Goal: Task Accomplishment & Management: Manage account settings

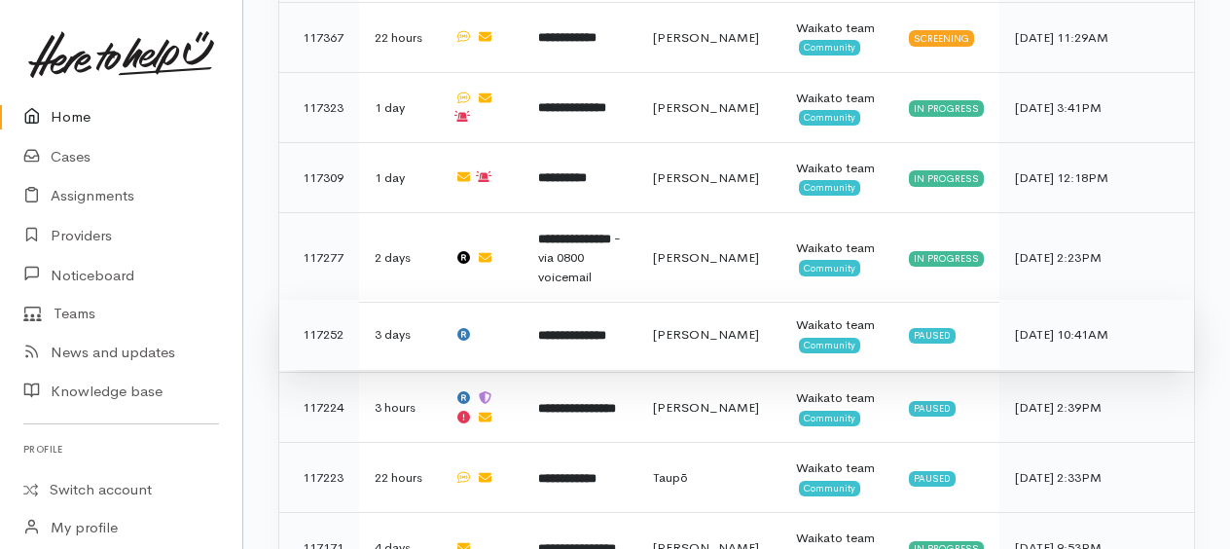
scroll to position [1641, 0]
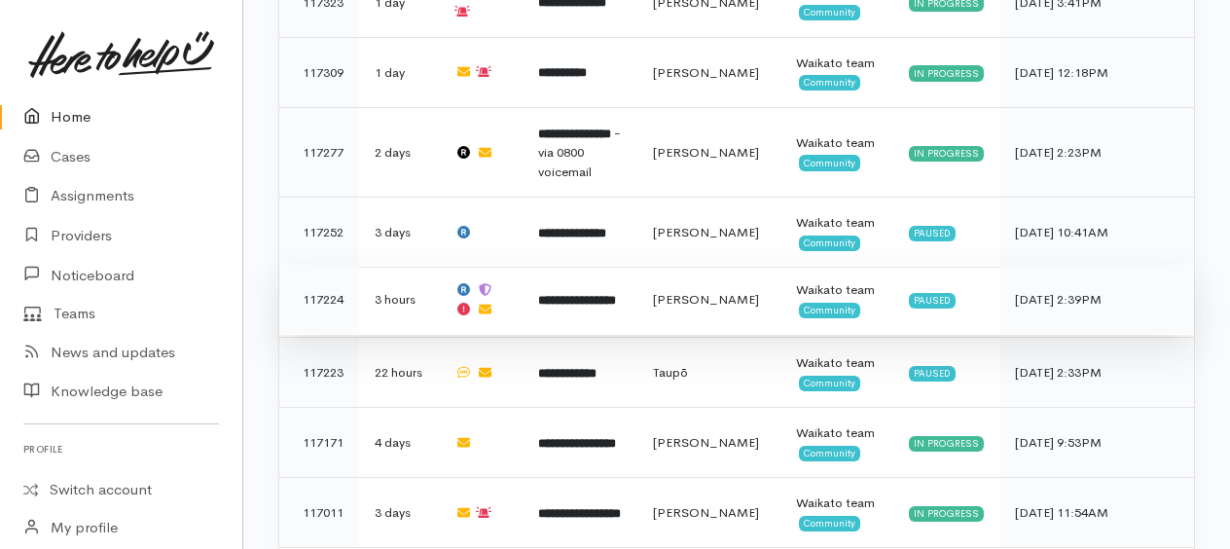
click at [568, 294] on b "**********" at bounding box center [577, 300] width 78 height 13
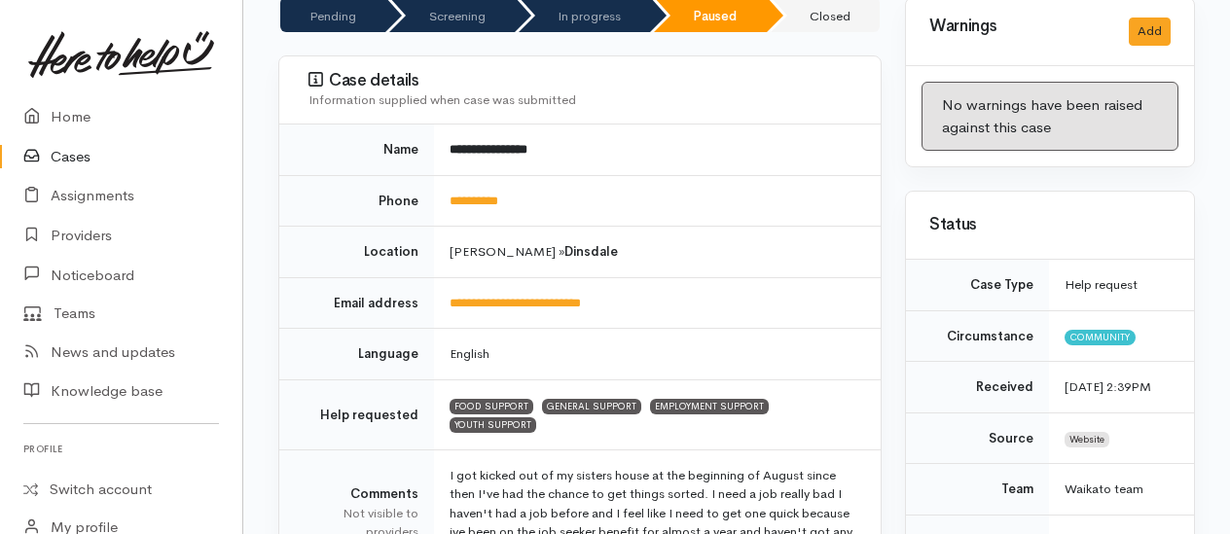
scroll to position [195, 0]
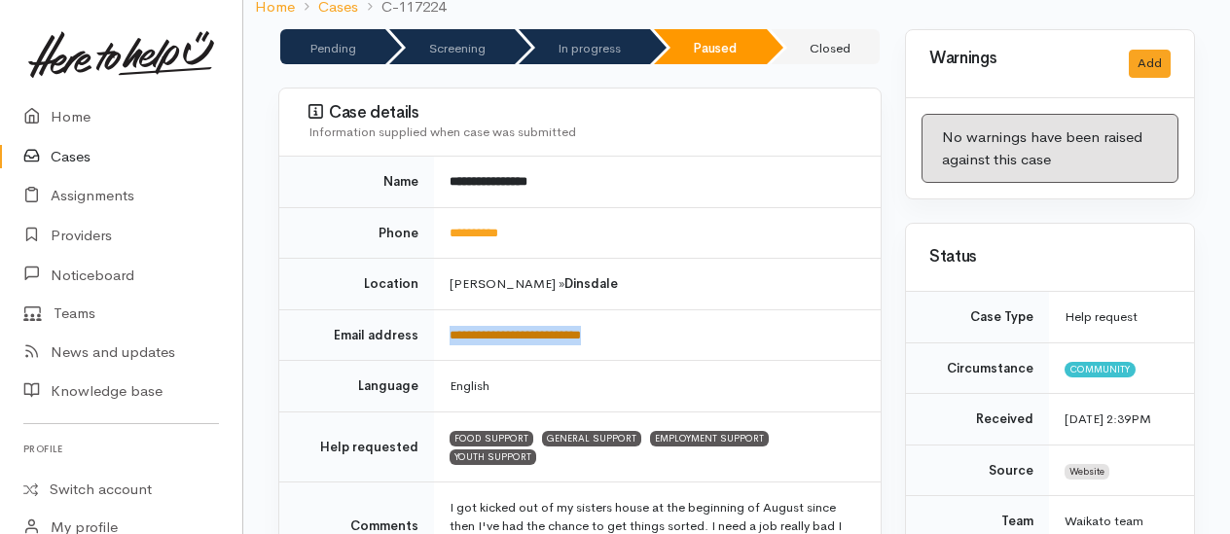
drag, startPoint x: 650, startPoint y: 308, endPoint x: 452, endPoint y: 319, distance: 198.9
click at [452, 319] on td "**********" at bounding box center [657, 335] width 447 height 52
drag, startPoint x: 452, startPoint y: 319, endPoint x: 448, endPoint y: 309, distance: 10.5
copy link "**********"
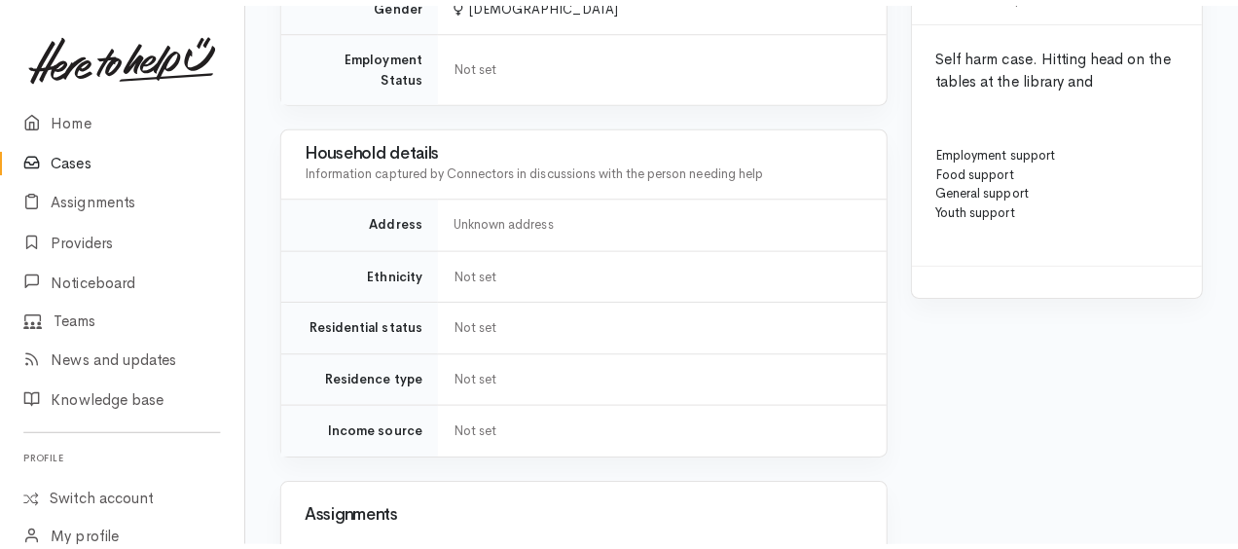
scroll to position [1946, 0]
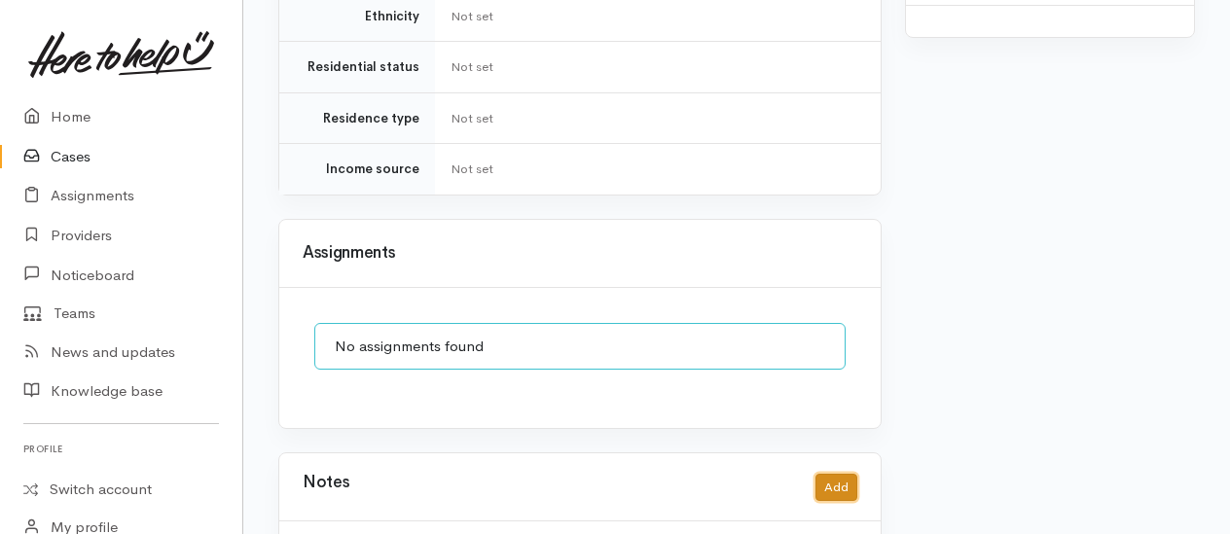
click at [843, 474] on button "Add" at bounding box center [837, 488] width 42 height 28
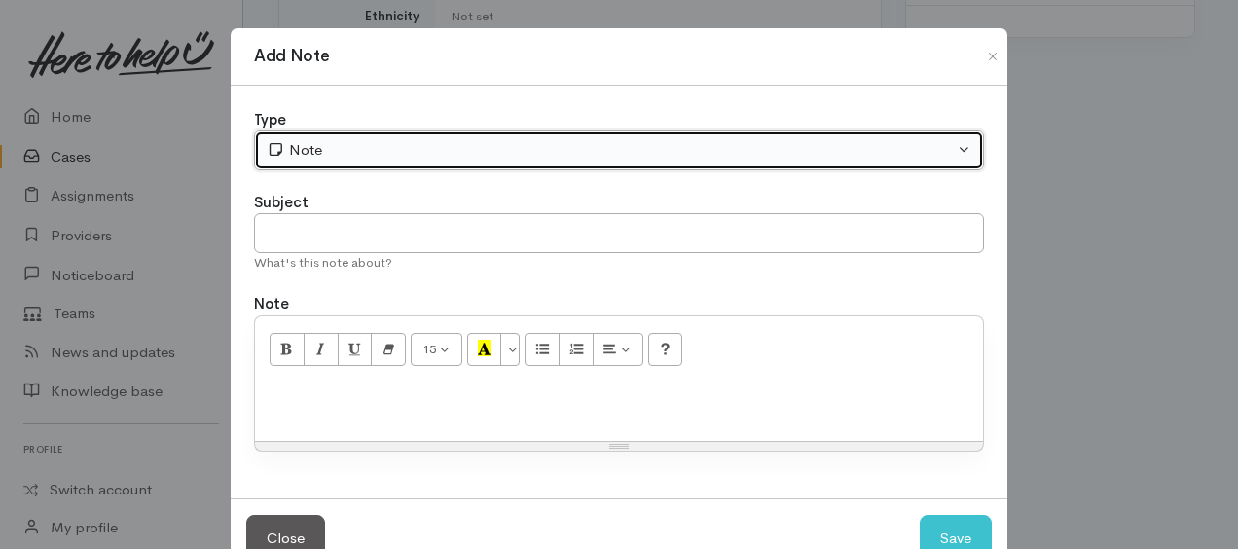
click at [474, 148] on div "Note" at bounding box center [610, 150] width 687 height 22
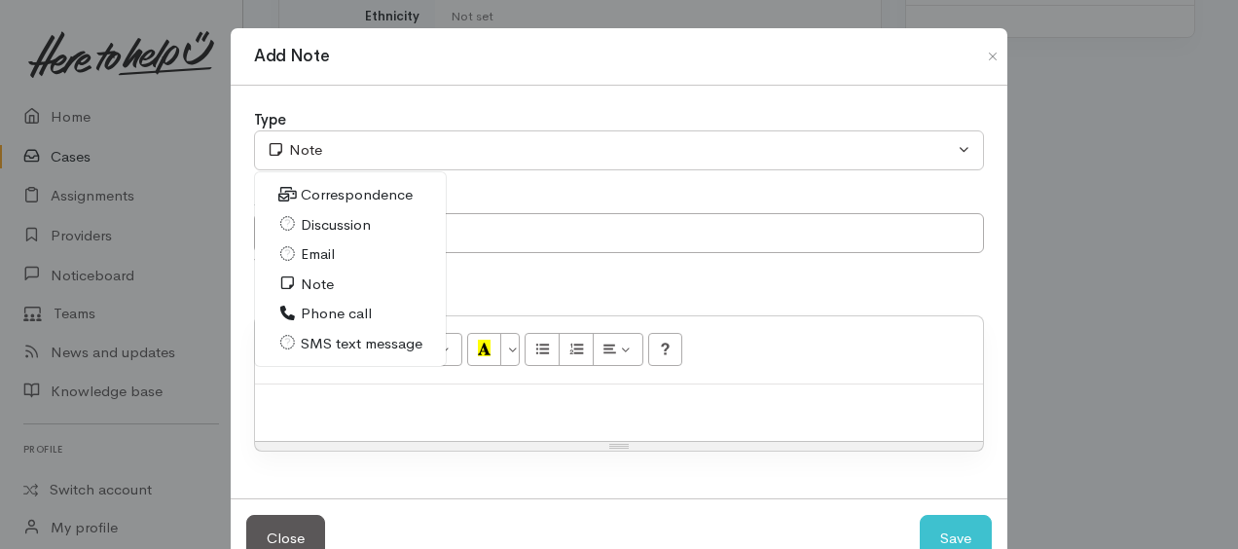
click at [309, 278] on span "Note" at bounding box center [317, 284] width 33 height 22
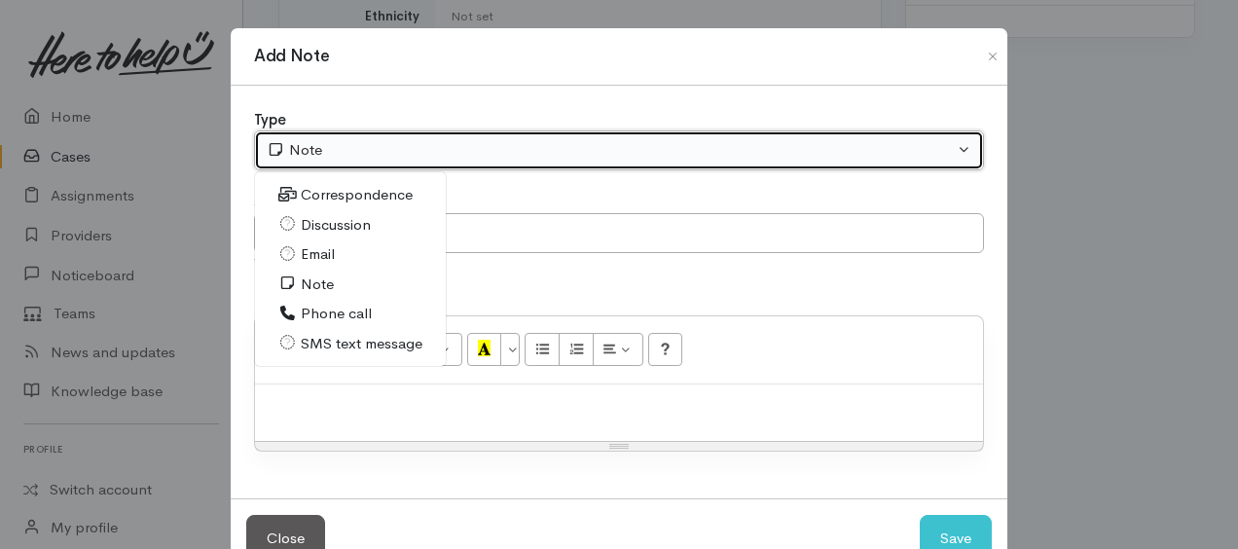
select select "1"
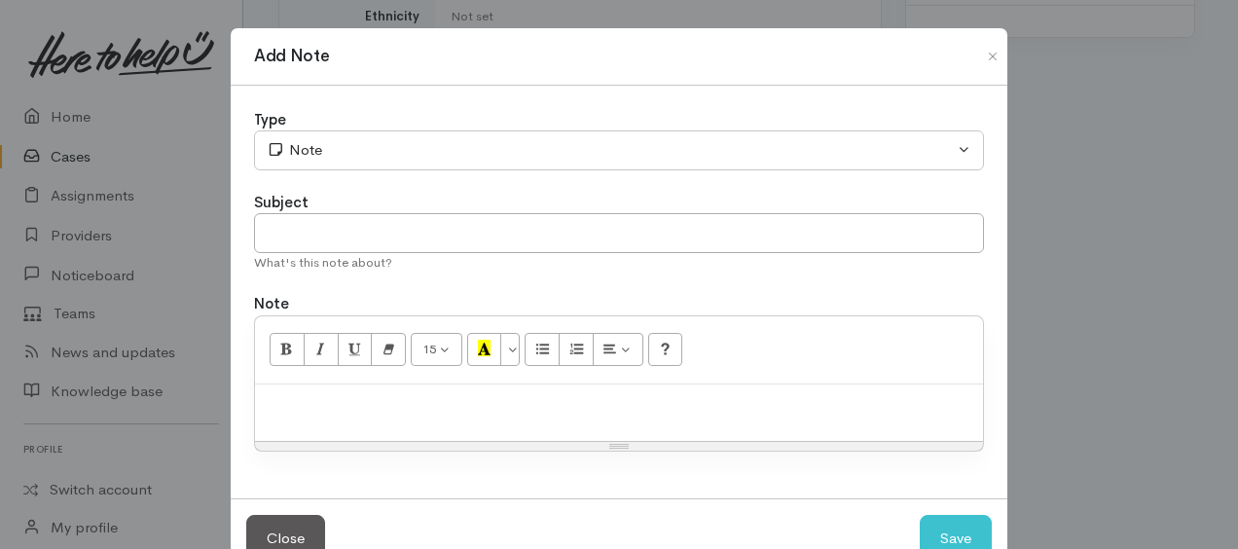
click at [350, 397] on p at bounding box center [619, 405] width 708 height 22
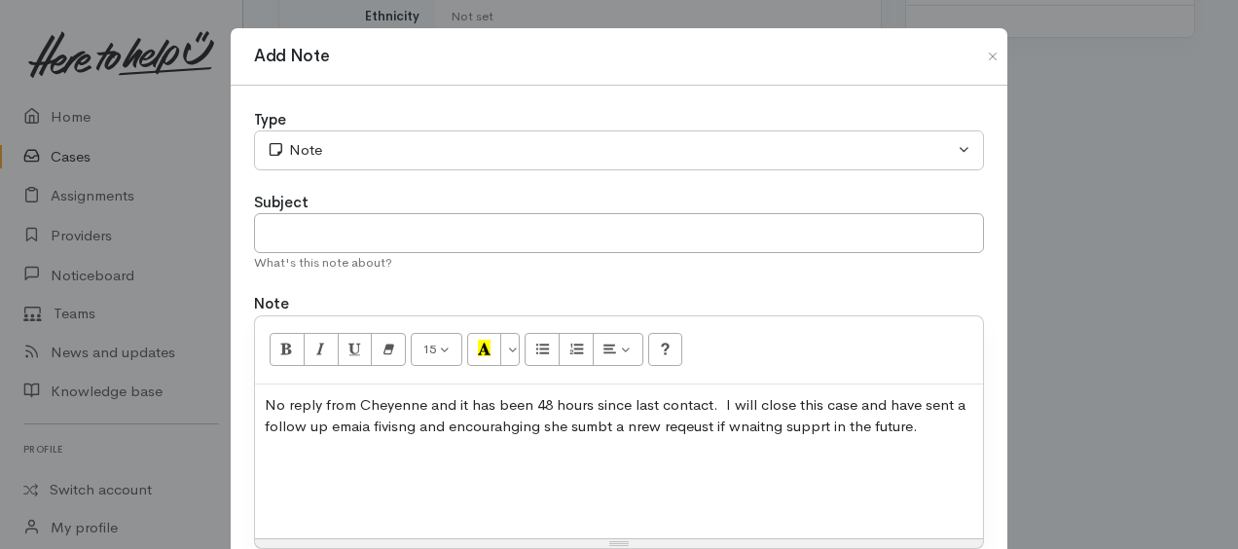
click at [452, 401] on p "No reply from Cheyenne and it has been 48 hours since last contact. I will clos…" at bounding box center [619, 416] width 708 height 44
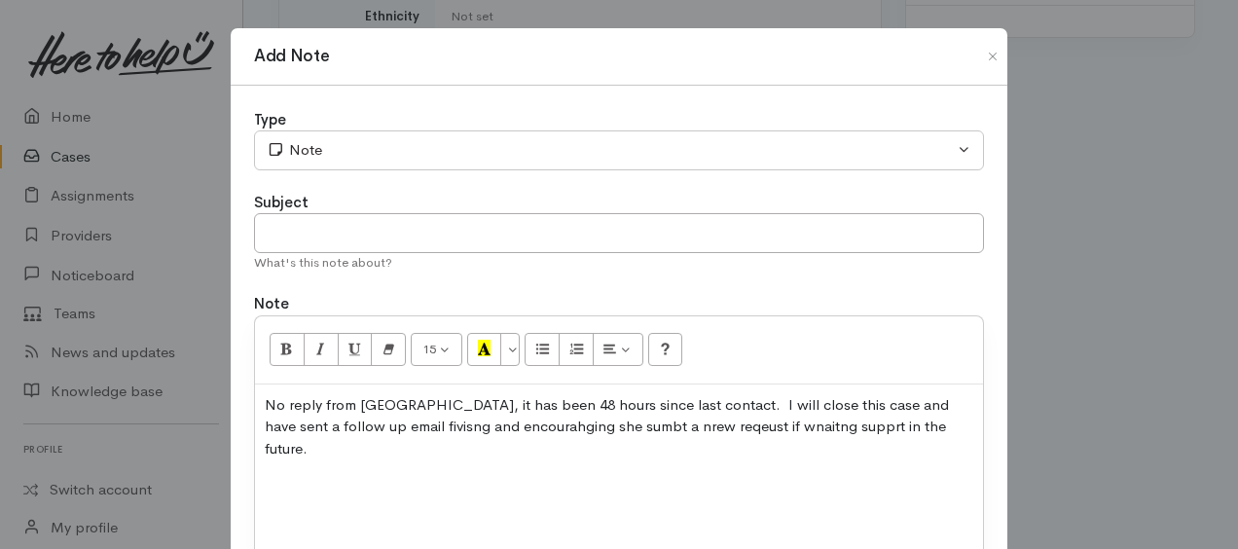
click at [413, 425] on p "No reply from Cheyenne, it has been 48 hours since last contact. I will close t…" at bounding box center [619, 427] width 708 height 66
click at [436, 426] on p "No reply from Cheyenne, it has been 48 hours since last contact. I will close t…" at bounding box center [619, 427] width 708 height 66
click at [594, 423] on p "No reply from Cheyenne, it has been 48 hours since last contact. I will close t…" at bounding box center [619, 427] width 708 height 66
click at [865, 416] on p "No reply from Cheyenne, it has been 48 hours since last contact. I will close t…" at bounding box center [619, 427] width 708 height 66
drag, startPoint x: 285, startPoint y: 502, endPoint x: 430, endPoint y: 526, distance: 146.9
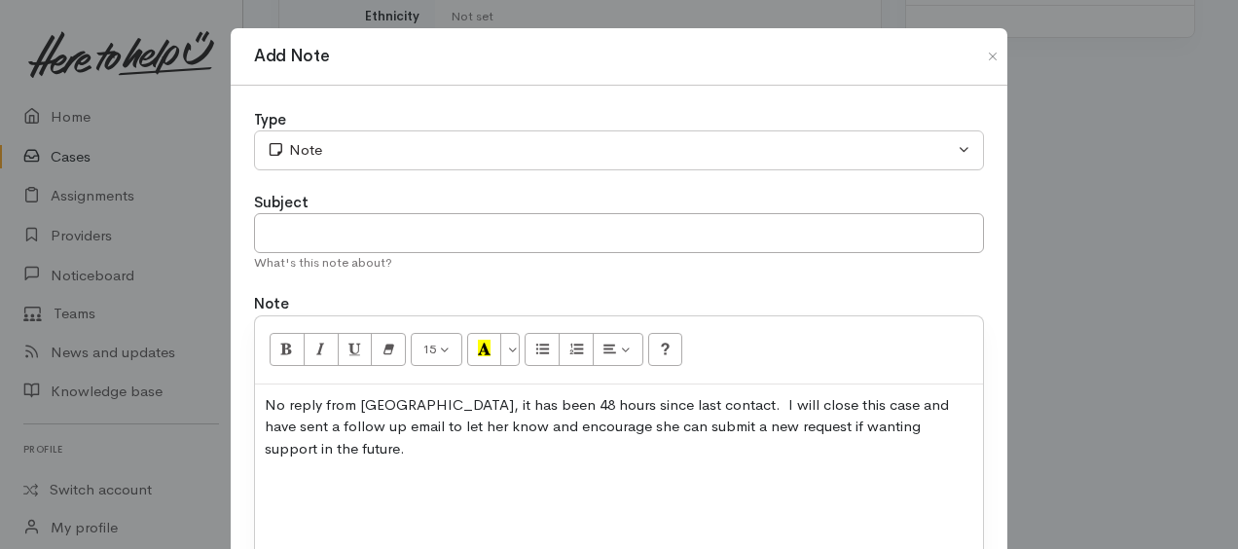
click at [285, 501] on div "No reply from Cheyenne, it has been 48 hours since last contact. I will close t…" at bounding box center [619, 472] width 728 height 176
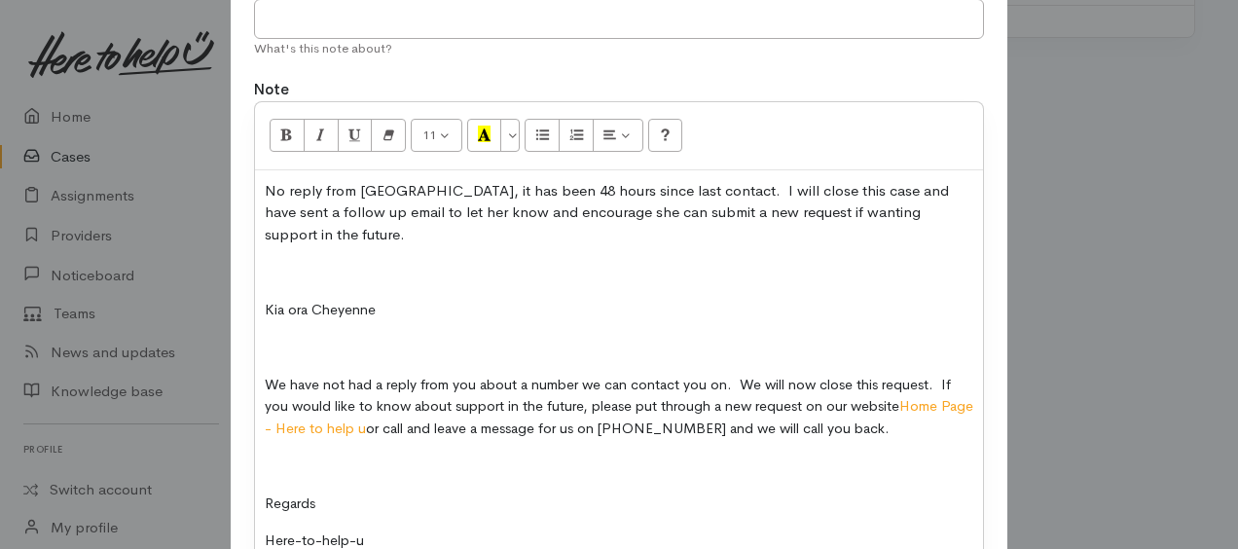
click at [265, 276] on p at bounding box center [619, 272] width 708 height 22
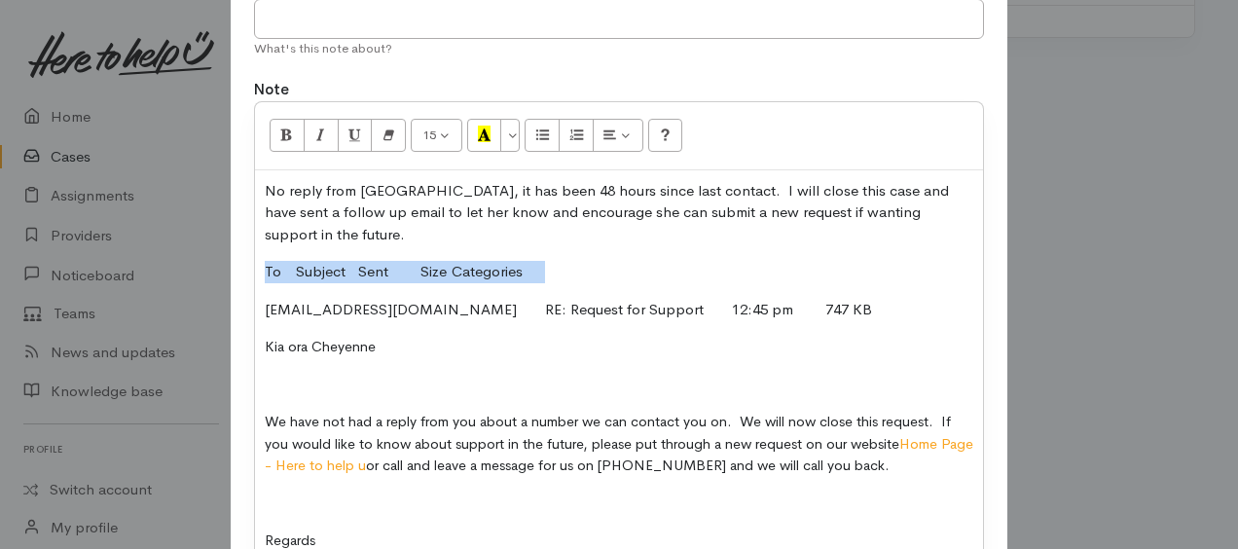
drag, startPoint x: 254, startPoint y: 271, endPoint x: 568, endPoint y: 269, distance: 314.4
click at [568, 269] on div "No reply from Cheyenne, it has been 48 hours since last contact. I will close t…" at bounding box center [619, 392] width 728 height 445
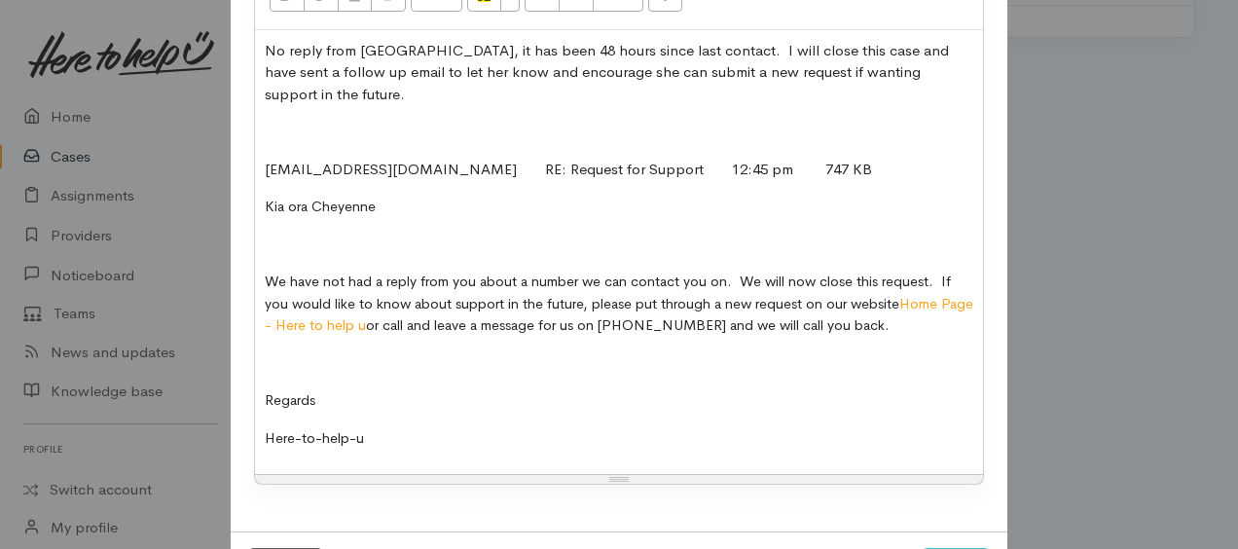
scroll to position [441, 0]
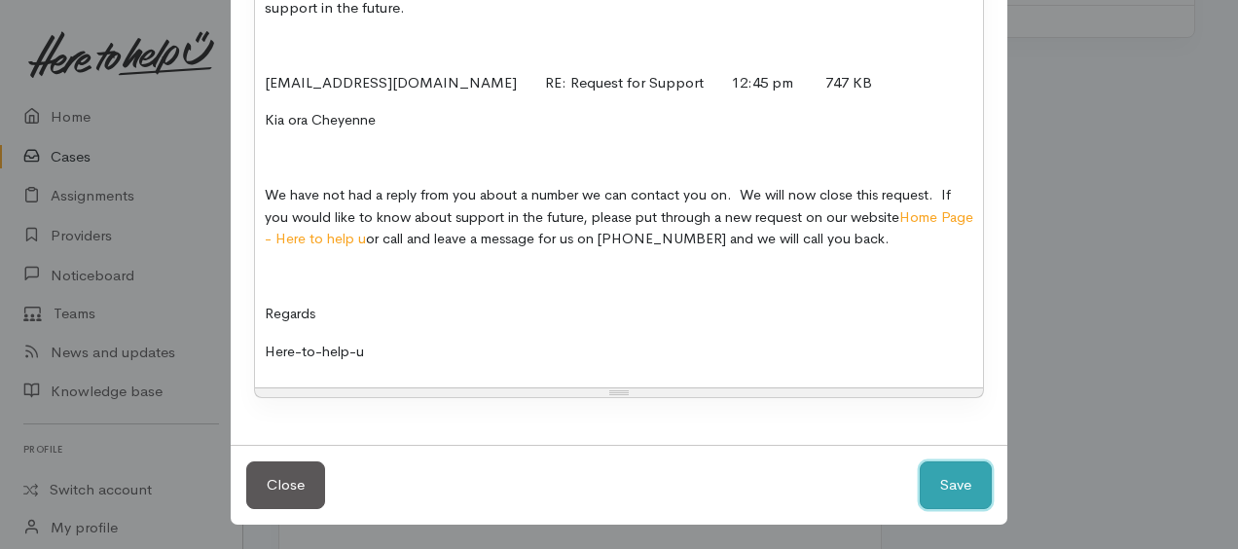
click at [950, 474] on button "Save" at bounding box center [956, 485] width 72 height 48
click at [959, 481] on button "Save" at bounding box center [956, 485] width 72 height 48
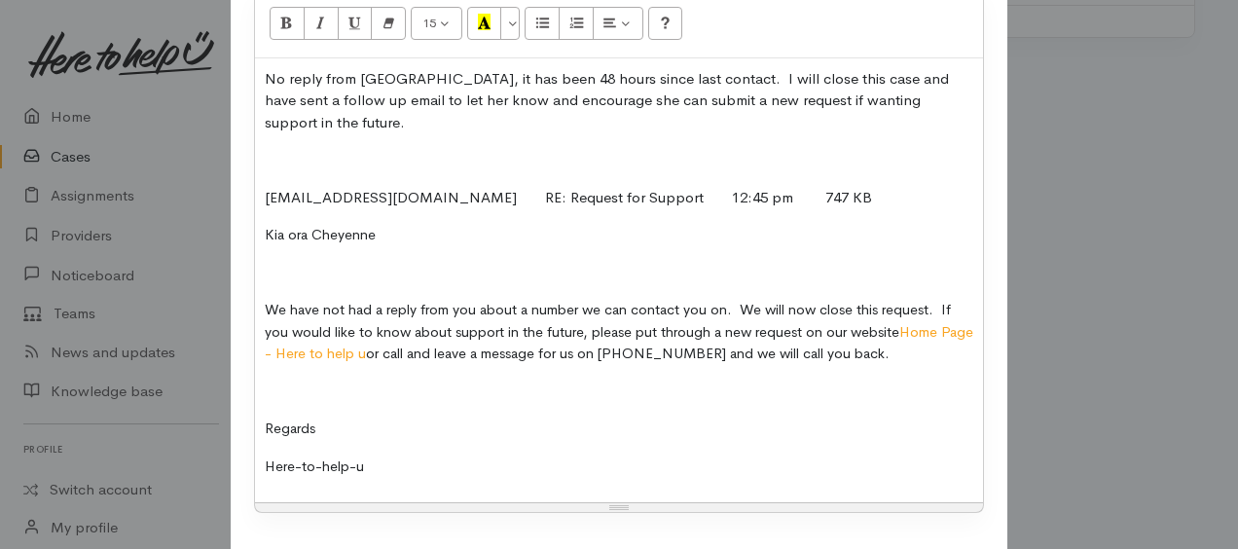
scroll to position [246, 0]
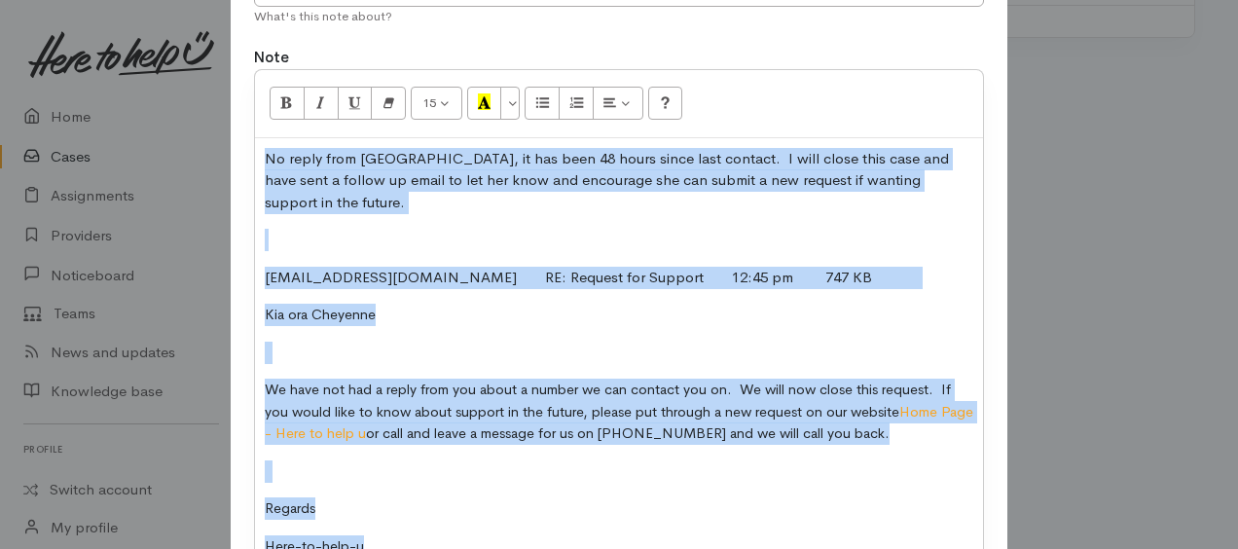
drag, startPoint x: 257, startPoint y: 154, endPoint x: 541, endPoint y: 527, distance: 469.5
click at [541, 527] on div "No reply from Cheyenne, it has been 48 hours since last contact. I will close t…" at bounding box center [619, 360] width 728 height 445
copy div "No reply from Cheyenne, it has been 48 hours since last contact. I will close t…"
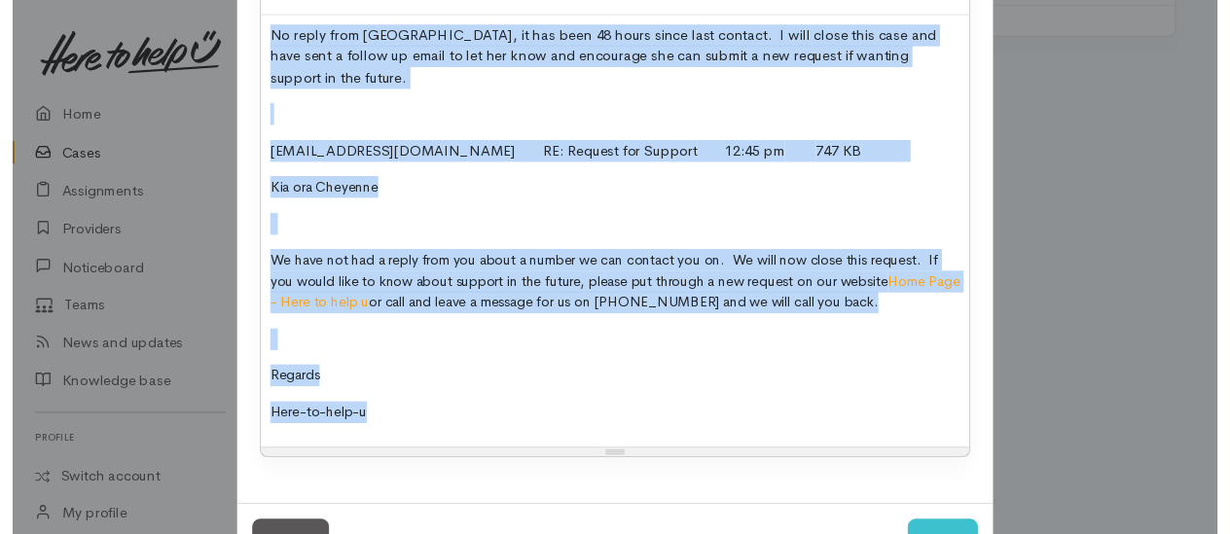
scroll to position [441, 0]
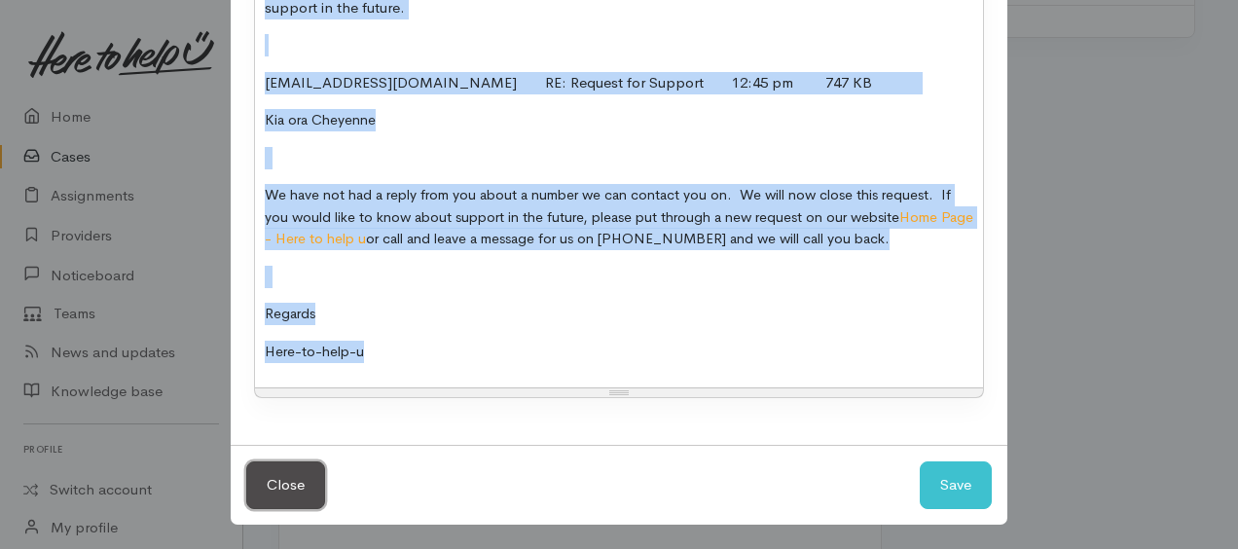
drag, startPoint x: 294, startPoint y: 483, endPoint x: 229, endPoint y: 345, distance: 151.9
click at [293, 483] on button "Close" at bounding box center [285, 485] width 79 height 48
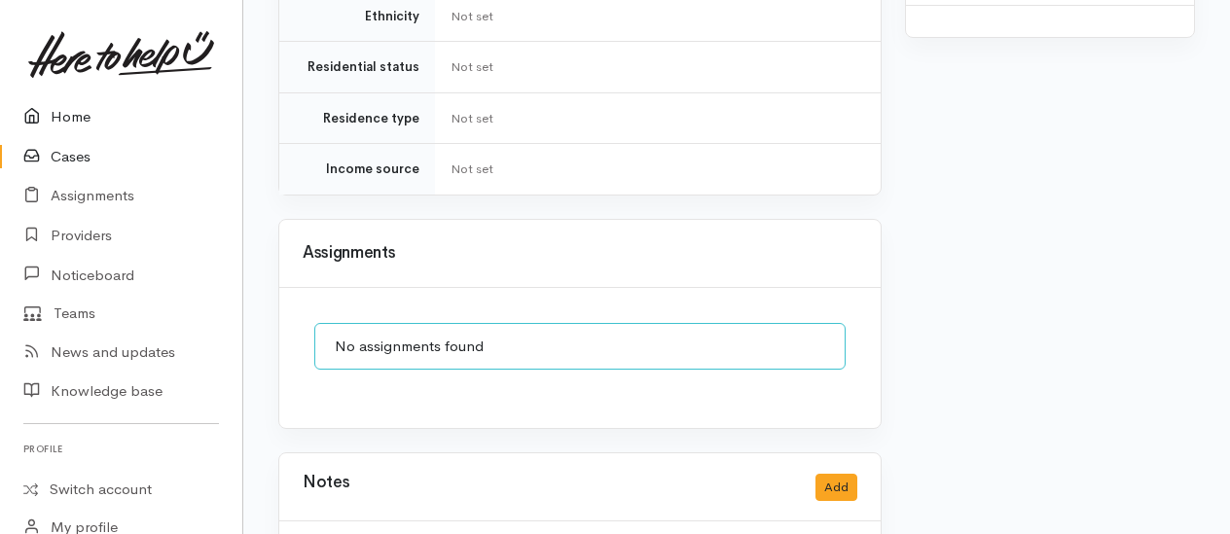
click at [60, 109] on link "Home" at bounding box center [121, 117] width 242 height 40
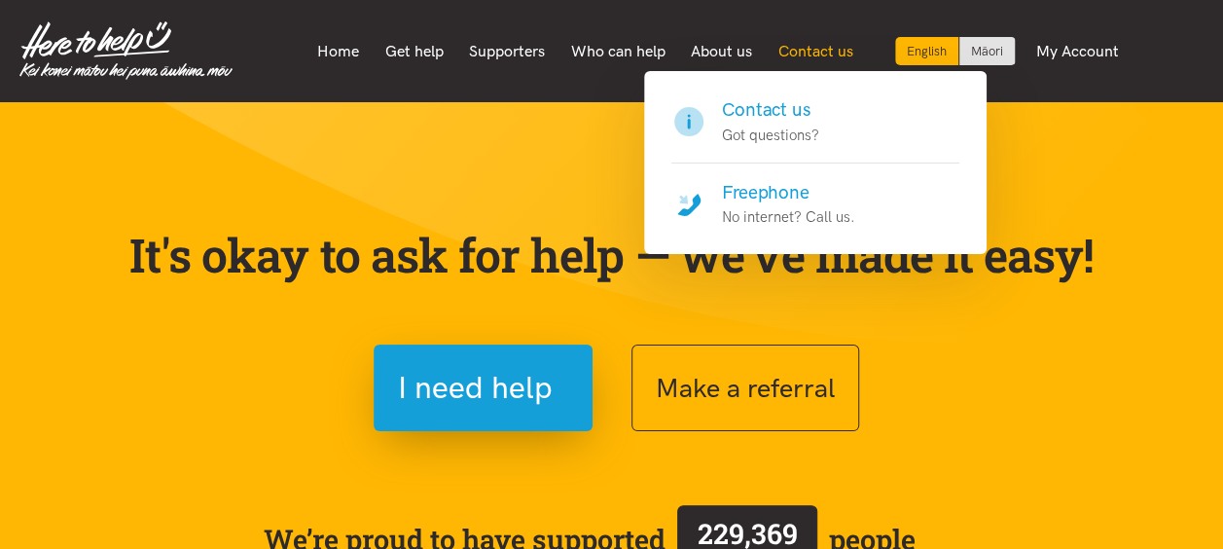
click at [824, 42] on link "Contact us" at bounding box center [815, 51] width 101 height 41
click at [767, 184] on h4 "Freephone" at bounding box center [788, 192] width 133 height 27
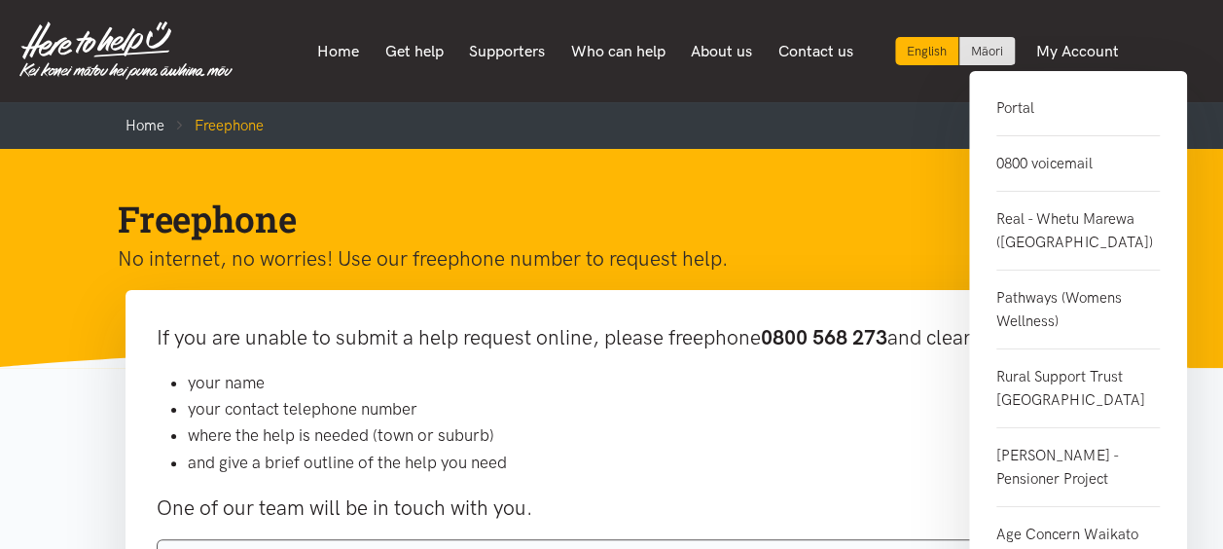
click at [999, 103] on link "Portal" at bounding box center [1078, 116] width 163 height 40
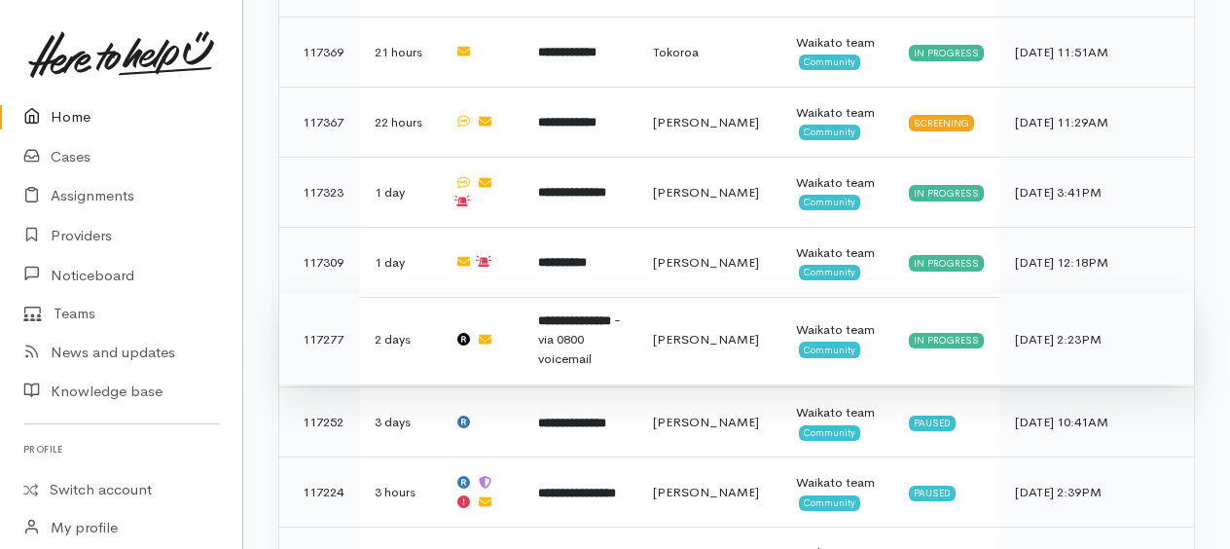
scroll to position [1460, 0]
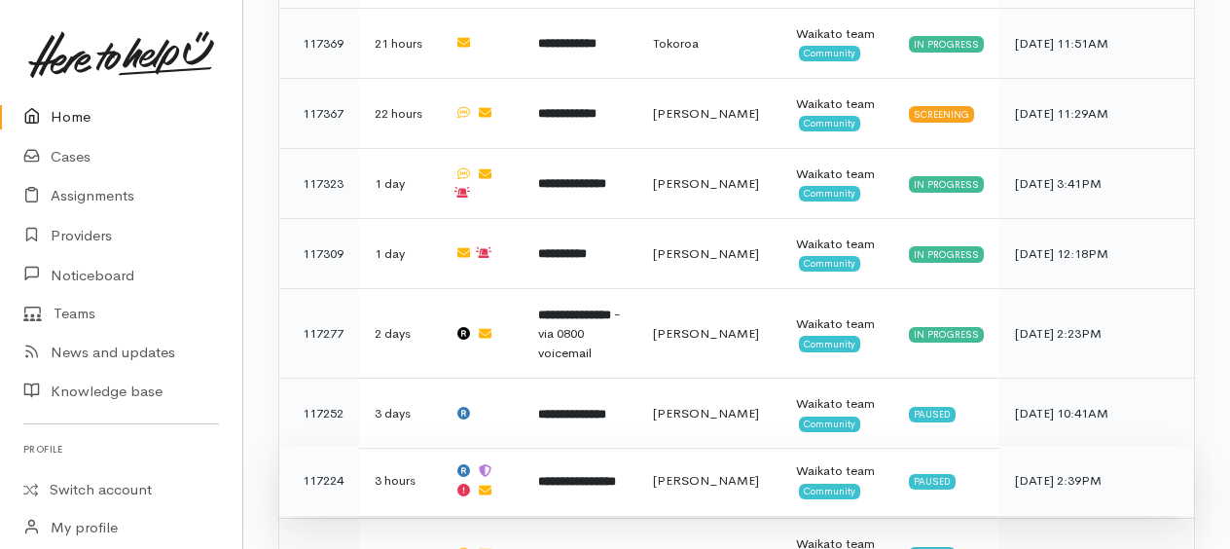
click at [573, 475] on b "**********" at bounding box center [577, 481] width 78 height 13
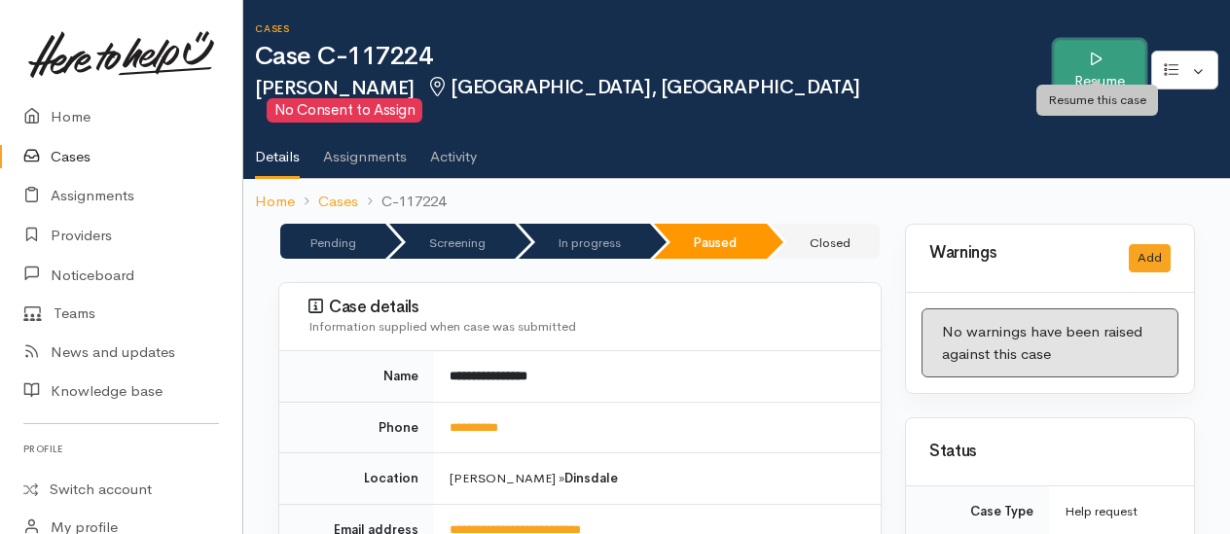
click at [1096, 54] on link "Resume" at bounding box center [1099, 70] width 91 height 61
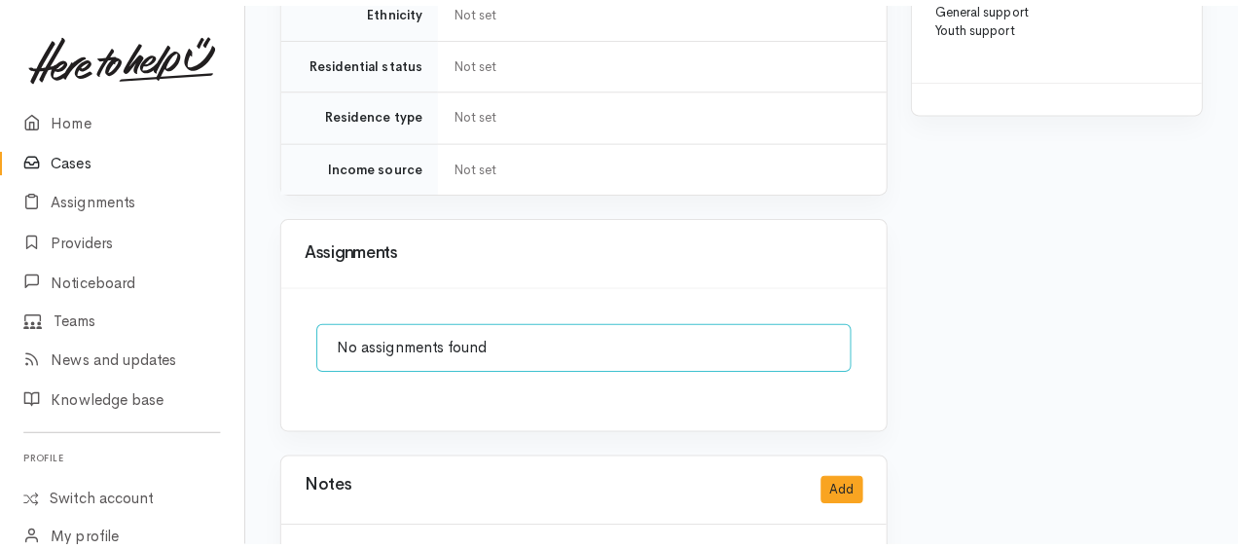
scroll to position [1946, 0]
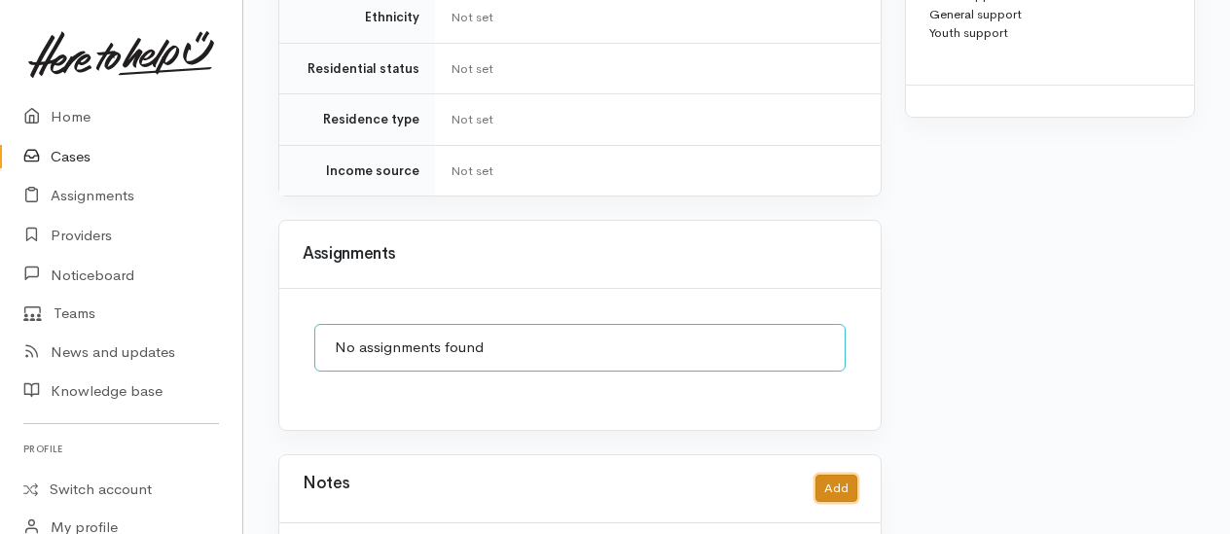
click at [837, 475] on button "Add" at bounding box center [837, 489] width 42 height 28
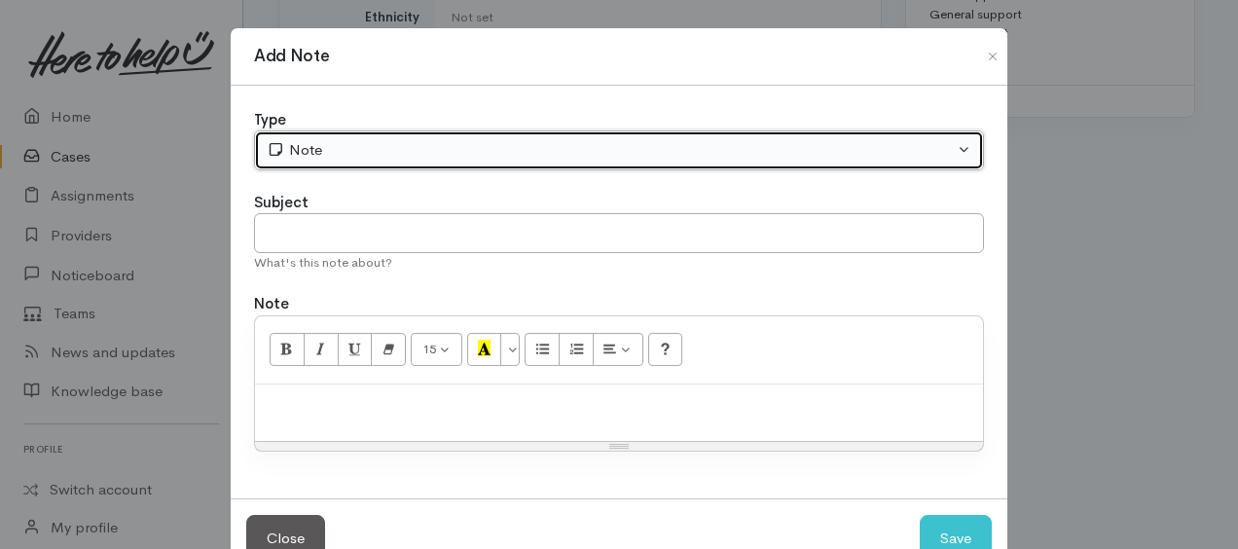
click at [327, 153] on div "Note" at bounding box center [610, 150] width 687 height 22
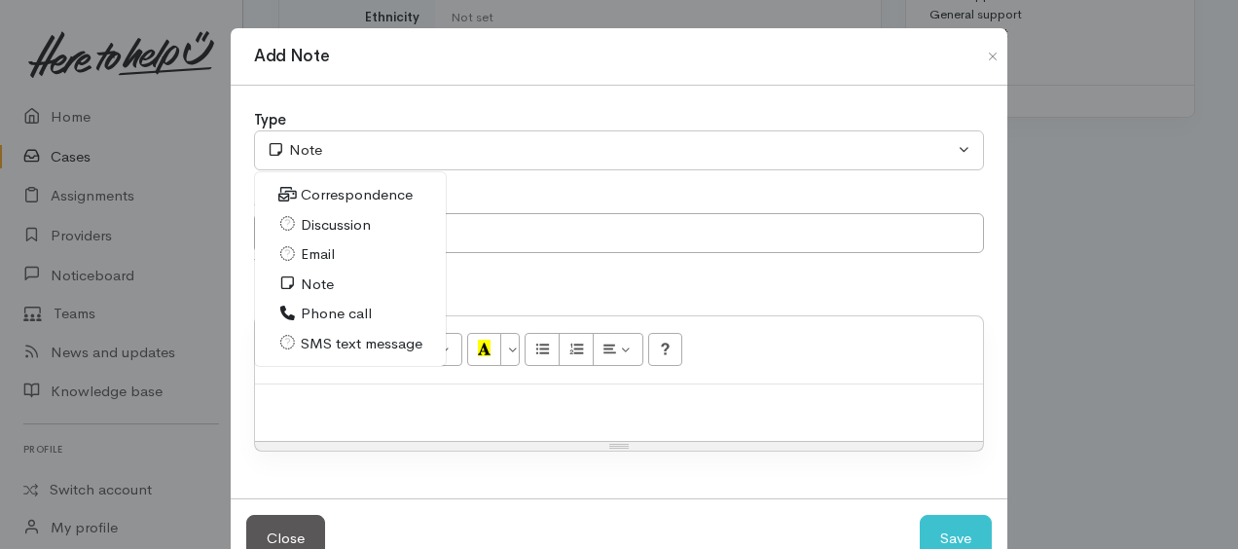
drag, startPoint x: 308, startPoint y: 245, endPoint x: 334, endPoint y: 308, distance: 67.6
click at [309, 247] on span "Email" at bounding box center [318, 254] width 34 height 22
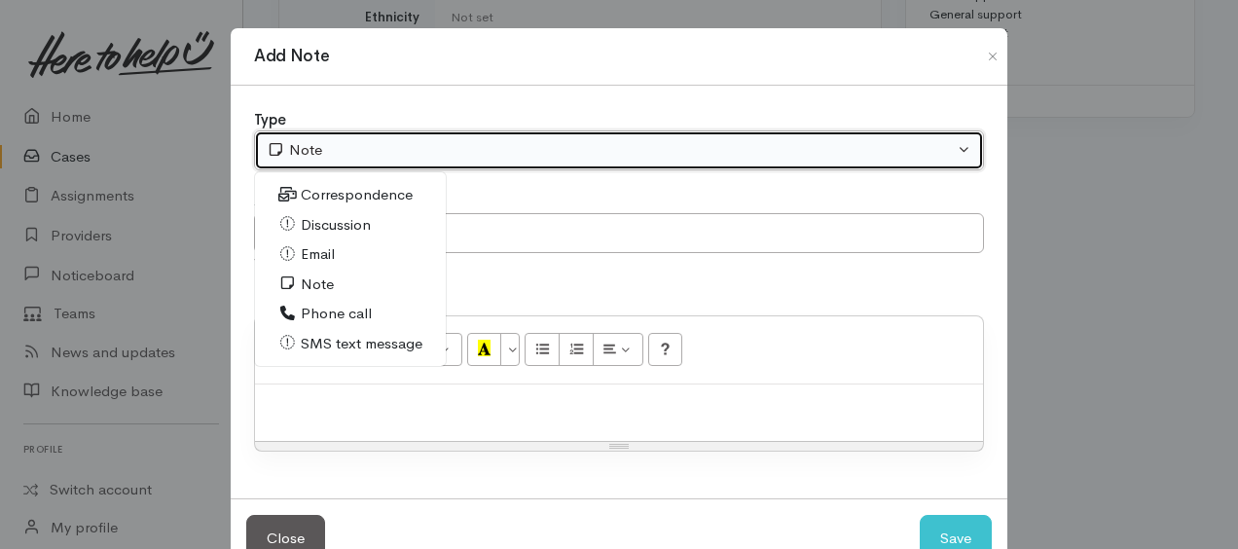
select select "2"
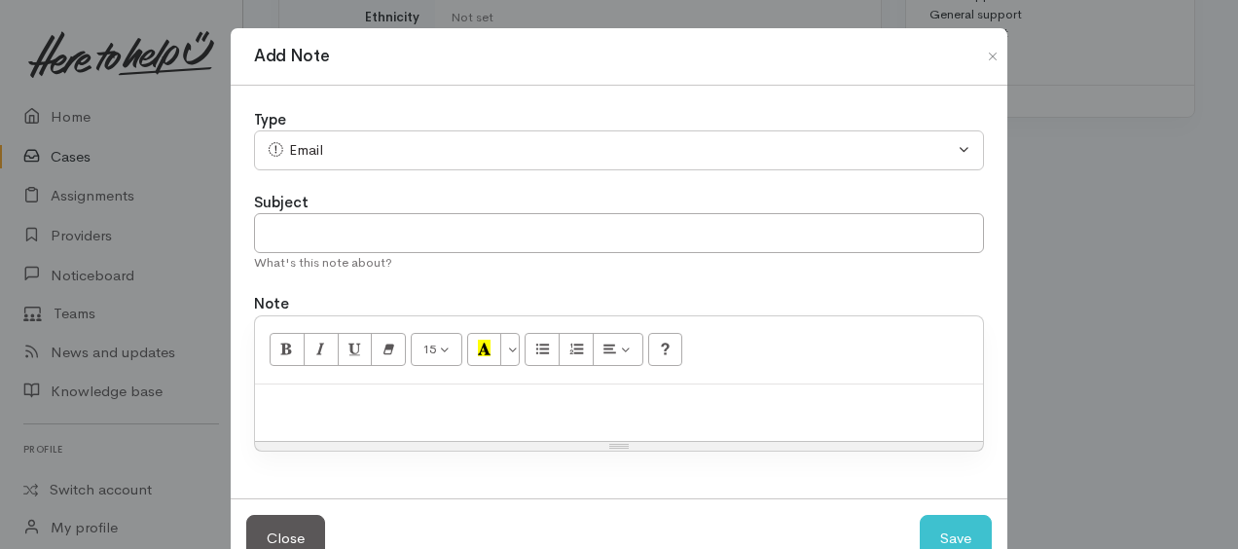
paste div
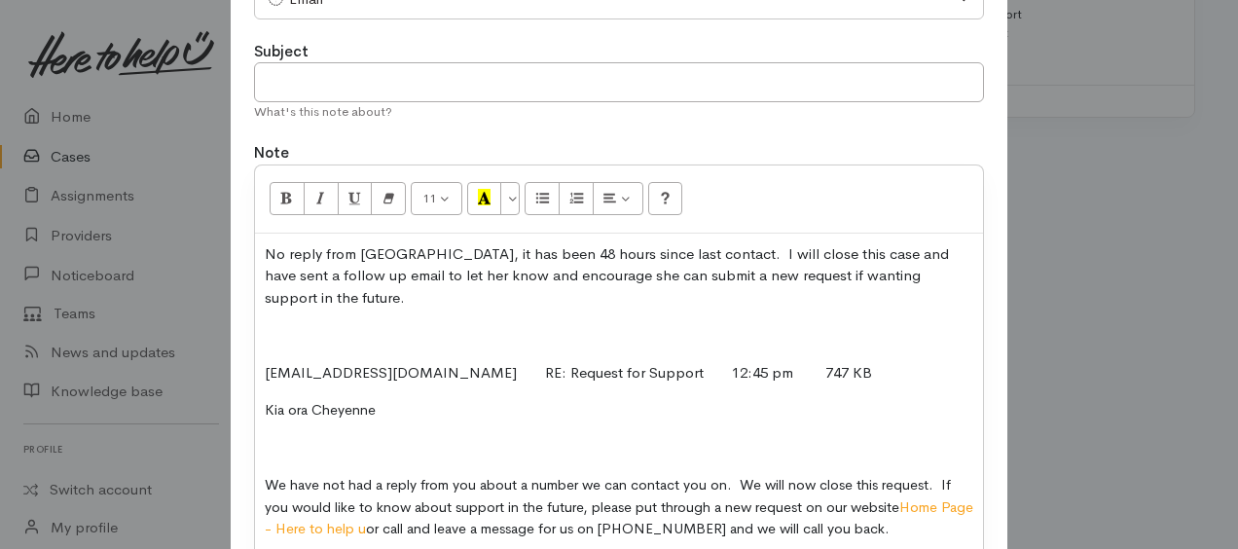
scroll to position [56, 0]
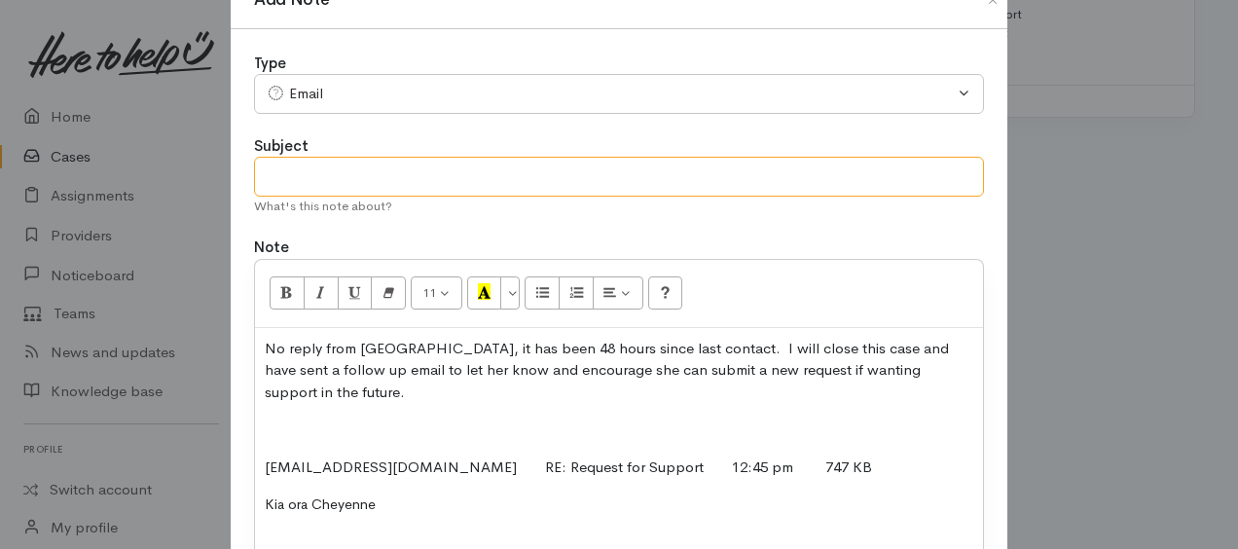
click at [332, 179] on input "text" at bounding box center [619, 177] width 730 height 40
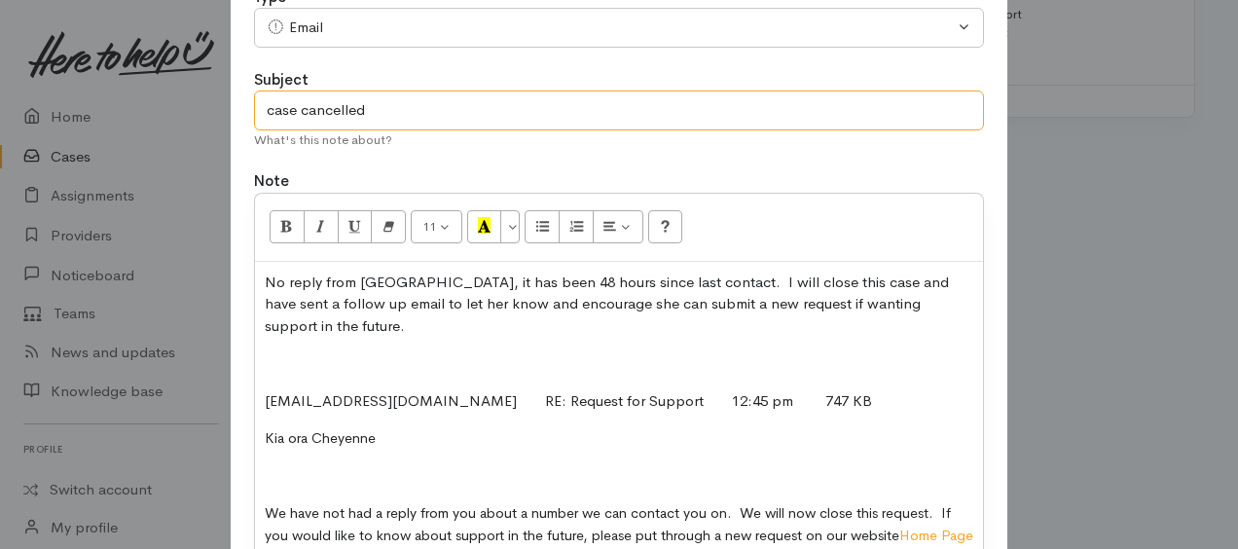
scroll to position [154, 0]
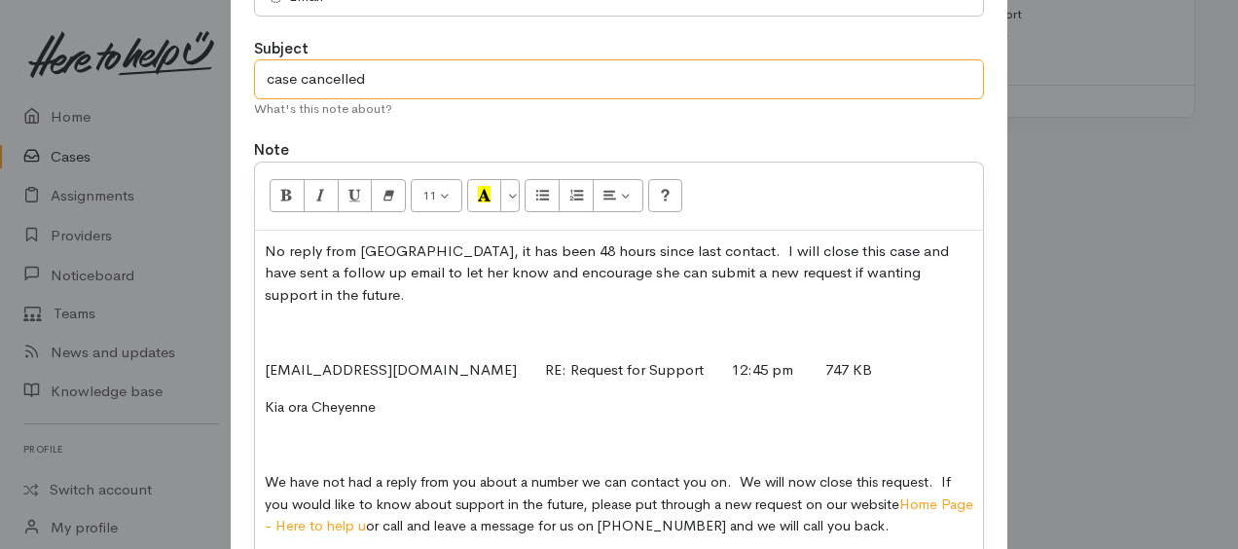
click at [465, 73] on input "case cancelled" at bounding box center [619, 79] width 730 height 40
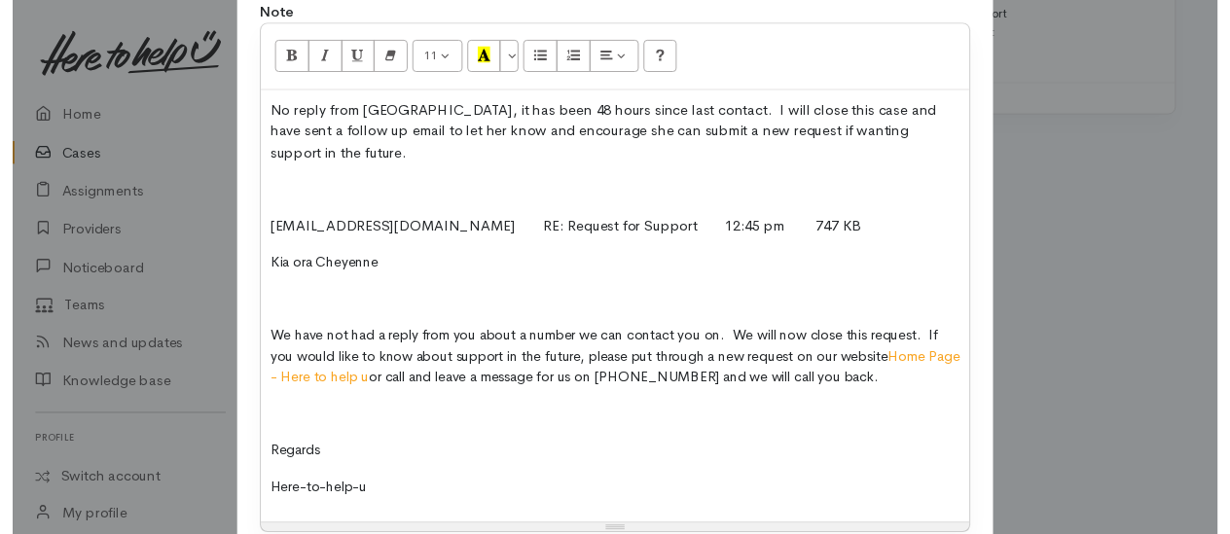
scroll to position [441, 0]
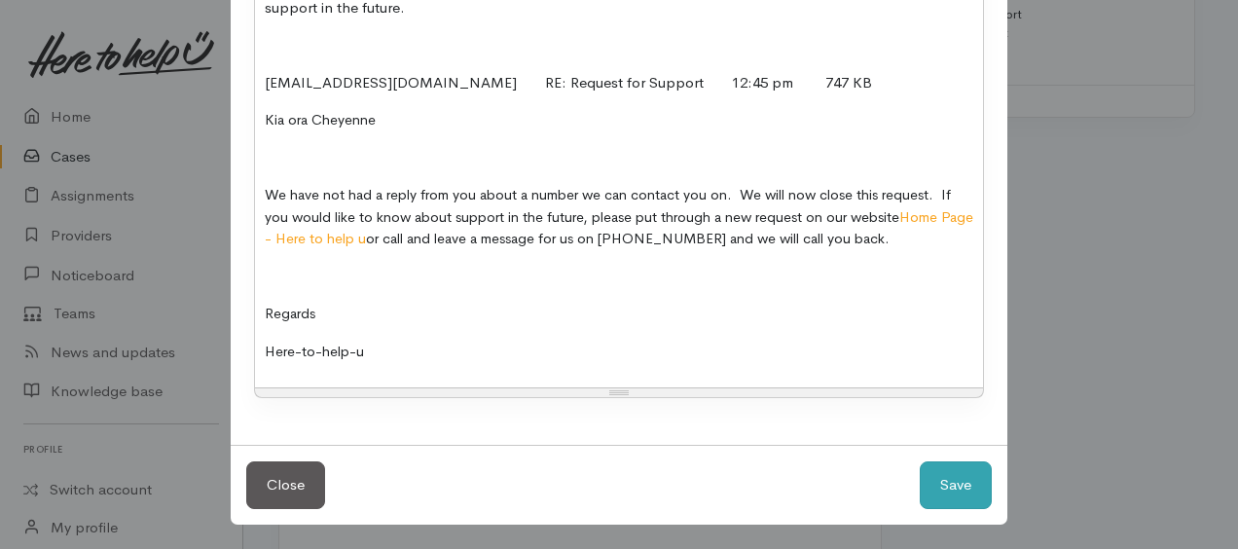
type input "case cancelled"
click at [962, 480] on button "Save" at bounding box center [956, 485] width 72 height 48
select select "1"
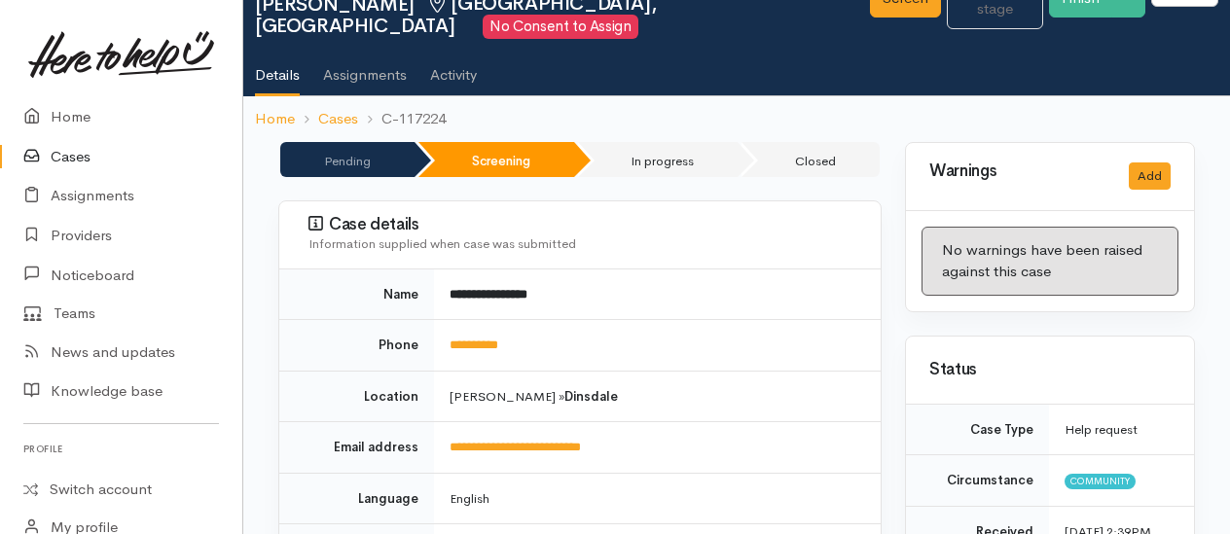
scroll to position [0, 0]
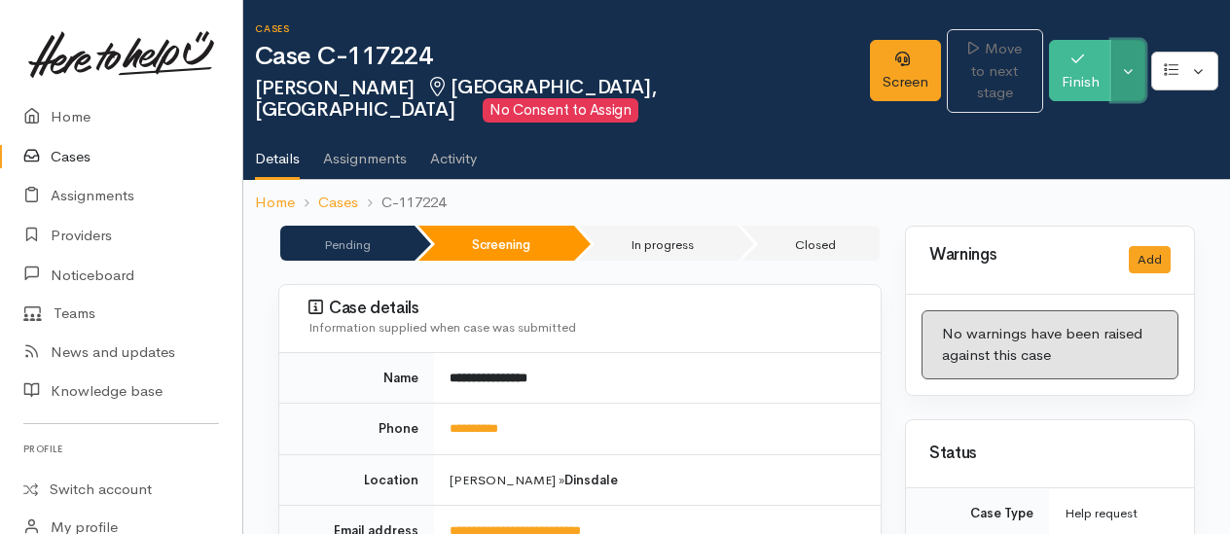
click at [1126, 86] on button "Toggle Dropdown" at bounding box center [1128, 70] width 34 height 61
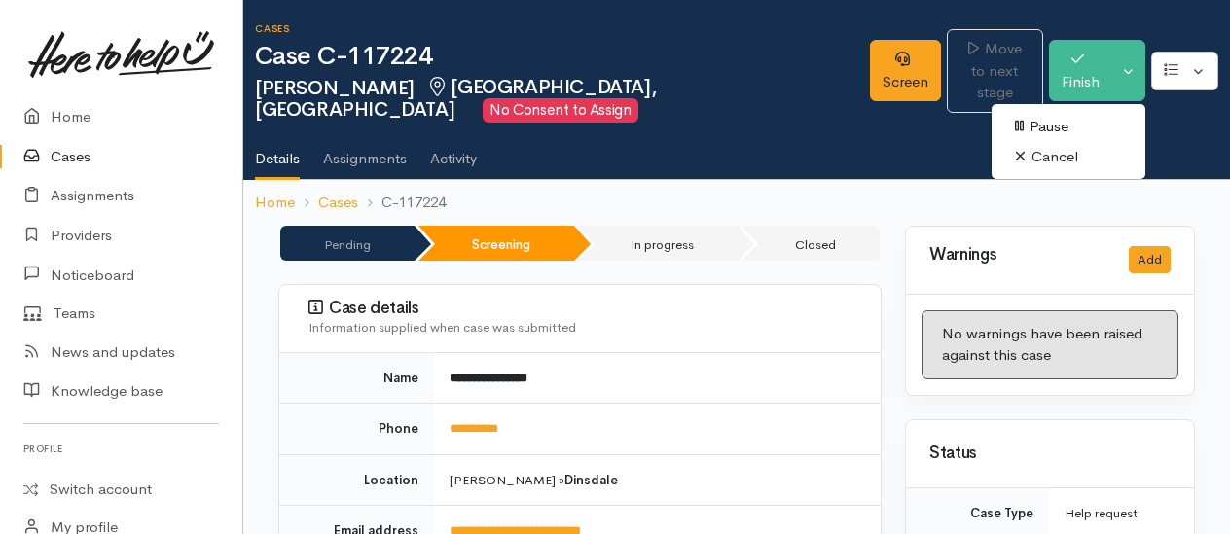
click at [1048, 155] on link "Cancel" at bounding box center [1069, 157] width 154 height 30
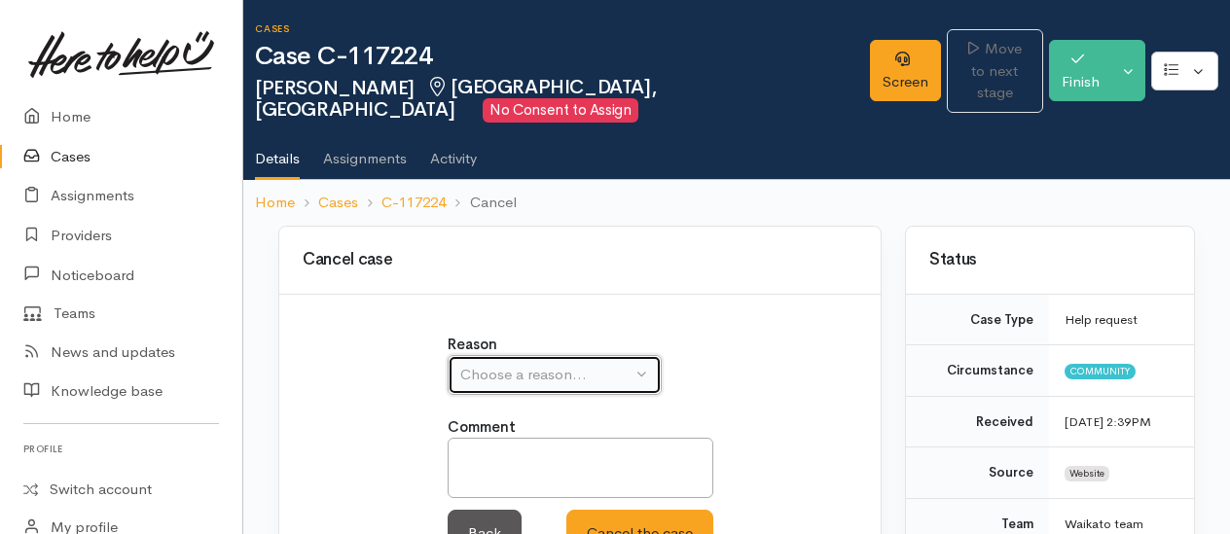
click at [510, 370] on div "Choose a reason..." at bounding box center [545, 375] width 171 height 22
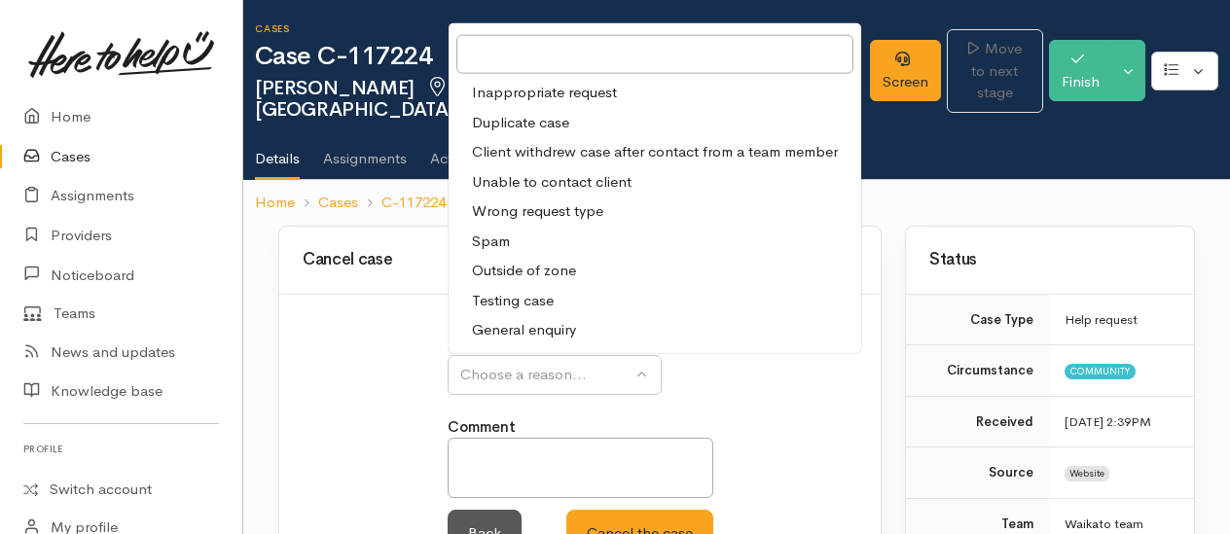
click at [506, 150] on span "Client withdrew case after contact from a team member" at bounding box center [655, 152] width 366 height 22
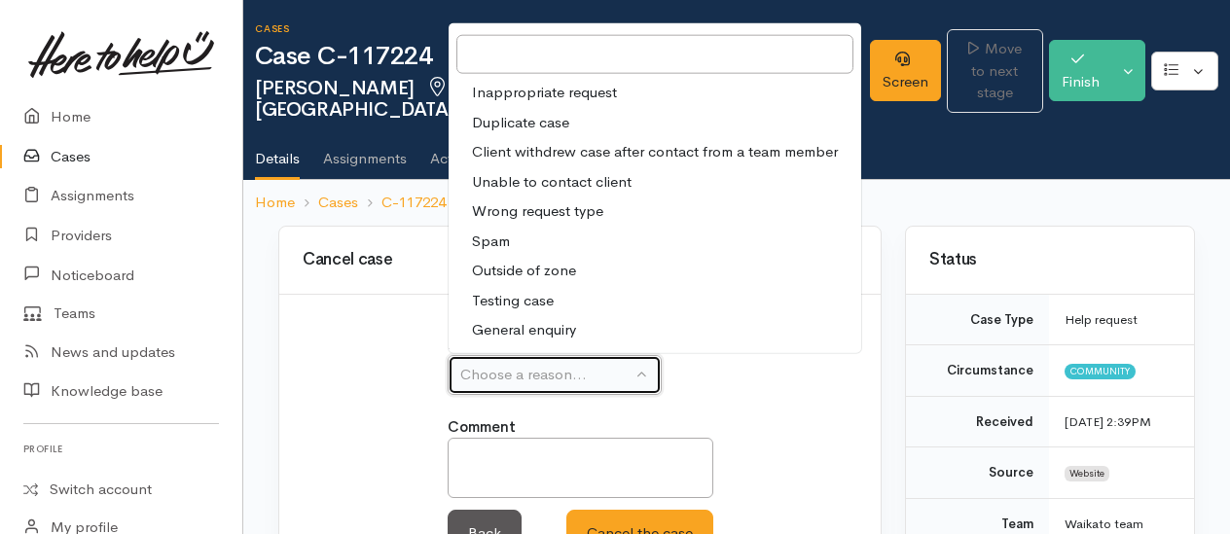
select select "3"
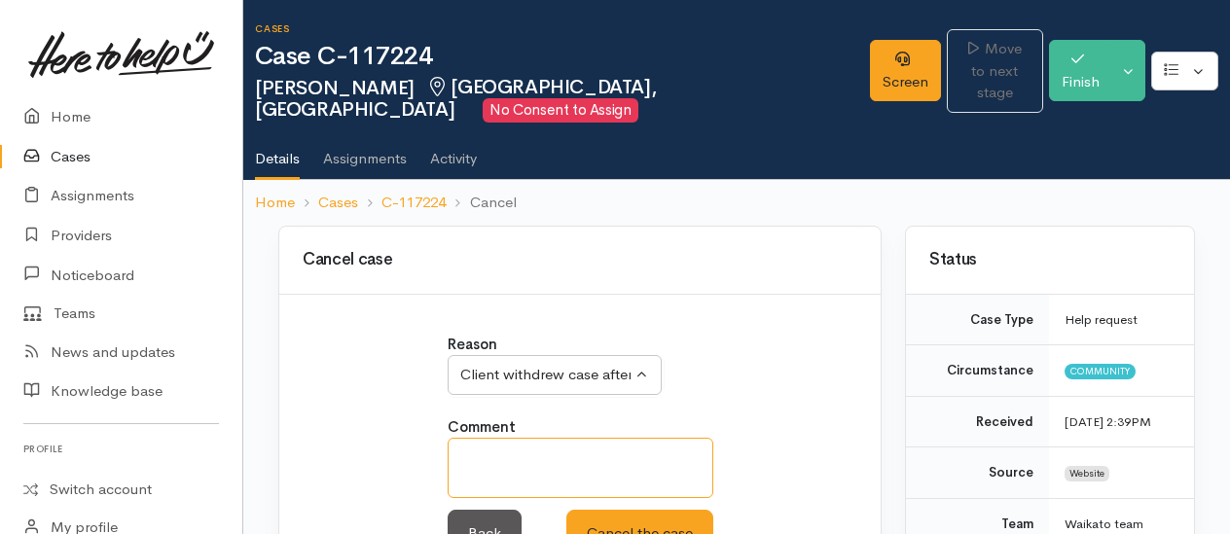
click at [502, 453] on textarea at bounding box center [581, 468] width 266 height 60
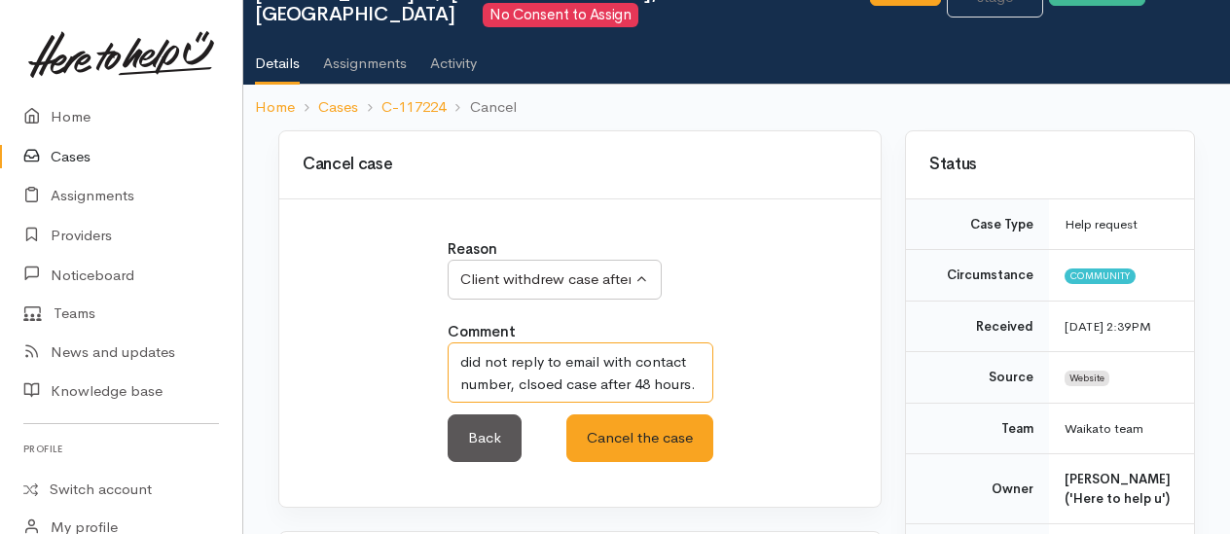
scroll to position [97, 0]
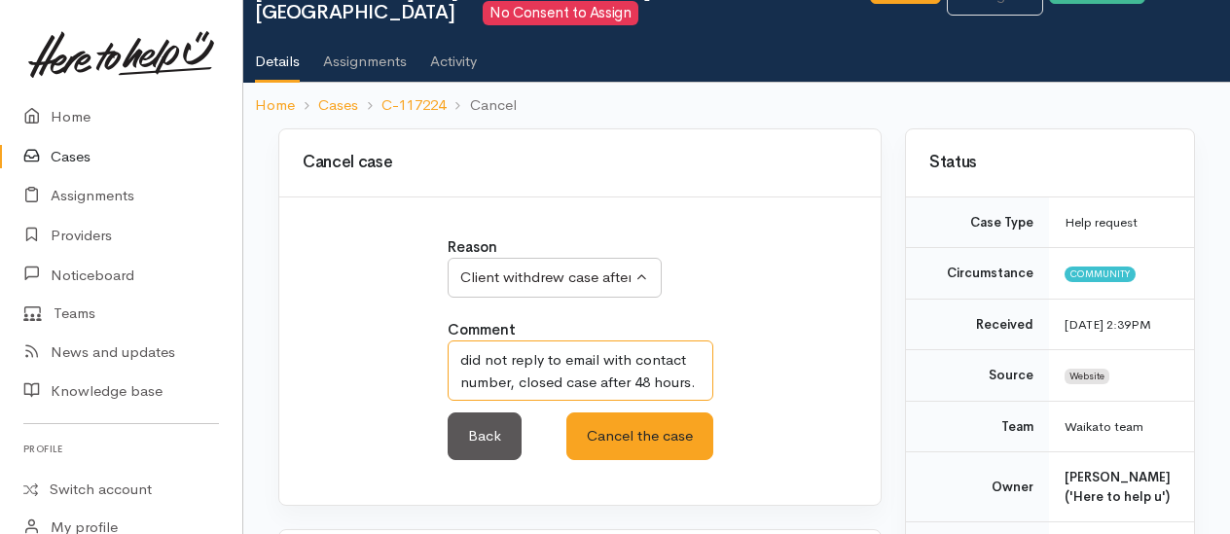
click at [696, 380] on textarea "did not reply to email with contact number, closed case after 48 hours." at bounding box center [581, 371] width 266 height 60
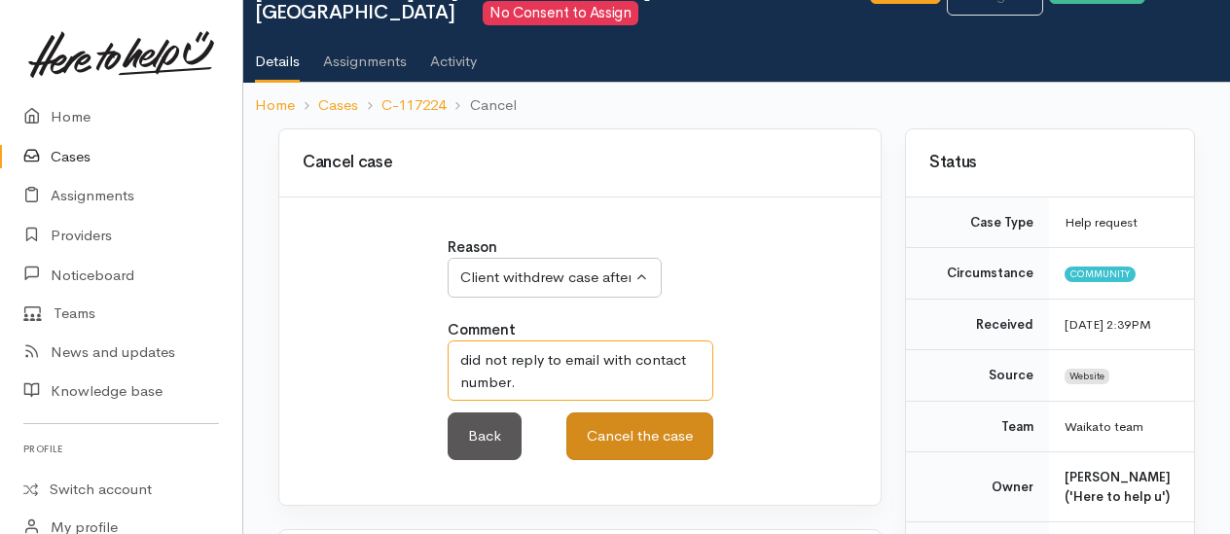
type textarea "did not reply to email with contact number."
click at [631, 442] on button "Cancel the case" at bounding box center [639, 437] width 147 height 48
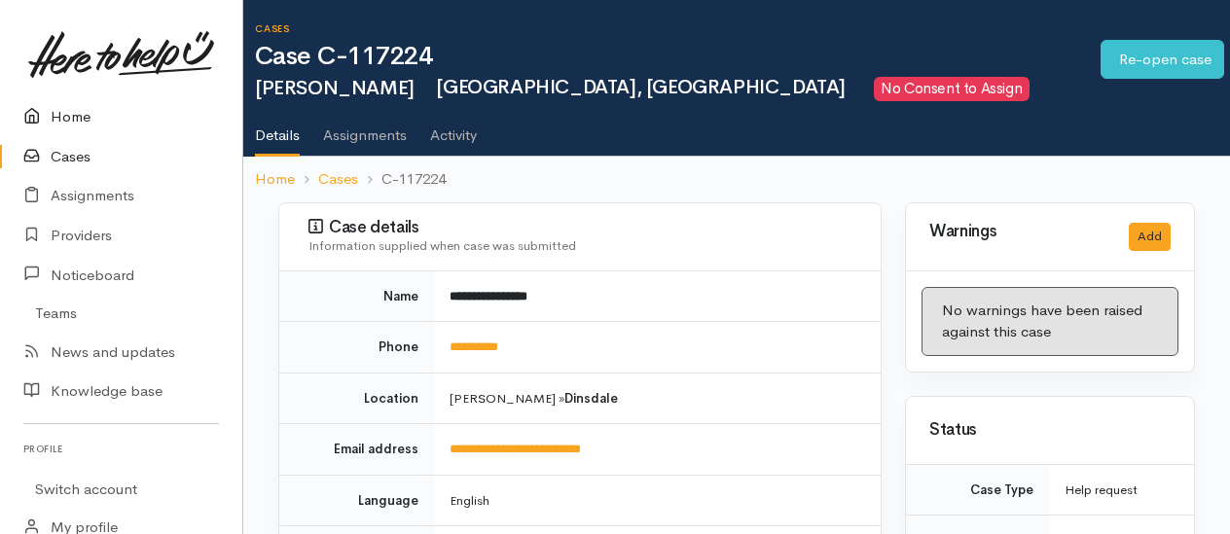
click at [70, 113] on link "Home" at bounding box center [121, 117] width 242 height 40
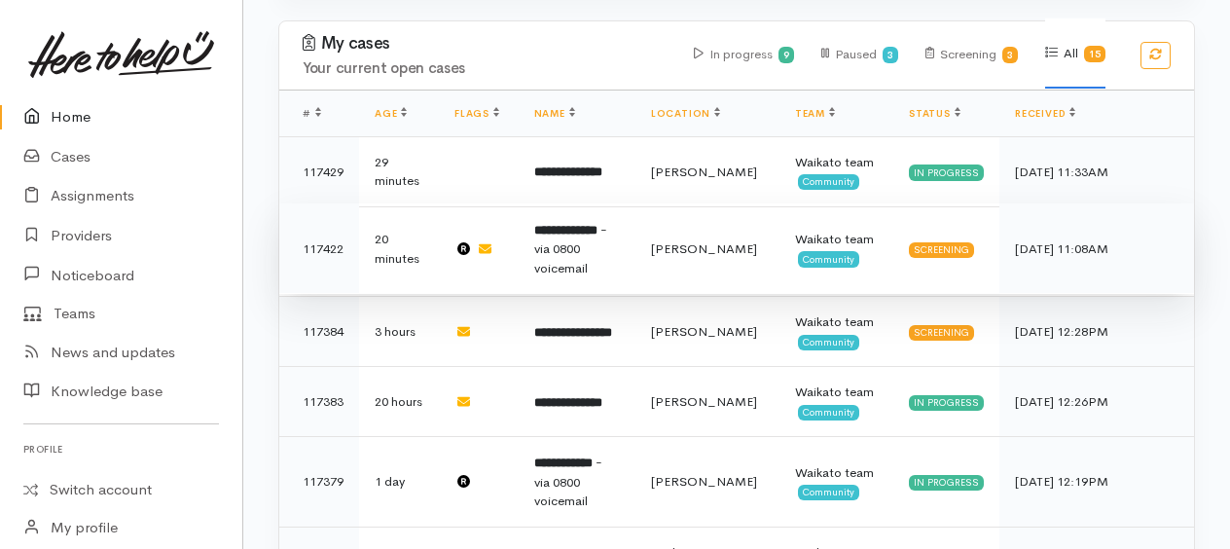
scroll to position [968, 0]
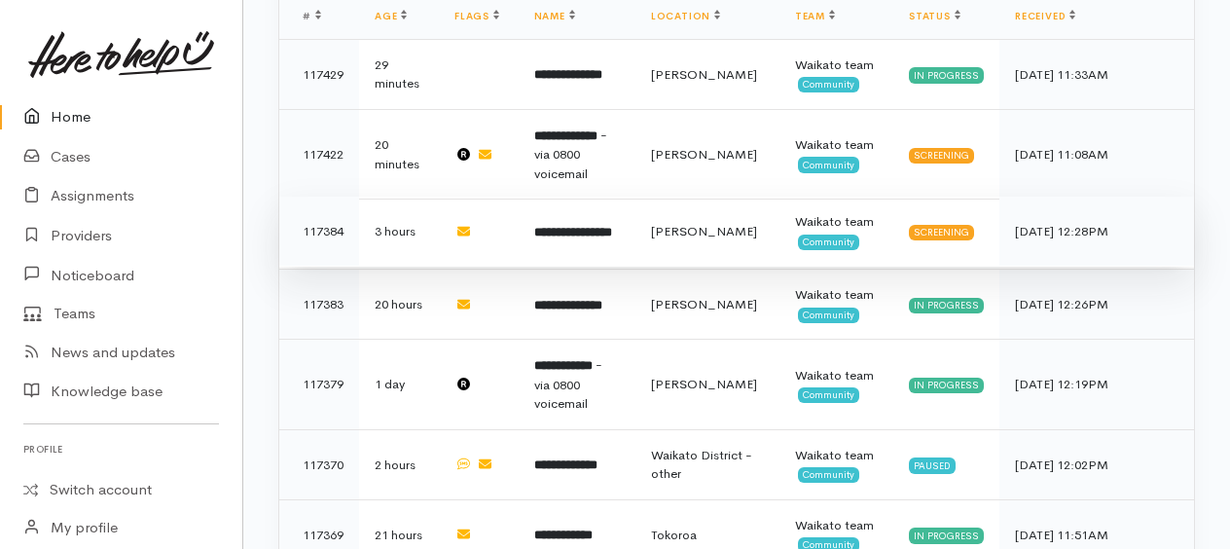
click at [594, 226] on b "**********" at bounding box center [573, 232] width 78 height 13
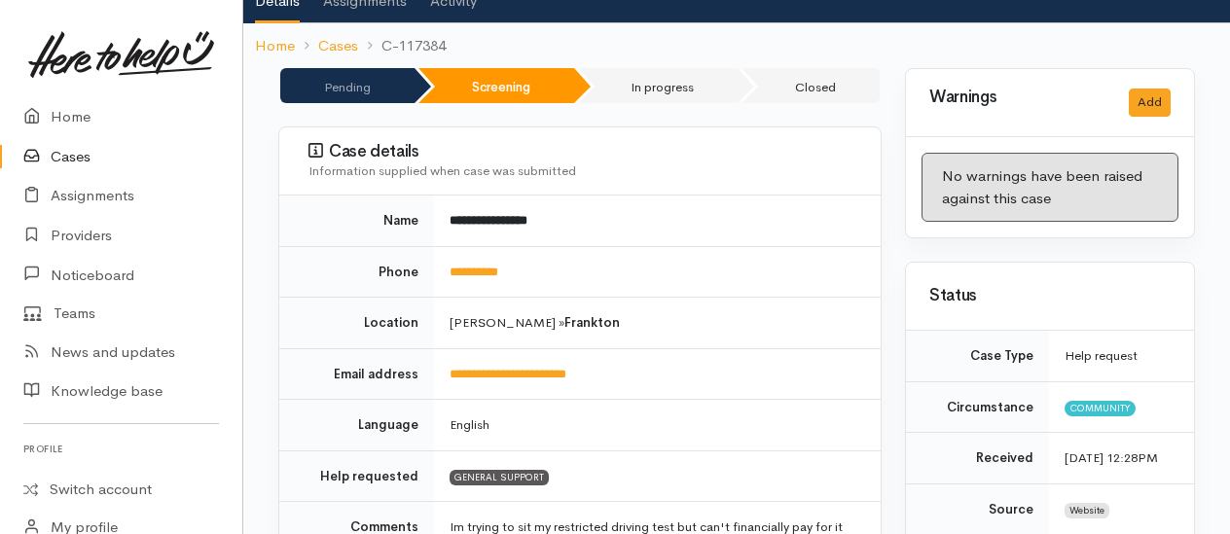
scroll to position [292, 0]
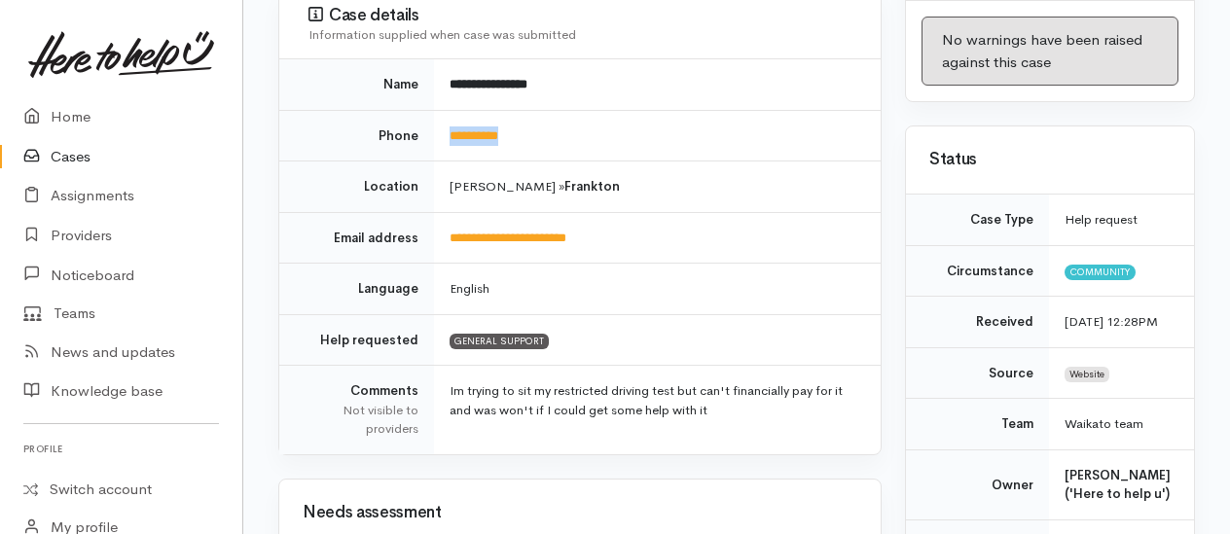
drag, startPoint x: 508, startPoint y: 123, endPoint x: 452, endPoint y: 125, distance: 56.5
click at [452, 125] on td "**********" at bounding box center [657, 136] width 447 height 52
drag, startPoint x: 452, startPoint y: 125, endPoint x: 455, endPoint y: 134, distance: 10.5
copy link "**********"
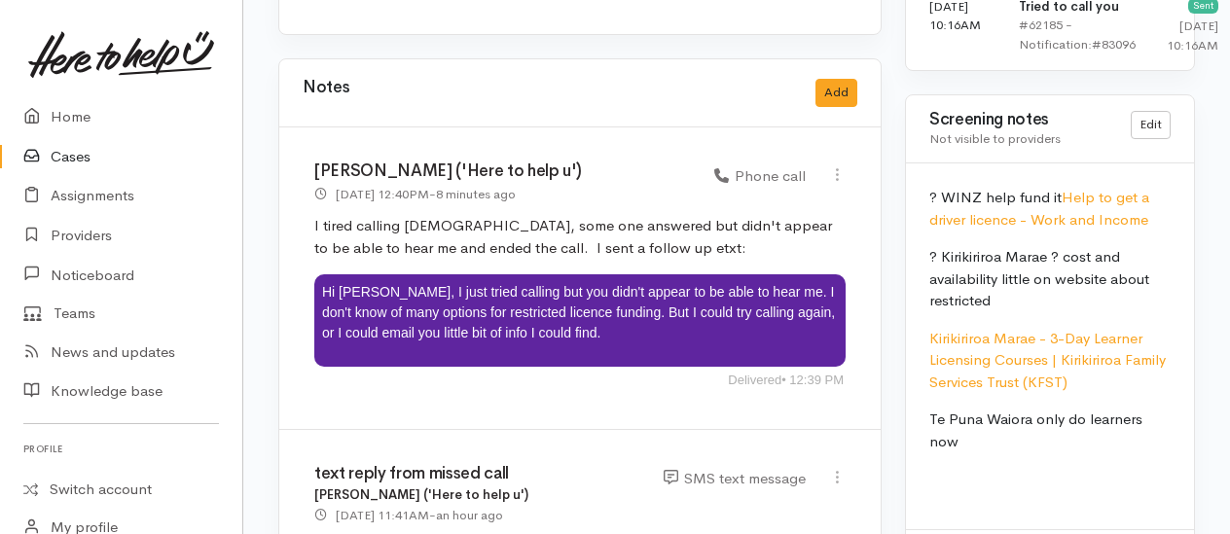
scroll to position [1752, 0]
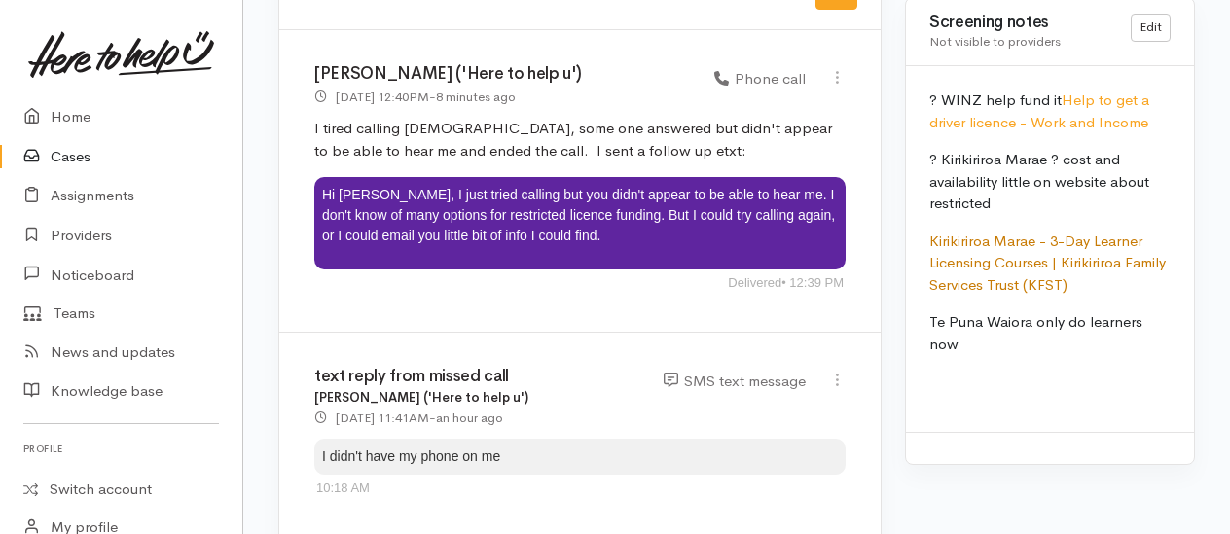
click at [1024, 294] on link "Kirikiriroa Marae - 3-Day Learner Licensing Courses | Kirikiriroa Family Servic…" at bounding box center [1047, 263] width 236 height 62
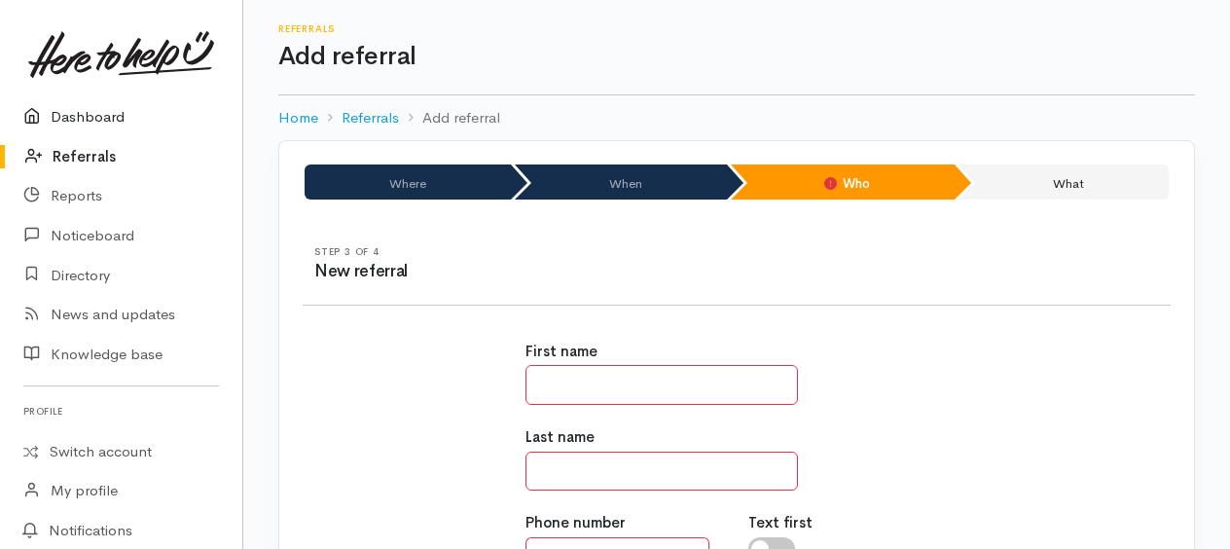
click at [82, 122] on link "Dashboard" at bounding box center [121, 117] width 242 height 40
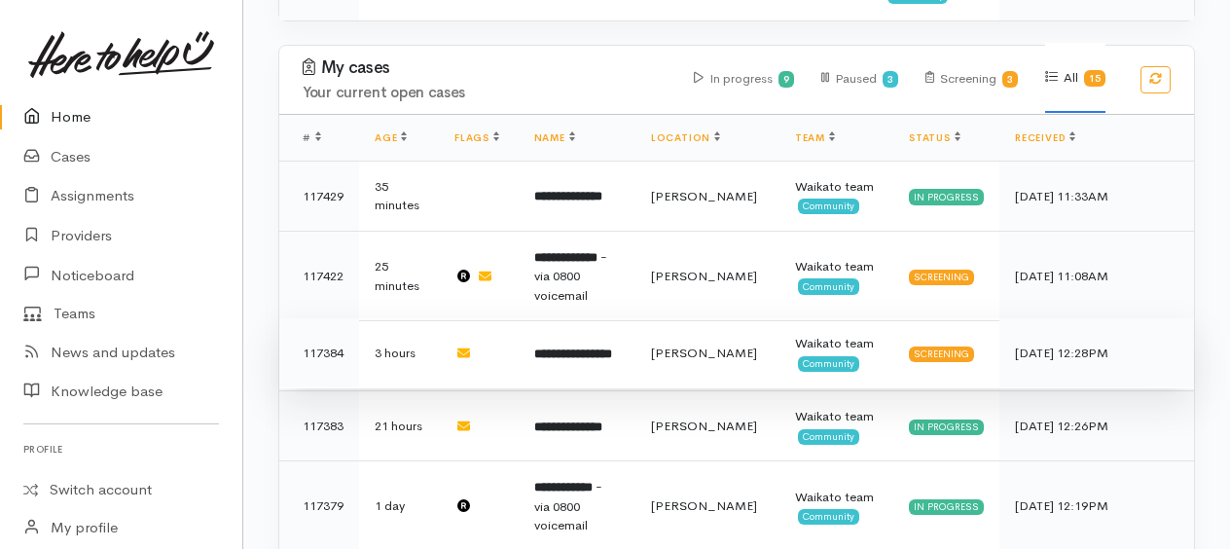
scroll to position [876, 0]
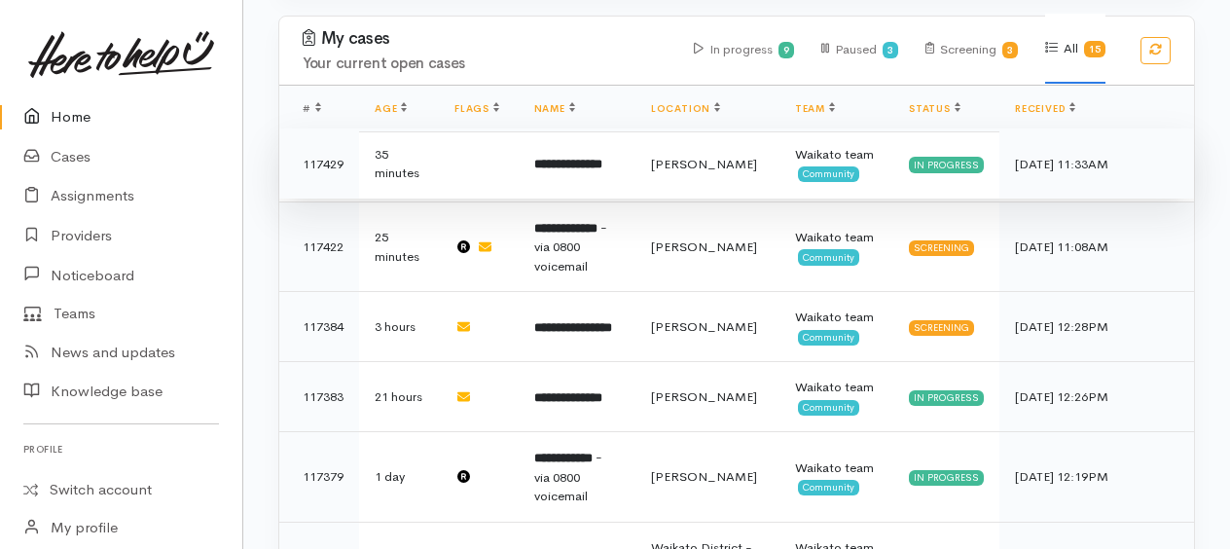
click at [586, 158] on b "**********" at bounding box center [568, 164] width 68 height 13
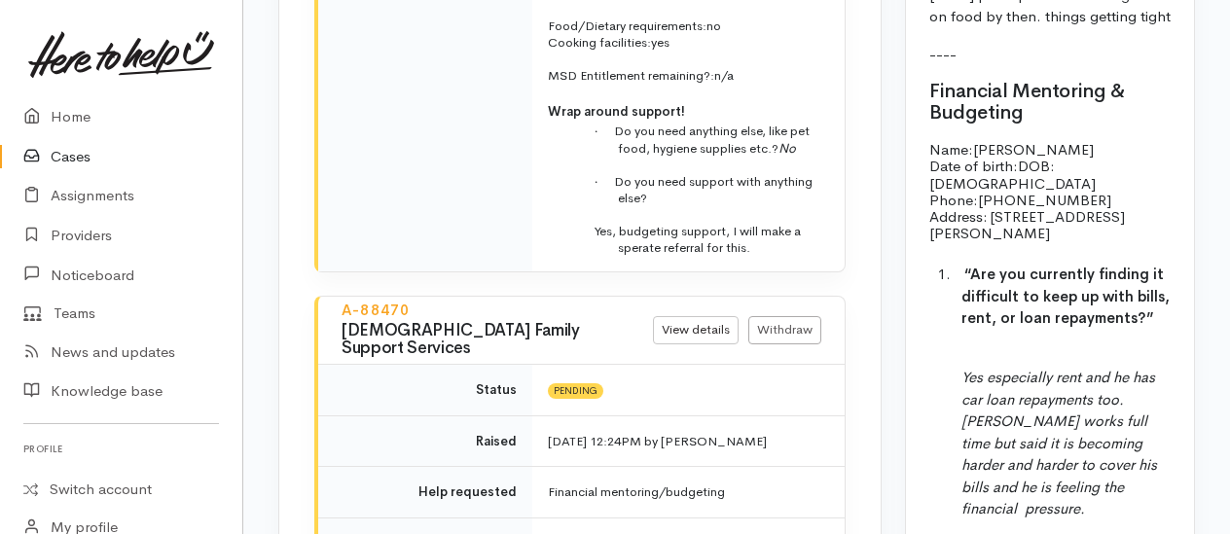
scroll to position [2822, 0]
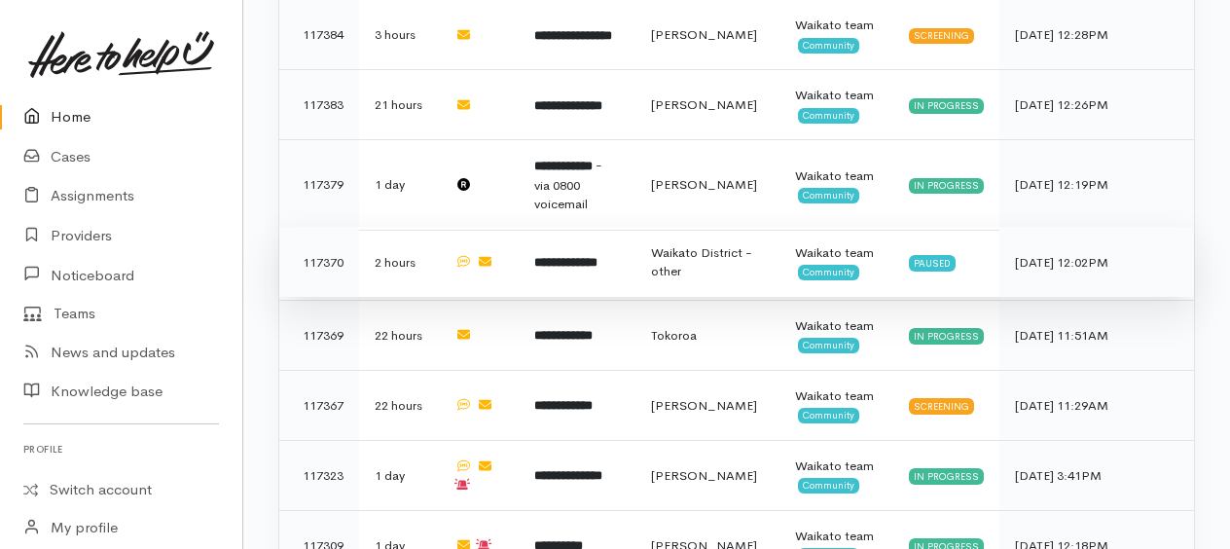
scroll to position [1071, 0]
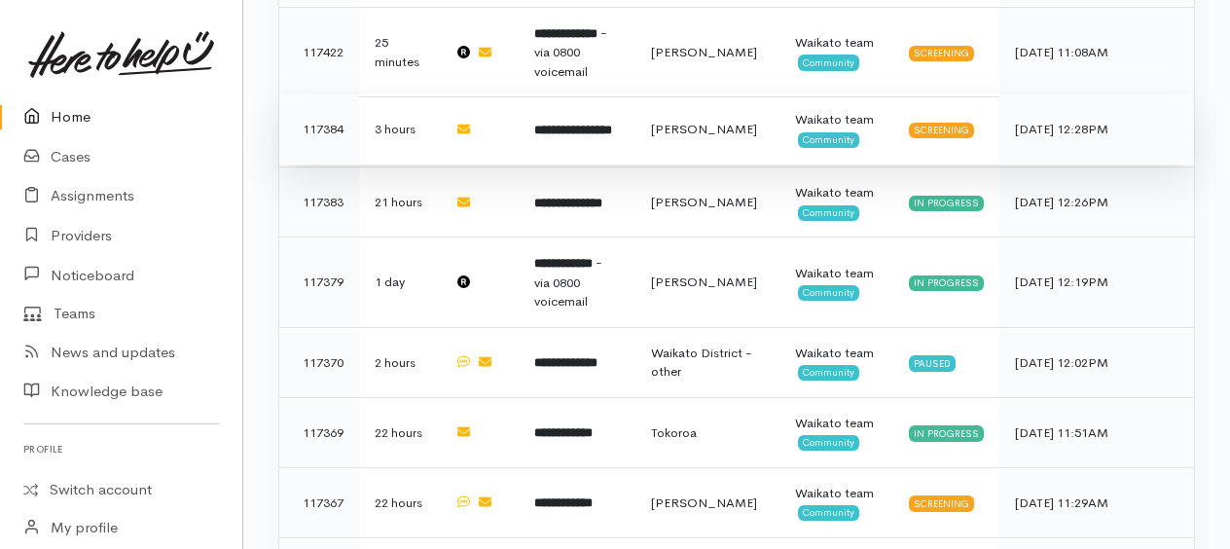
click at [560, 124] on b "**********" at bounding box center [573, 130] width 78 height 13
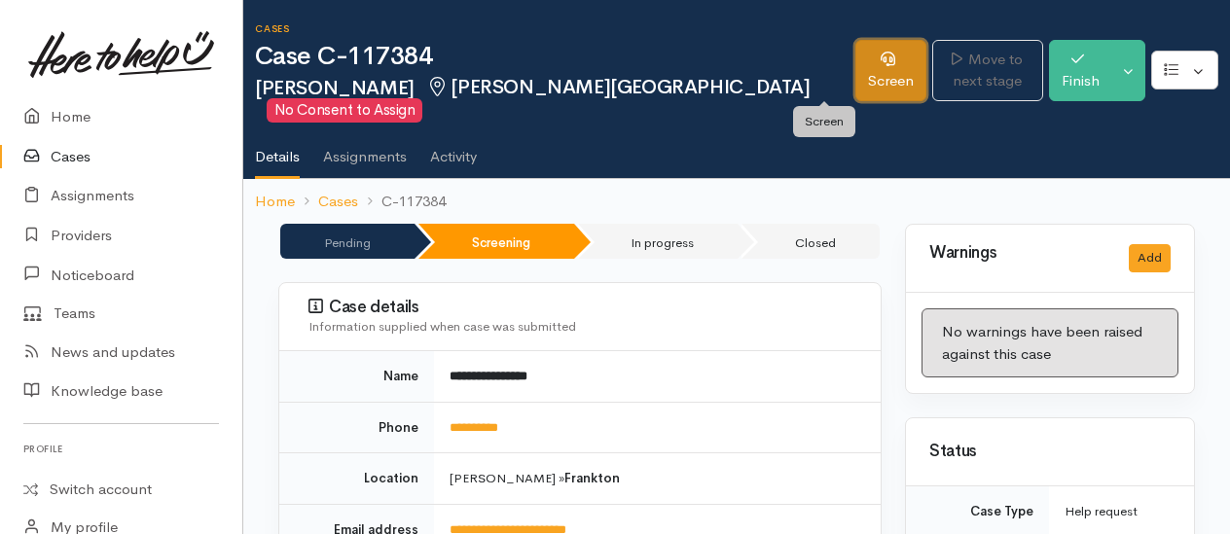
click at [881, 64] on icon at bounding box center [888, 59] width 15 height 15
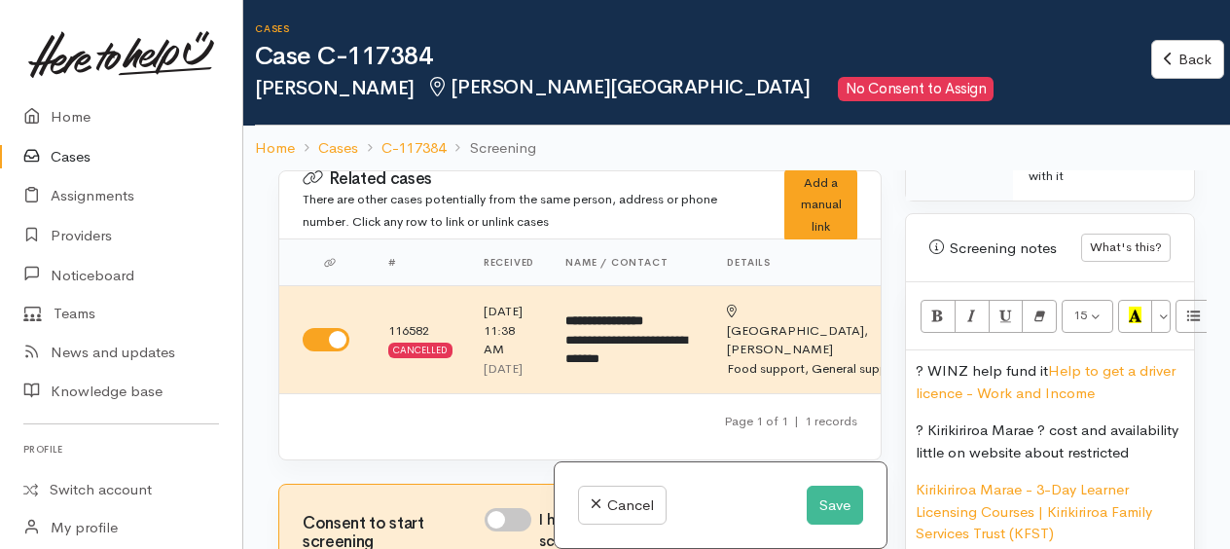
scroll to position [1265, 0]
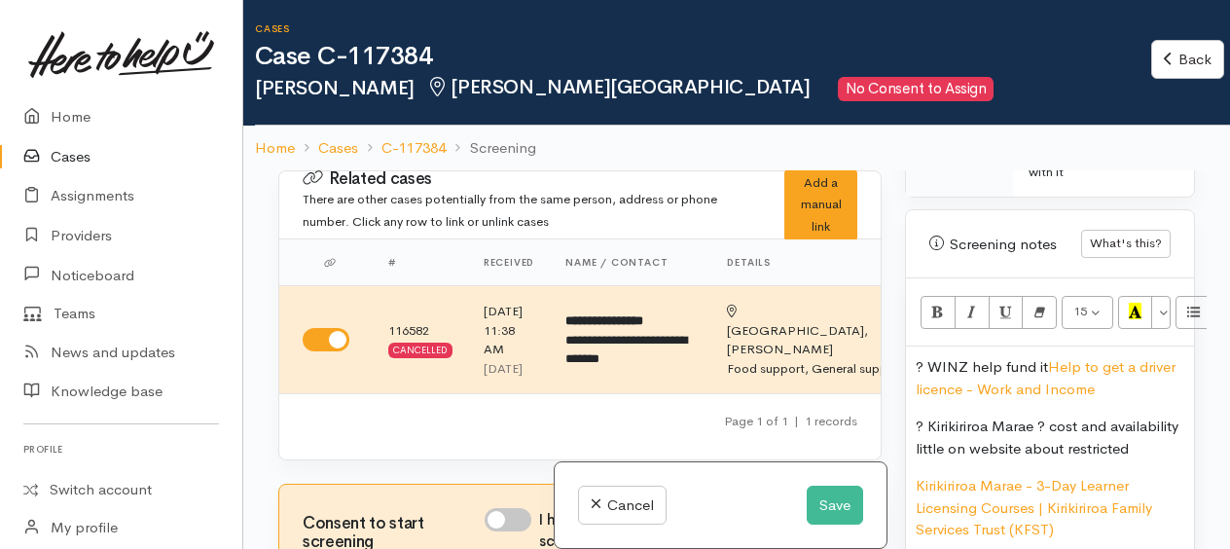
click at [909, 357] on div "? WINZ help fund it Help to get a driver licence - Work and Income ? Kirikiriro…" at bounding box center [1050, 493] width 288 height 295
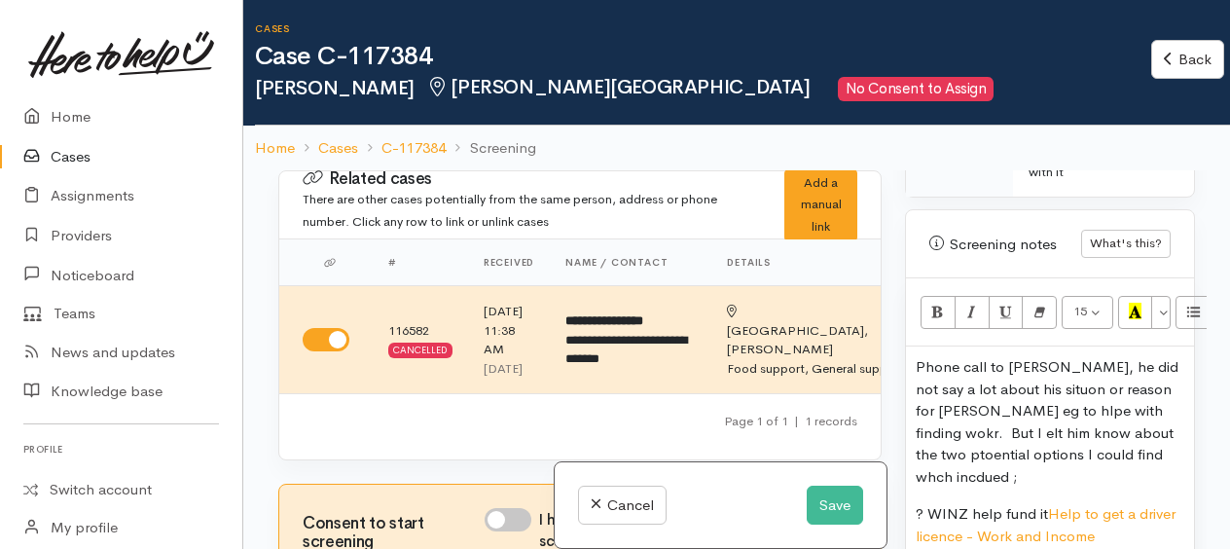
click at [1023, 471] on p "Phone call to [PERSON_NAME], he did not say a lot about his situon or reason fo…" at bounding box center [1050, 421] width 269 height 131
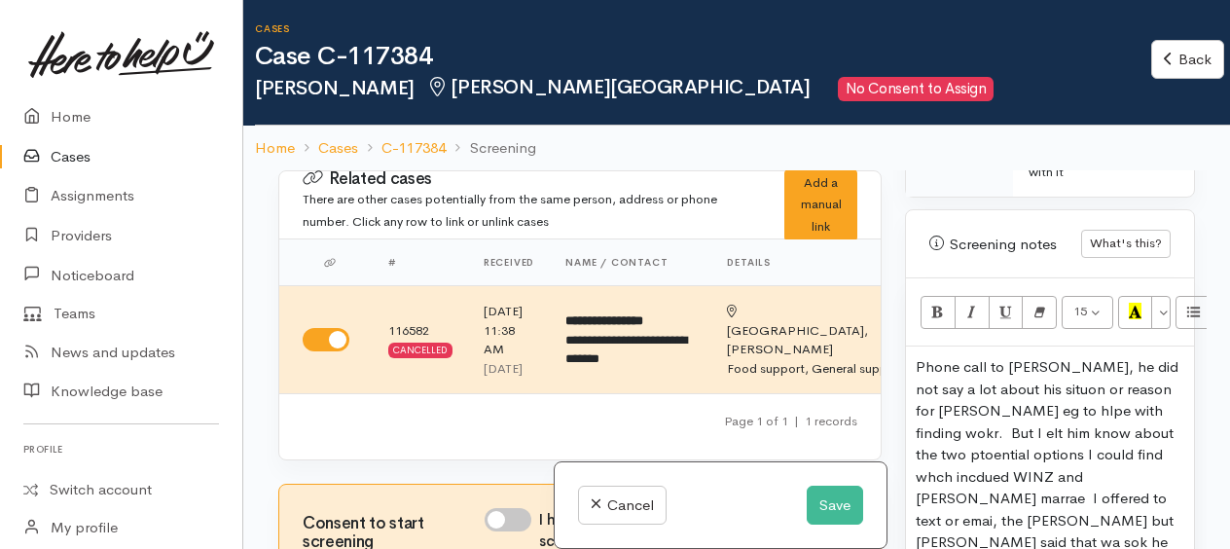
drag, startPoint x: 1023, startPoint y: 380, endPoint x: 1020, endPoint y: 424, distance: 44.9
click at [1004, 458] on p "Phone call to Shaydon, he did not say a lot about his situon or reason for gert…" at bounding box center [1050, 465] width 269 height 219
click at [1043, 385] on p "Phone call to Shaydon, he did not say a lot about his situon or reason for gert…" at bounding box center [1050, 465] width 269 height 219
drag, startPoint x: 984, startPoint y: 411, endPoint x: 956, endPoint y: 448, distance: 46.5
click at [1135, 496] on p "Phone call to Shaydon, he did not say a lot about his situation or reason for g…" at bounding box center [1050, 465] width 269 height 219
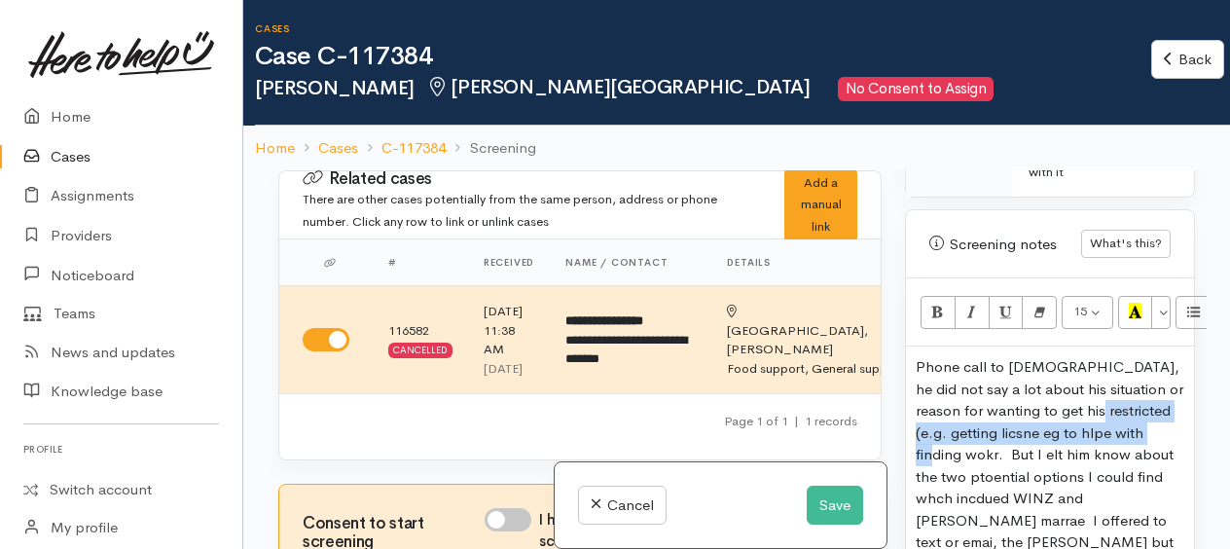
drag, startPoint x: 1102, startPoint y: 403, endPoint x: 956, endPoint y: 442, distance: 151.1
click at [956, 442] on p "Phone call to Shaydon, he did not say a lot about his situation or reason for w…" at bounding box center [1050, 476] width 269 height 241
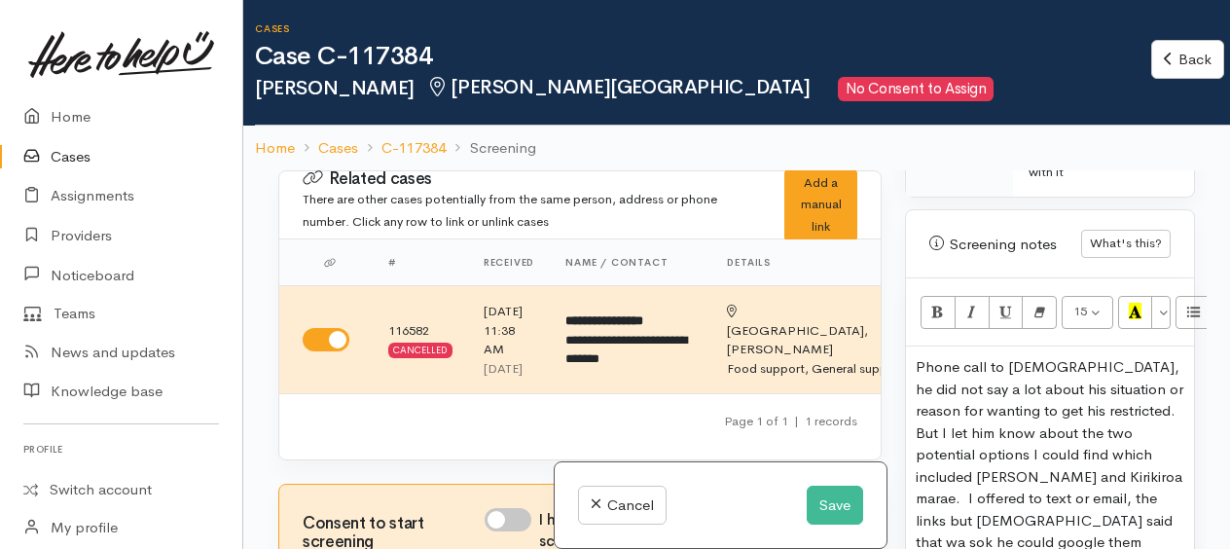
scroll to position [1362, 0]
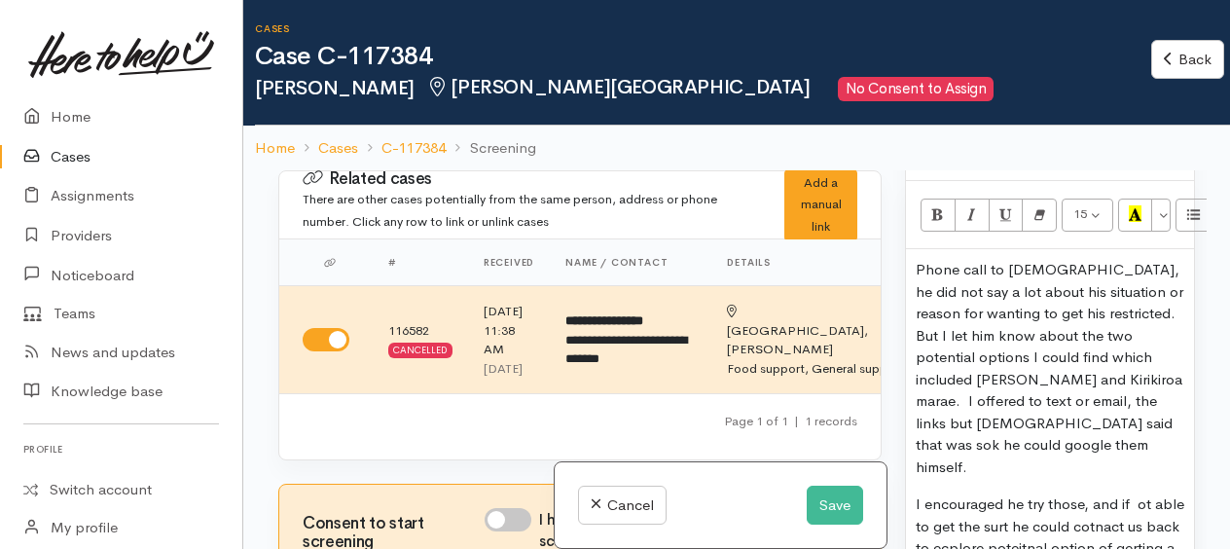
drag, startPoint x: 1020, startPoint y: 420, endPoint x: 1010, endPoint y: 439, distance: 20.9
click at [1015, 447] on p "Phone call to Shaydon, he did not say a lot about his situation or reason for w…" at bounding box center [1050, 368] width 269 height 219
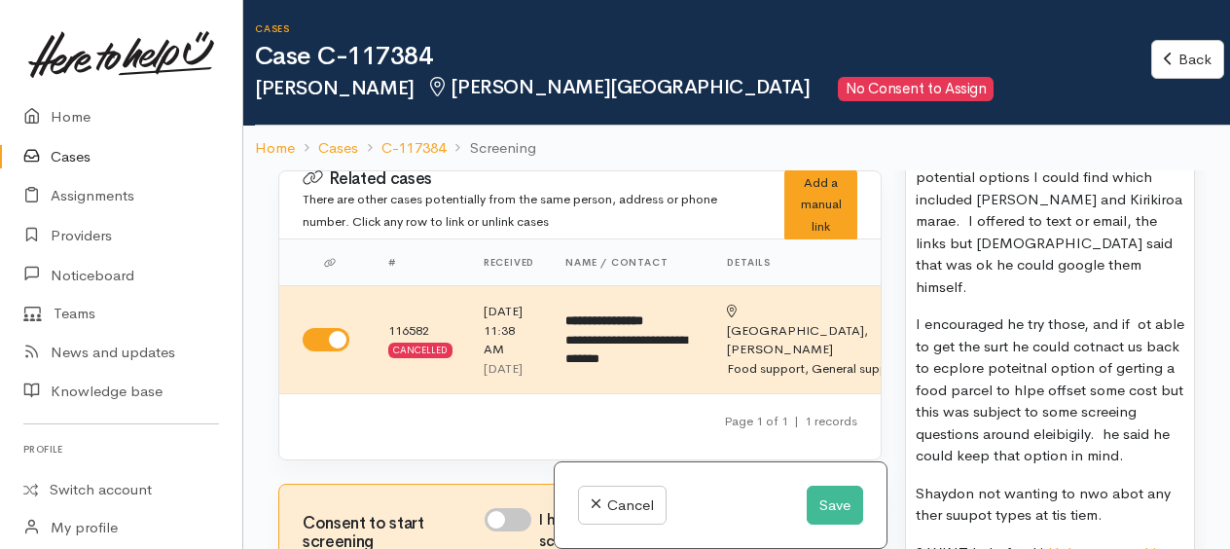
scroll to position [1557, 0]
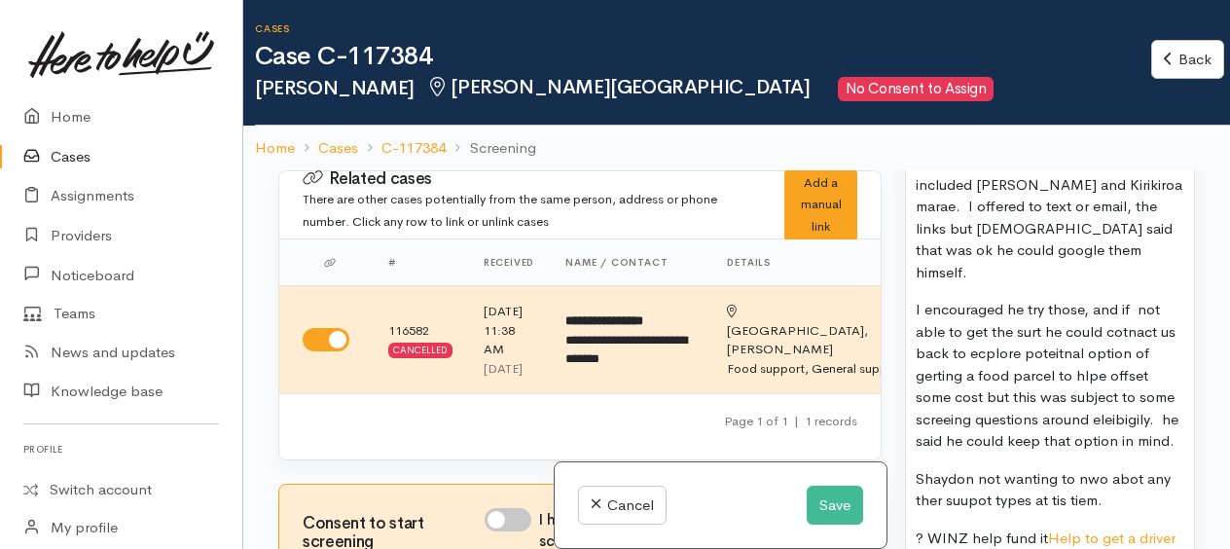
drag, startPoint x: 1025, startPoint y: 302, endPoint x: 1027, endPoint y: 276, distance: 25.4
click at [1020, 299] on p "I encouraged he try those, and if not able to get the surt he could cotnact us …" at bounding box center [1050, 376] width 269 height 154
click at [985, 366] on p "I encouraged he try those, and if not able to get the help he could contact us …" at bounding box center [1050, 376] width 269 height 154
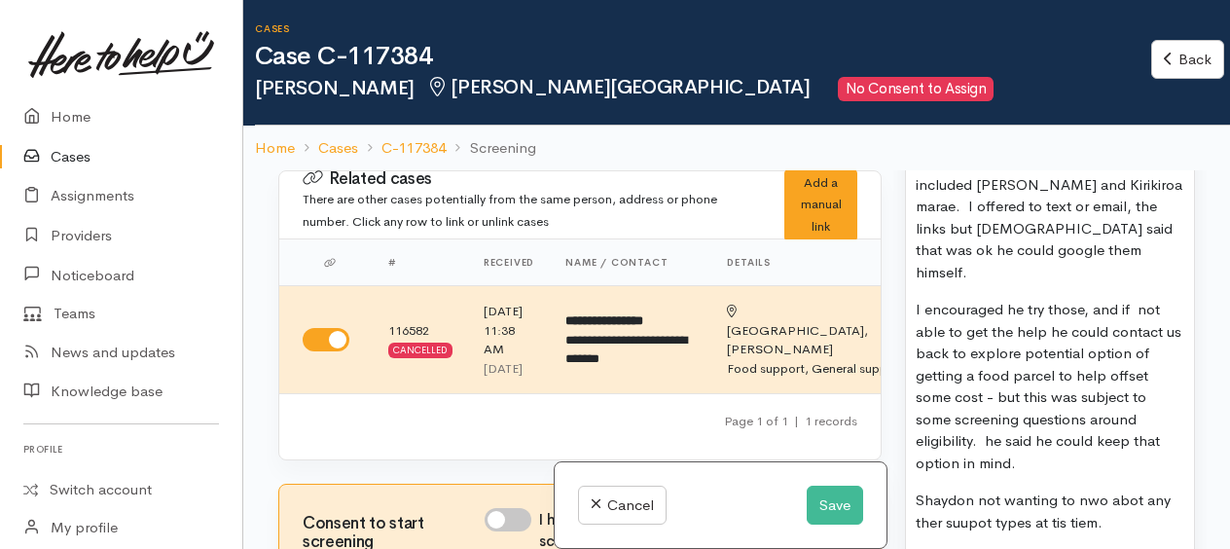
click at [995, 417] on p "I encouraged he try those, and if not able to get the help he could contact us …" at bounding box center [1050, 386] width 269 height 175
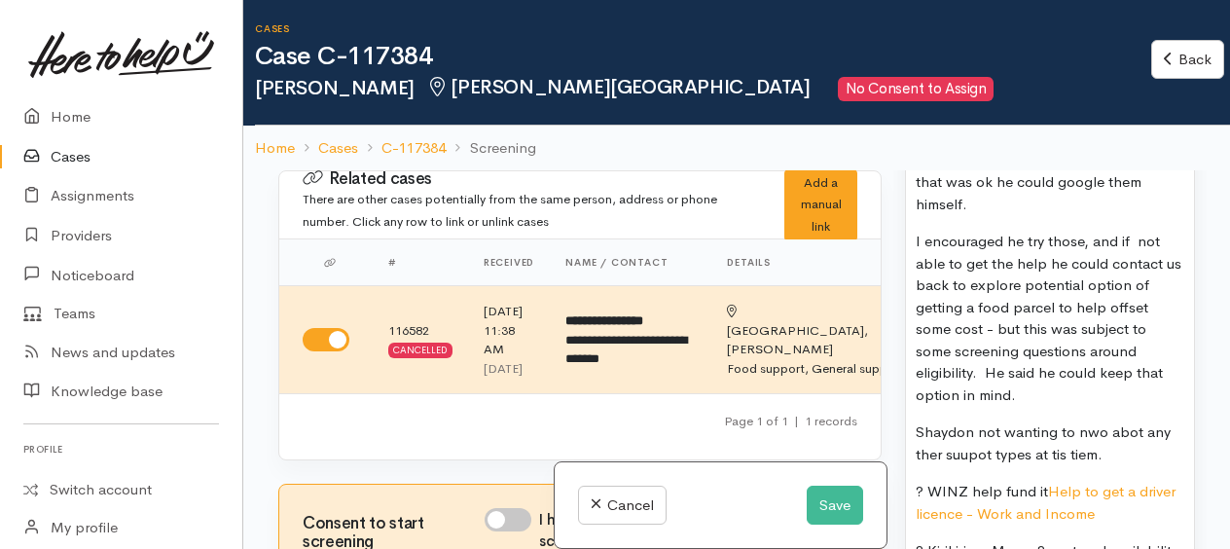
scroll to position [1752, 0]
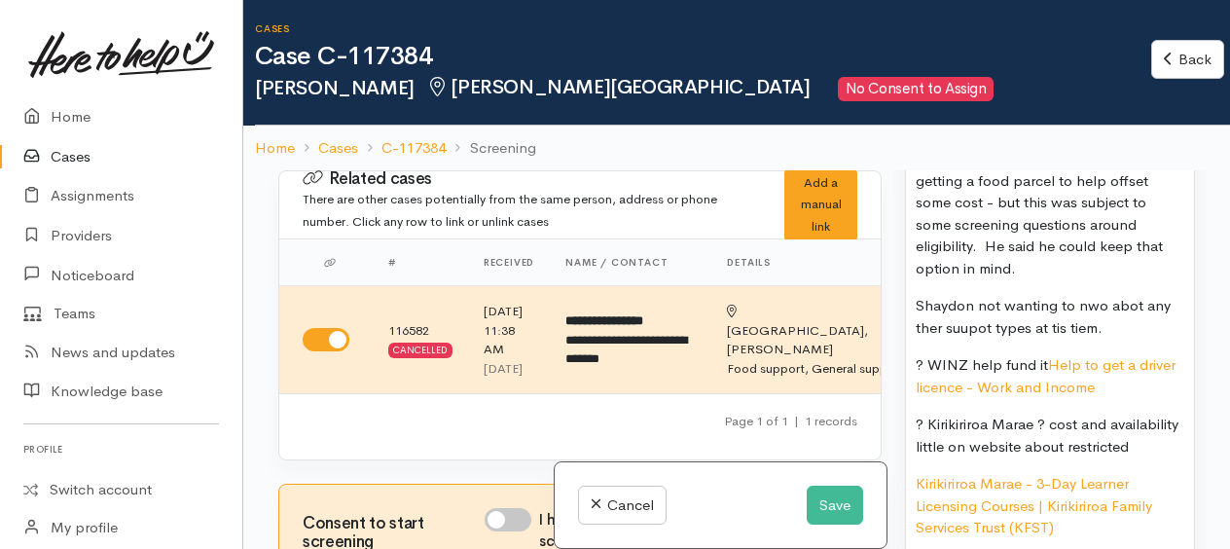
drag, startPoint x: 918, startPoint y: 271, endPoint x: 1133, endPoint y: 295, distance: 216.4
click at [1133, 295] on p "Shaydon not wanting to nwo abot any ther suupot types at tis tiem." at bounding box center [1050, 317] width 269 height 44
click at [1146, 296] on p "Shaydon not wanting to nwo abot any ther suupot types at tis tiem." at bounding box center [1050, 317] width 269 height 44
drag, startPoint x: 960, startPoint y: 301, endPoint x: 994, endPoint y: 270, distance: 46.2
click at [997, 295] on p "Shaydon not wanting to know about any ther suupot types at tis tiem." at bounding box center [1050, 317] width 269 height 44
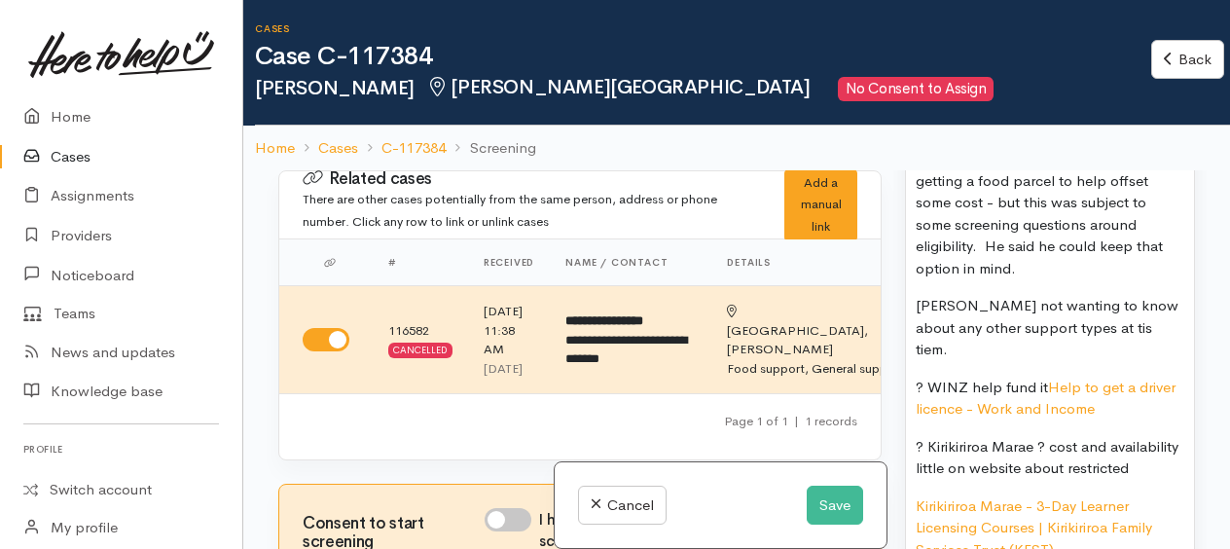
click at [1145, 300] on p "Shaydon not wanting to know about any other support types at tis tiem." at bounding box center [1050, 328] width 269 height 66
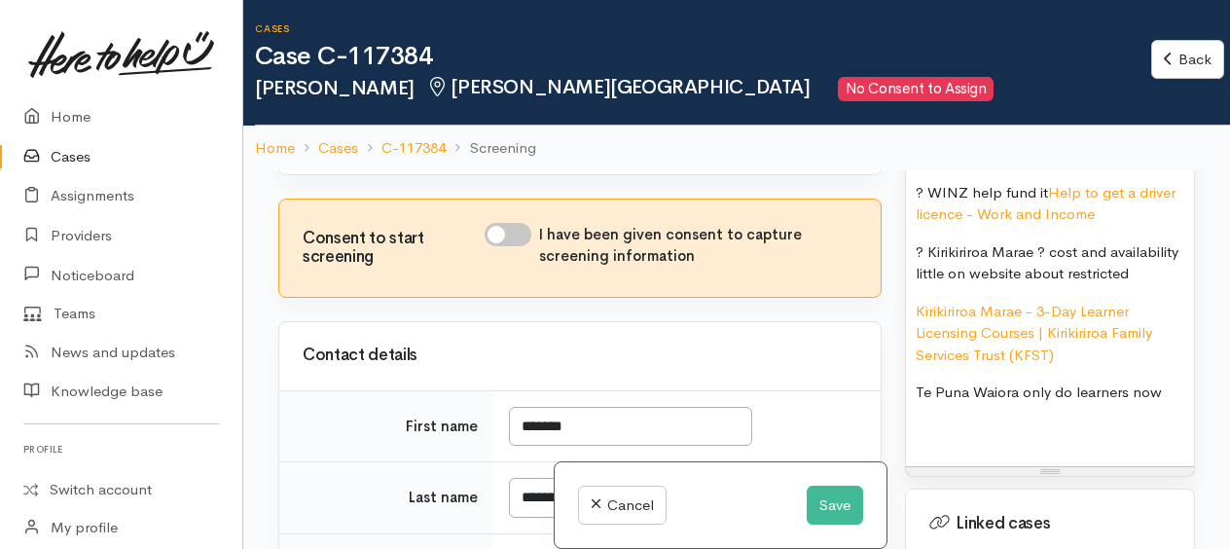
scroll to position [292, 0]
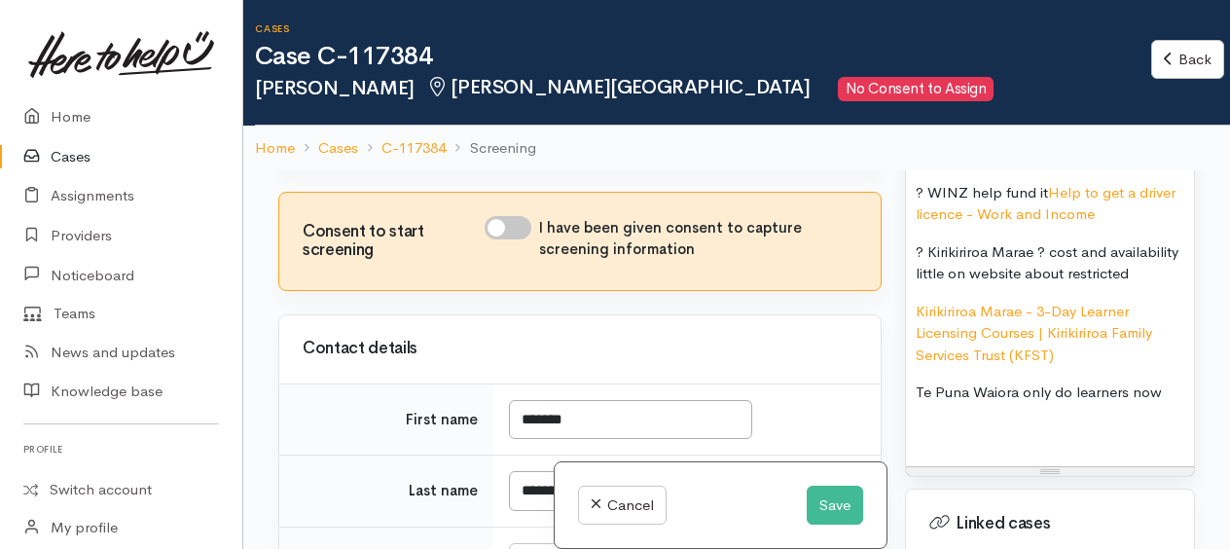
click at [498, 239] on input "I have been given consent to capture screening information" at bounding box center [508, 227] width 47 height 23
checkbox input "true"
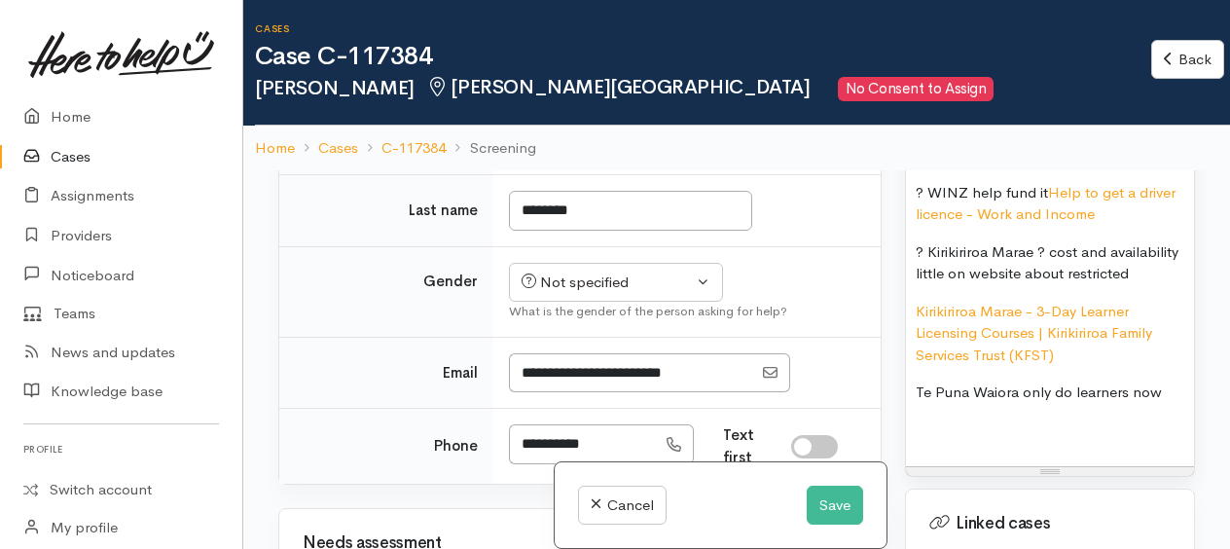
scroll to position [584, 0]
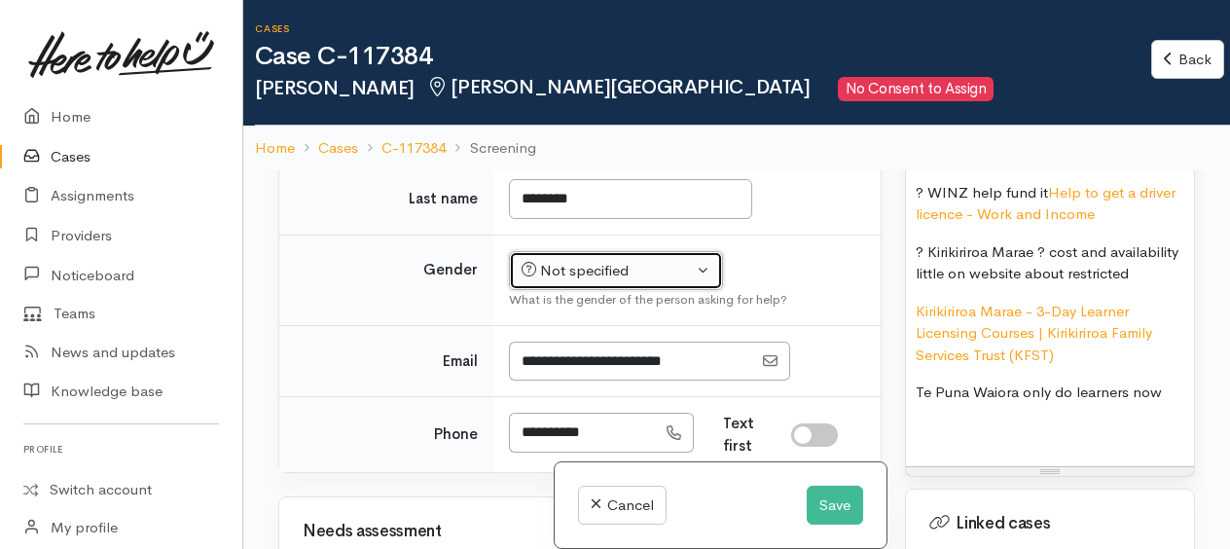
click at [588, 282] on div "Not specified" at bounding box center [607, 271] width 171 height 22
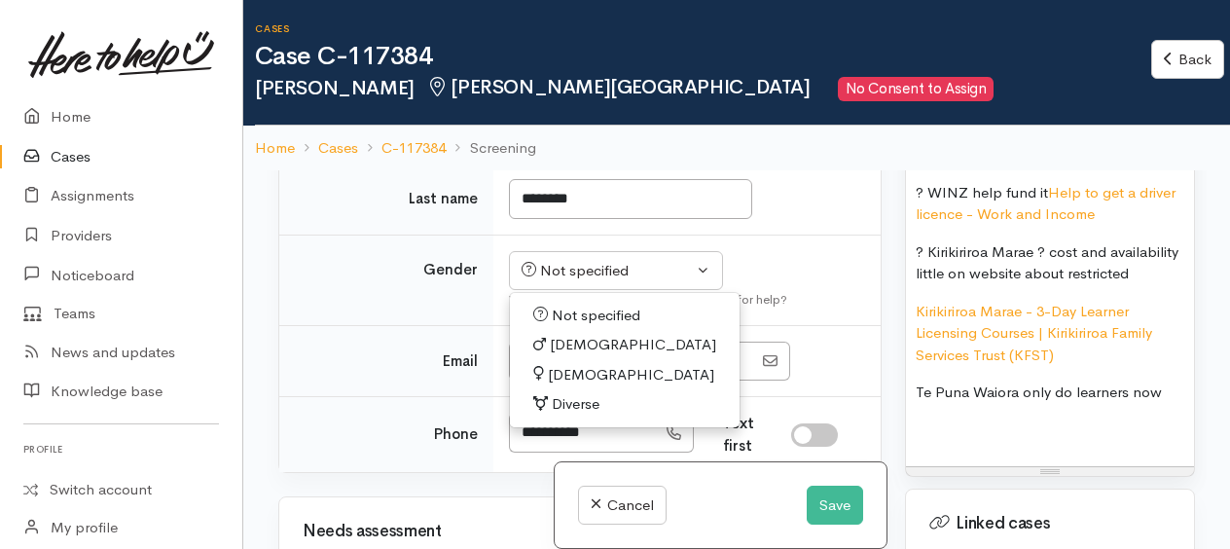
drag, startPoint x: 560, startPoint y: 376, endPoint x: 558, endPoint y: 362, distance: 13.8
click at [560, 356] on span "Male" at bounding box center [633, 345] width 166 height 22
select select "Male"
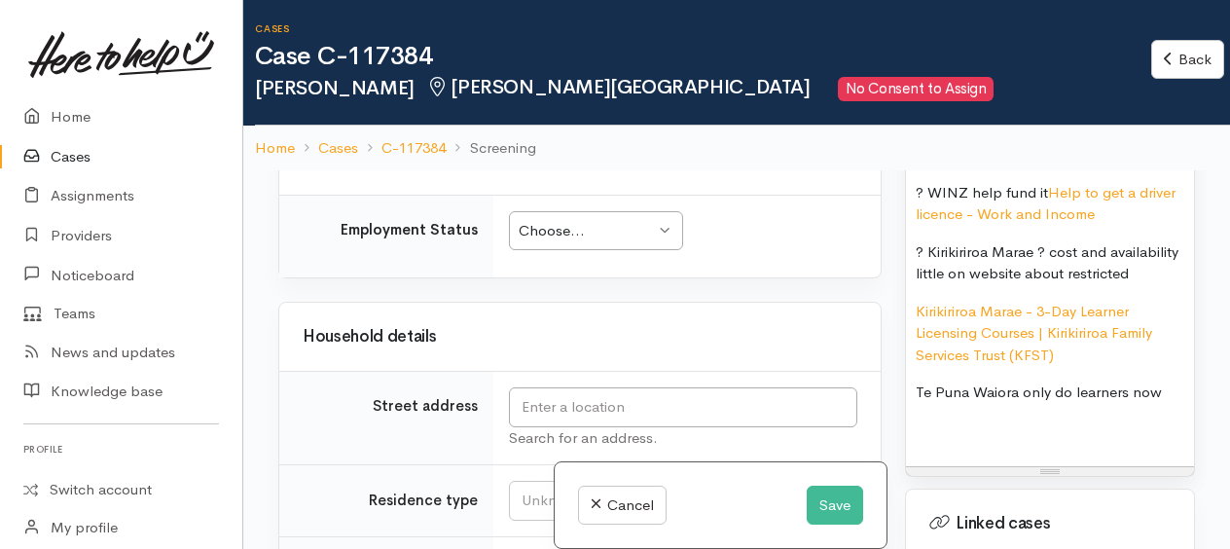
scroll to position [2238, 0]
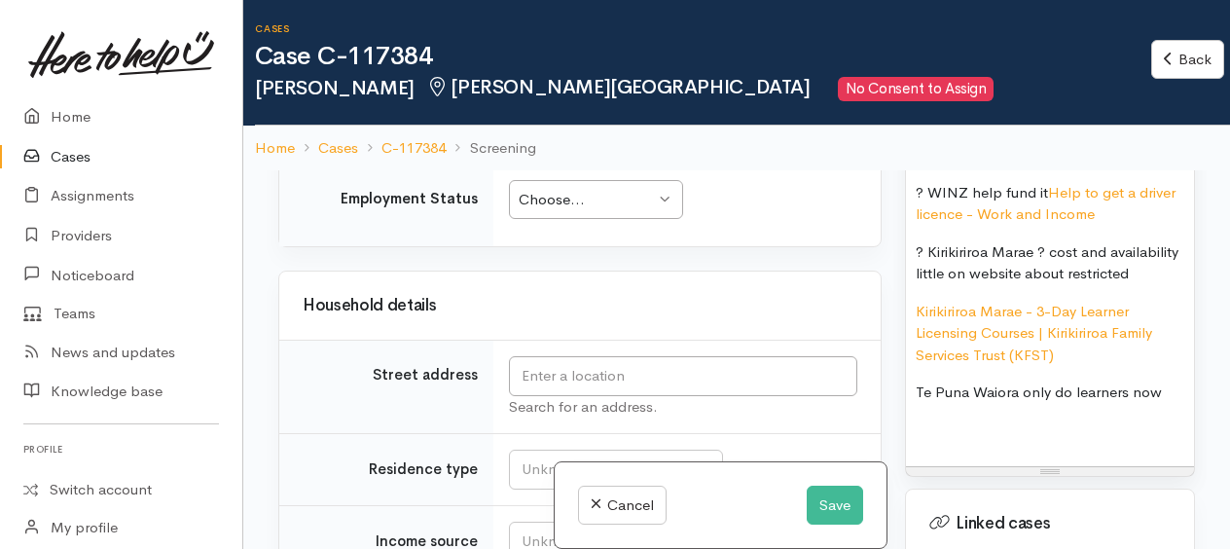
click at [563, 211] on div "Choose..." at bounding box center [587, 200] width 136 height 22
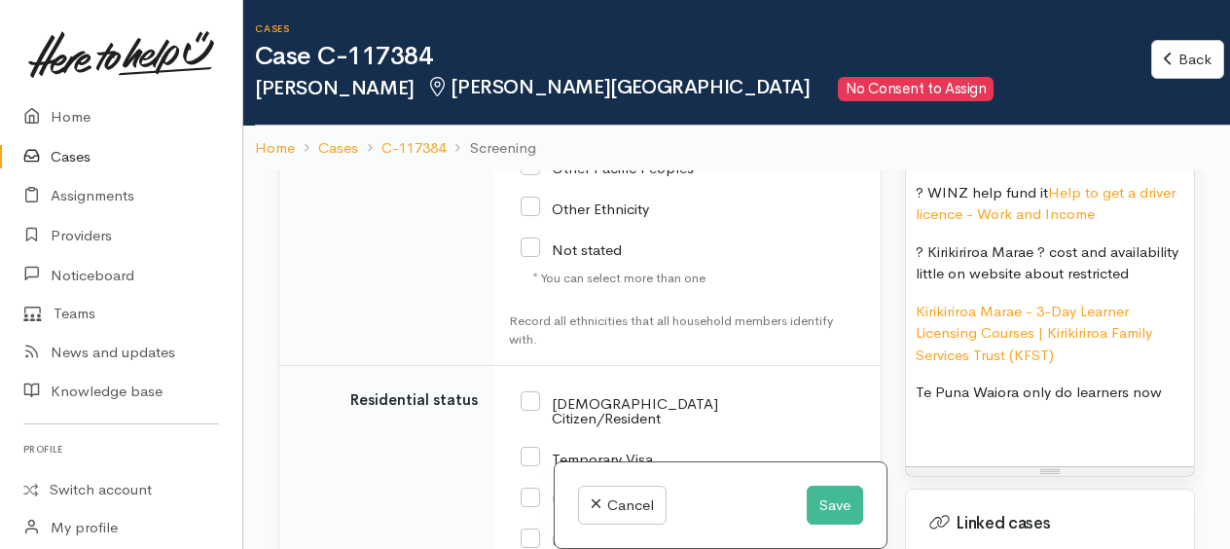
scroll to position [3309, 0]
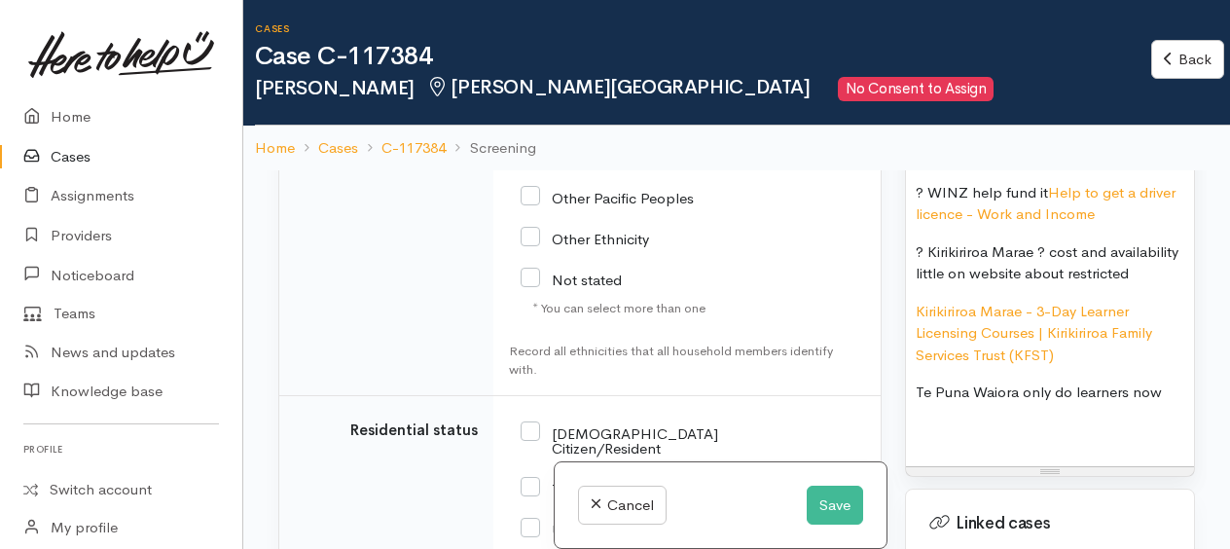
click at [529, 287] on input "Not stated" at bounding box center [571, 279] width 101 height 18
checkbox input "true"
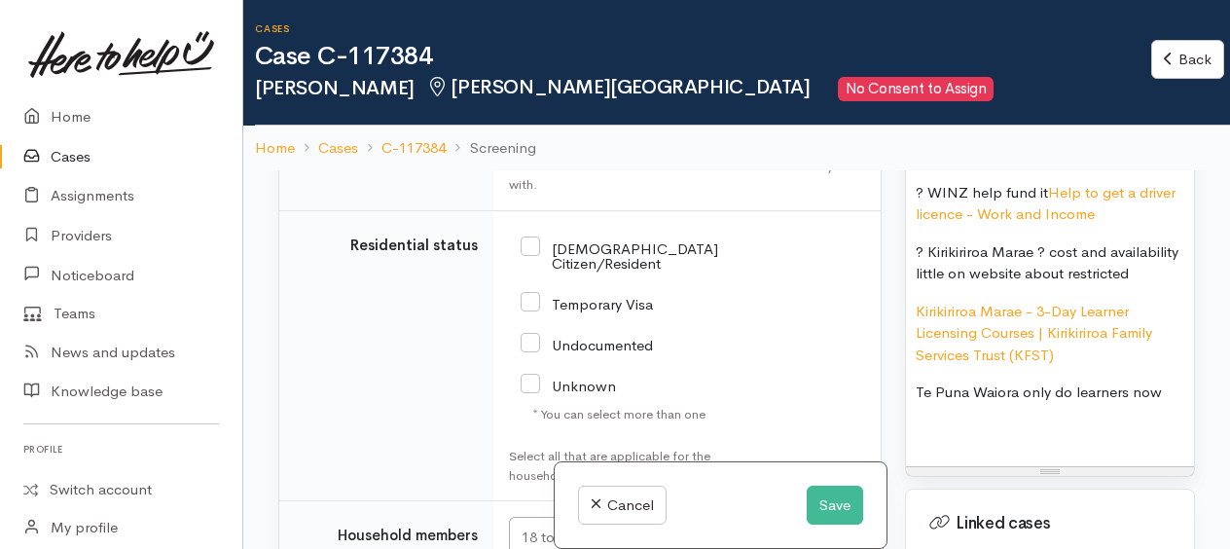
scroll to position [3406, 0]
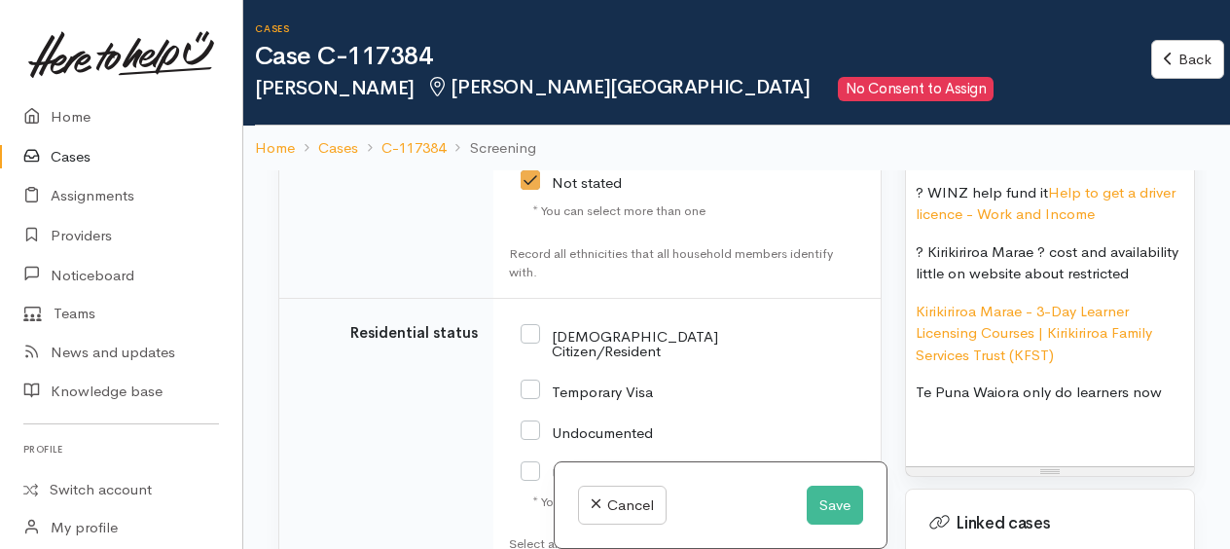
click at [527, 343] on input "NZ Citizen/Resident" at bounding box center [620, 342] width 198 height 32
checkbox input "true"
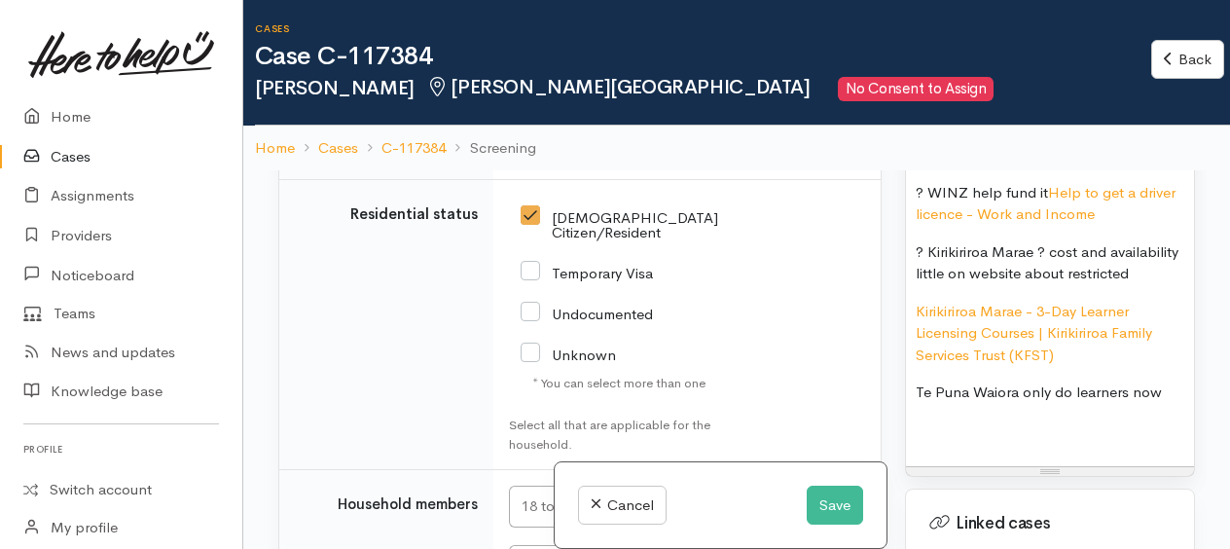
scroll to position [3698, 0]
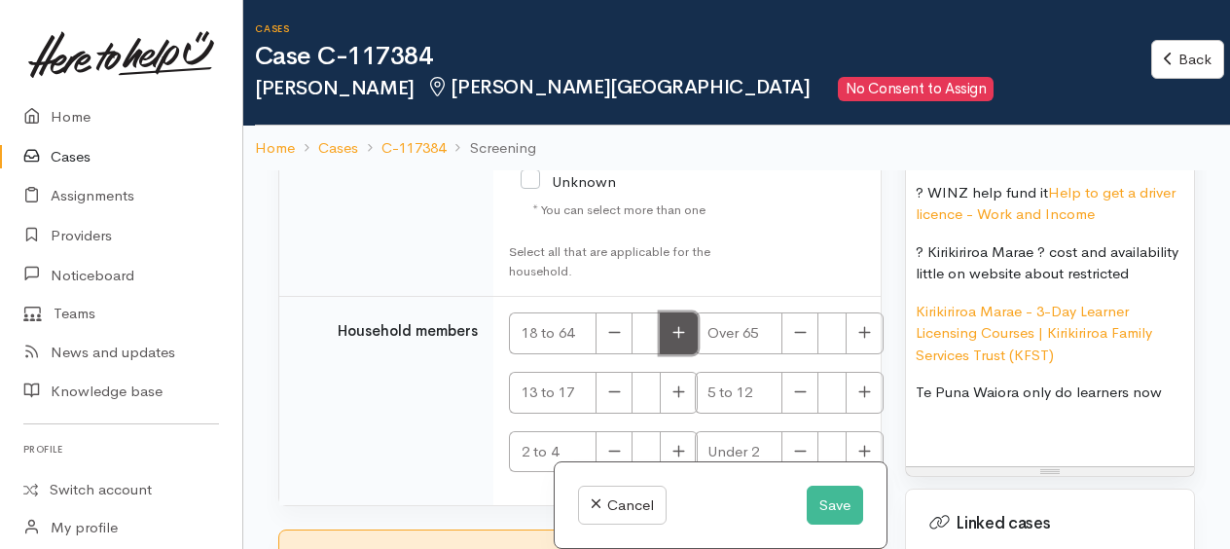
click at [679, 334] on icon "button" at bounding box center [679, 332] width 12 height 12
type input "1"
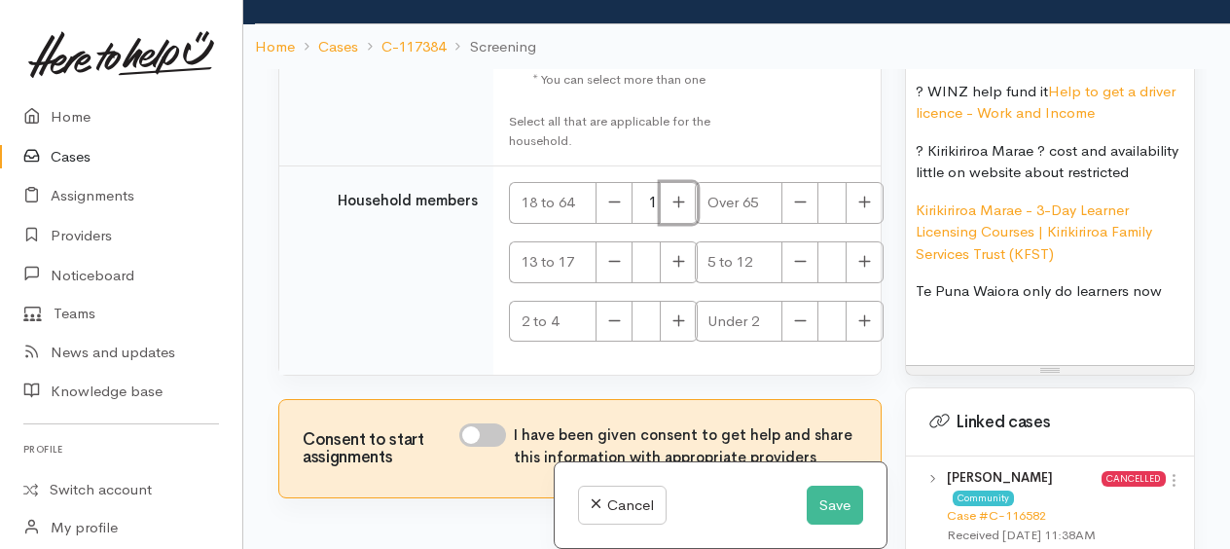
scroll to position [169, 0]
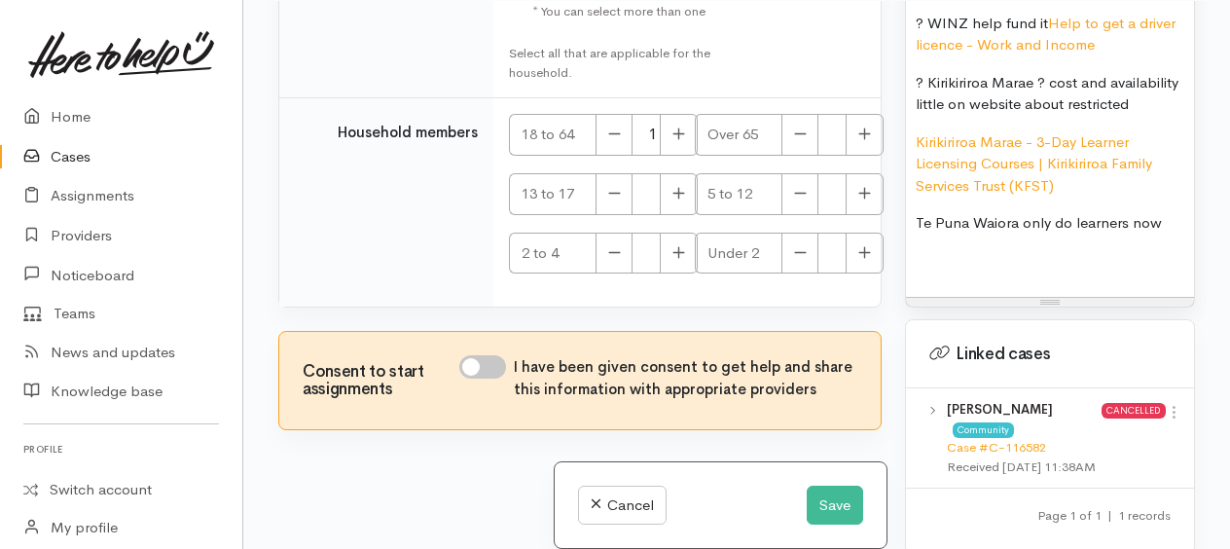
click at [483, 366] on input "I have been given consent to get help and share this information with appropria…" at bounding box center [482, 366] width 47 height 23
checkbox input "true"
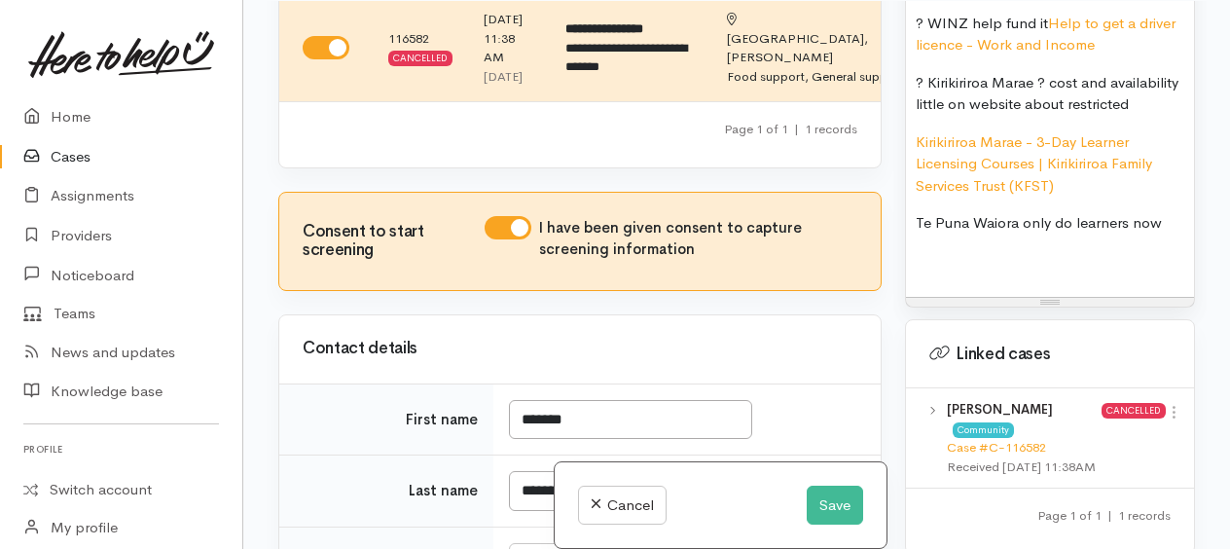
scroll to position [0, 0]
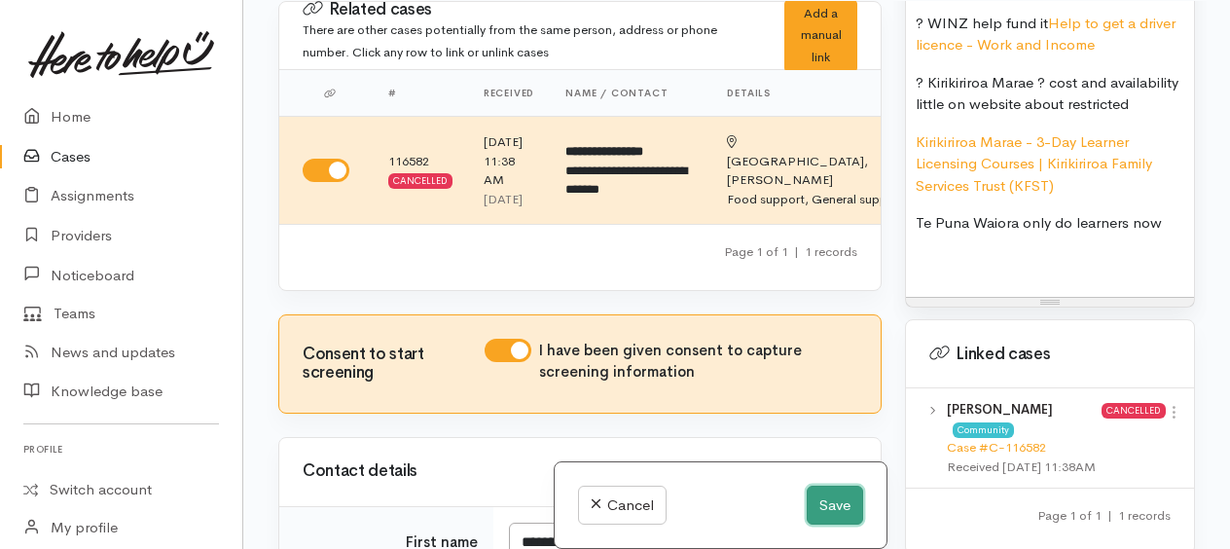
click at [839, 513] on button "Save" at bounding box center [835, 506] width 56 height 40
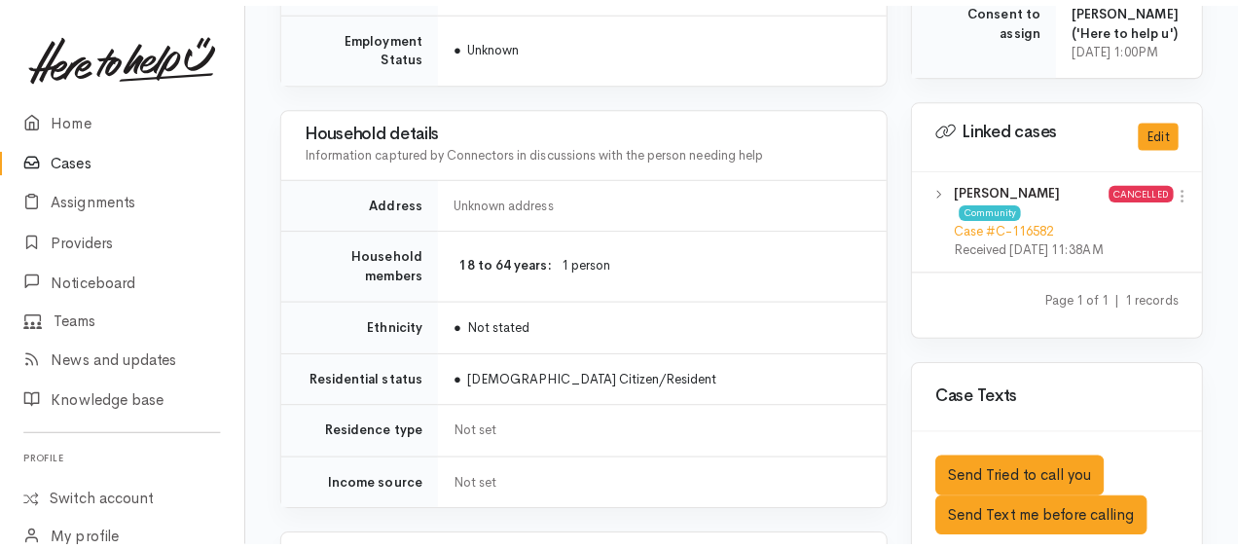
scroll to position [1362, 0]
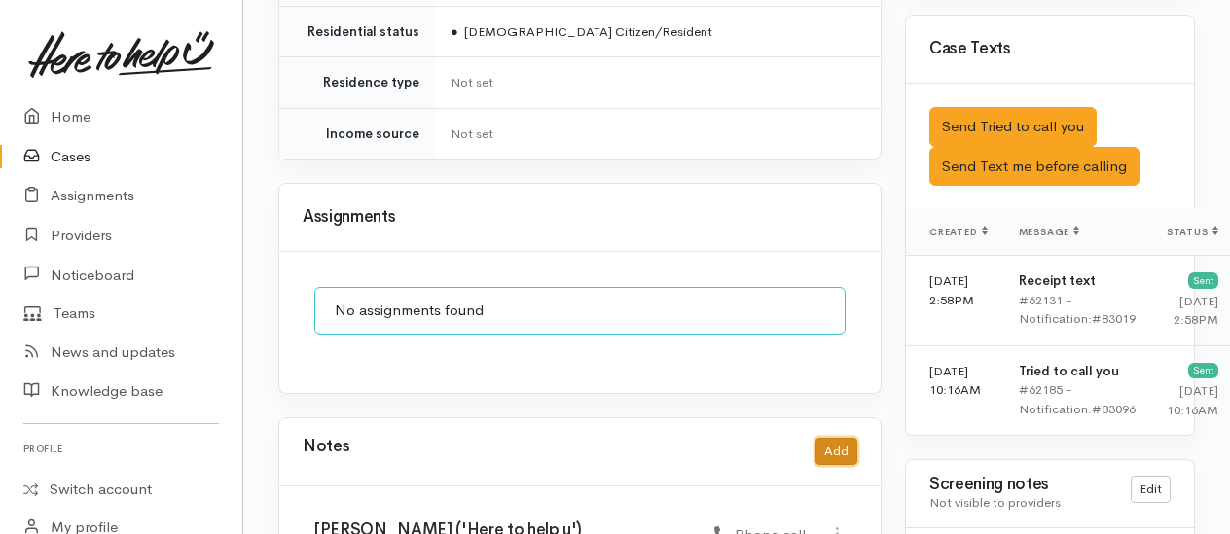
click at [843, 438] on button "Add" at bounding box center [837, 452] width 42 height 28
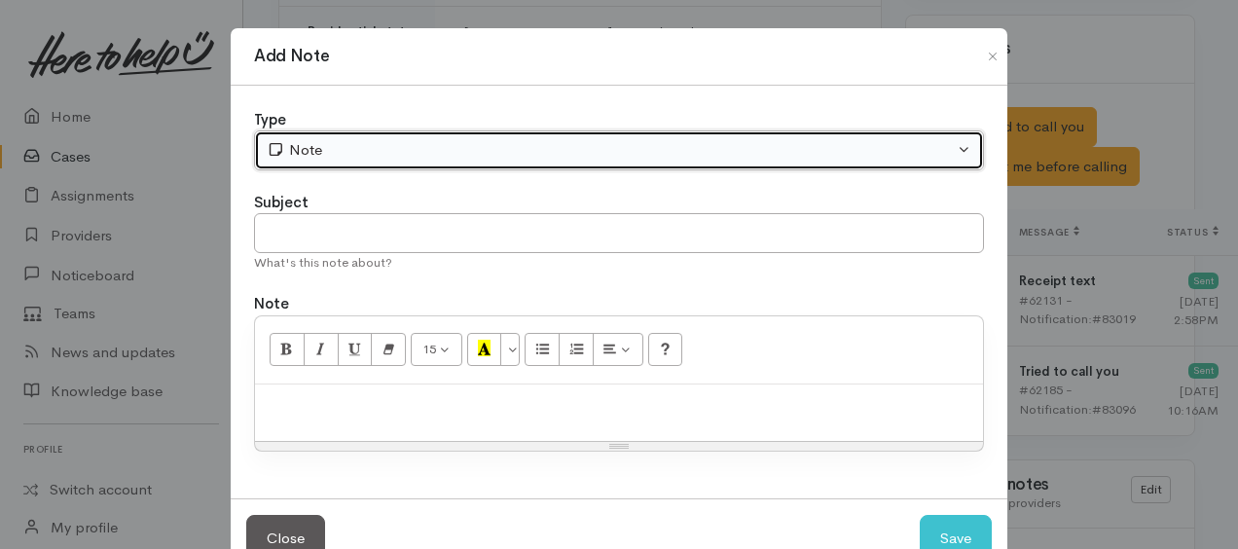
drag, startPoint x: 489, startPoint y: 152, endPoint x: 469, endPoint y: 197, distance: 48.8
click at [489, 150] on div "Note" at bounding box center [610, 150] width 687 height 22
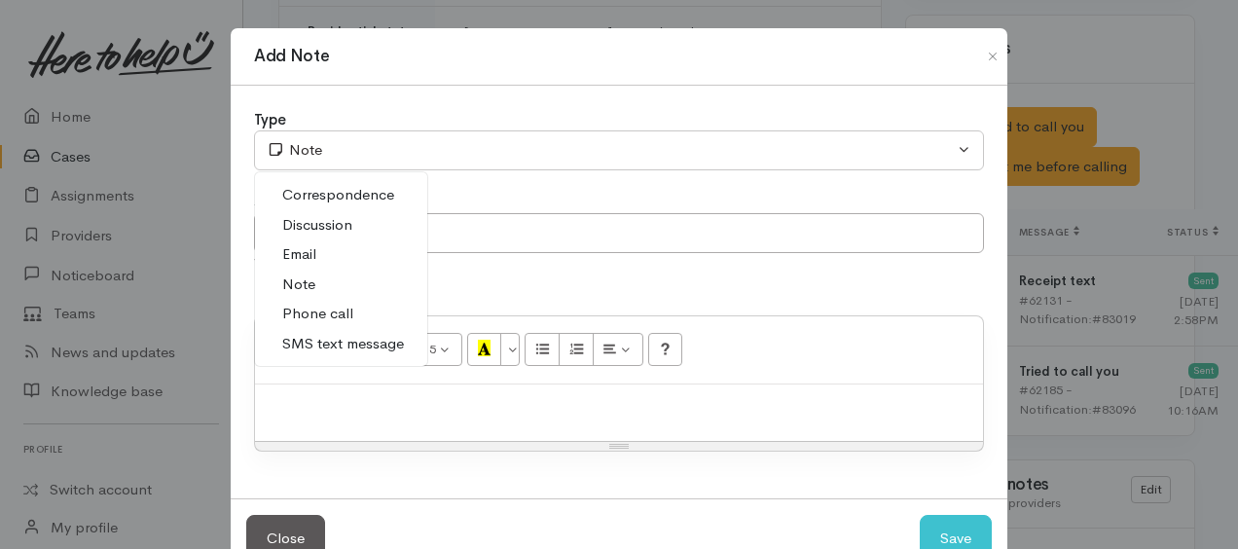
click at [349, 308] on link "Phone call" at bounding box center [341, 314] width 172 height 30
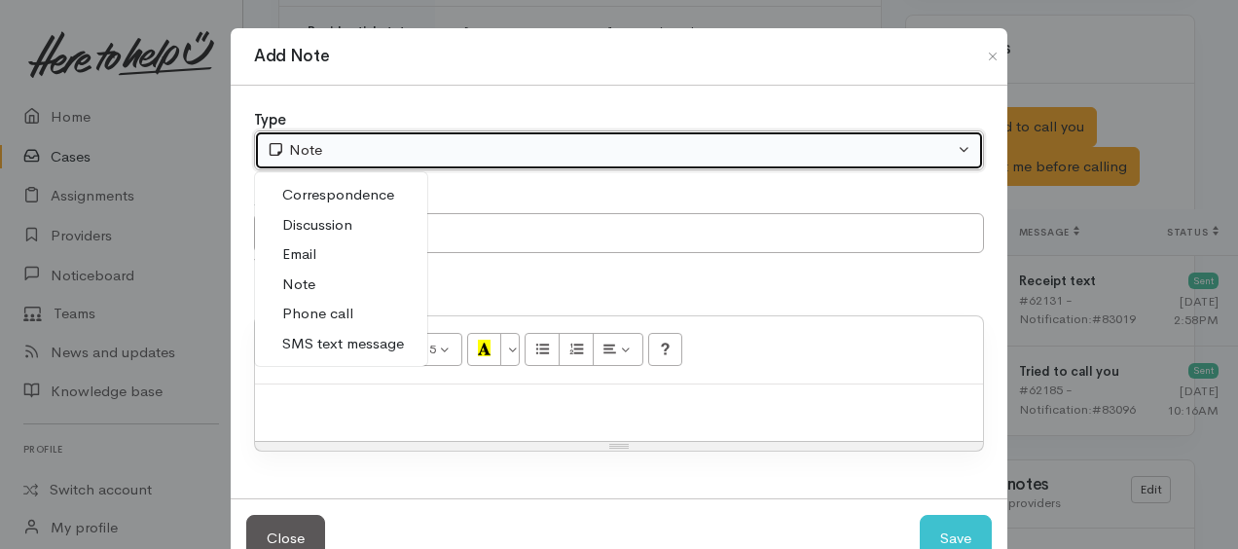
select select "3"
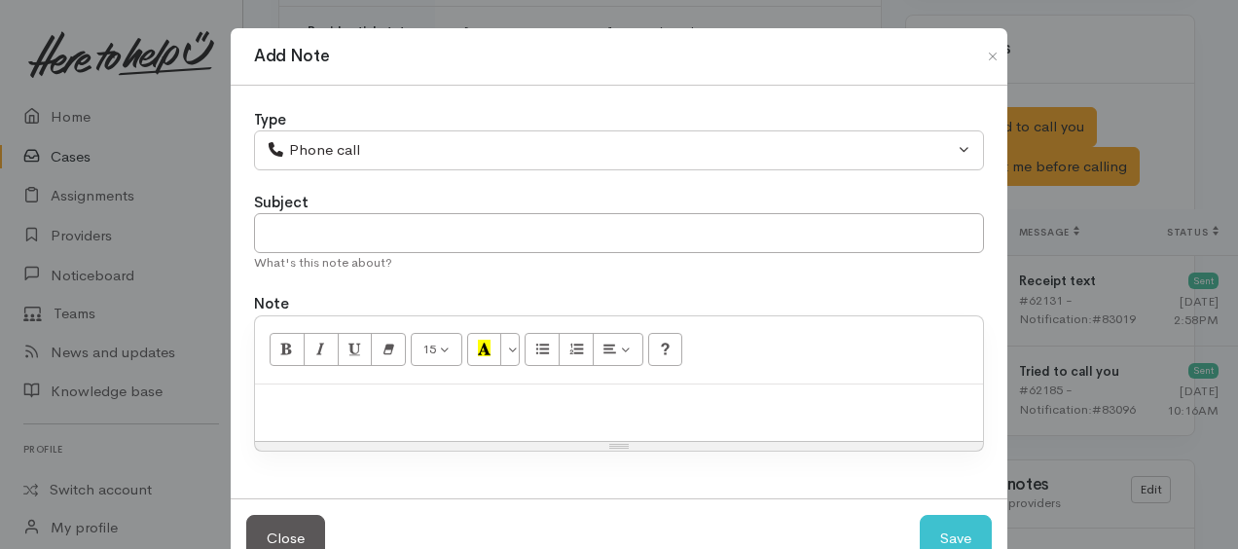
click at [373, 403] on p at bounding box center [619, 405] width 708 height 22
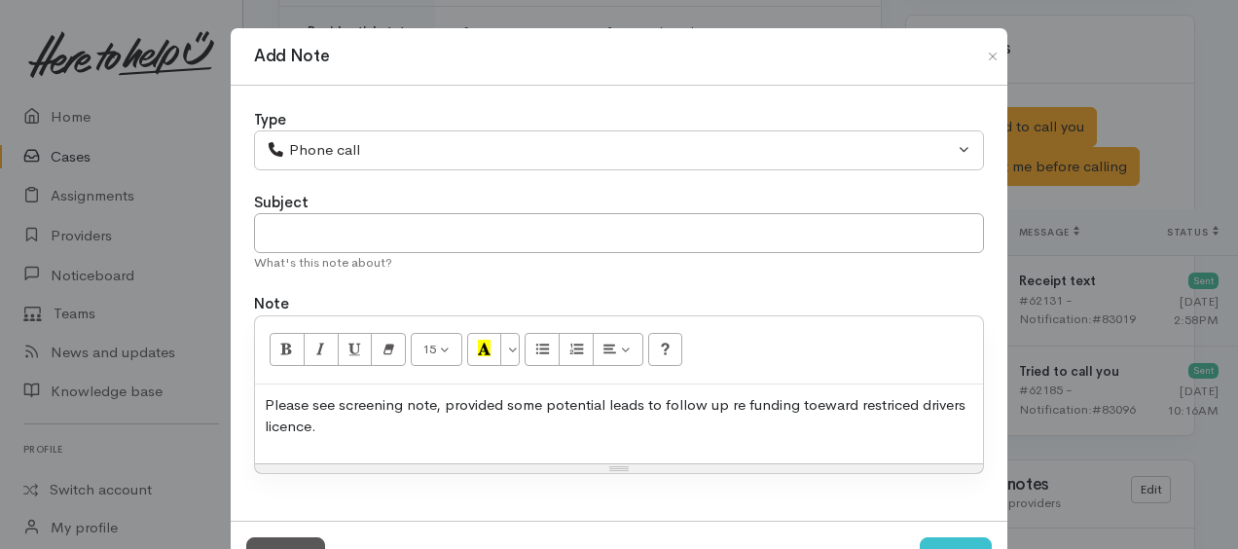
drag, startPoint x: 756, startPoint y: 405, endPoint x: 779, endPoint y: 433, distance: 36.0
click at [779, 433] on p "Please see screening note, provided some potential leads to follow up re fundin…" at bounding box center [619, 416] width 708 height 44
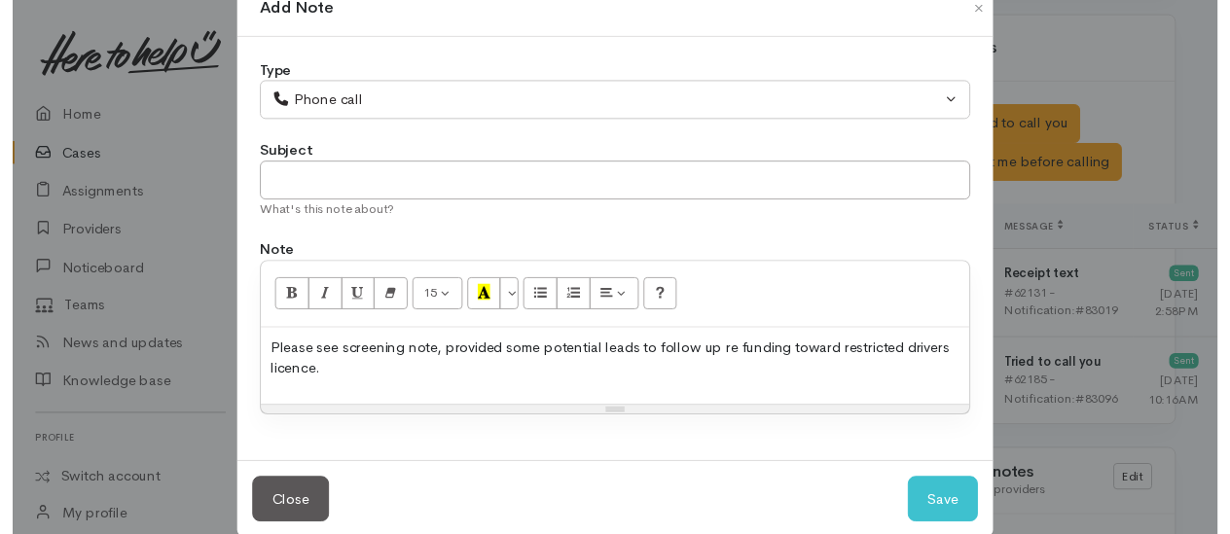
scroll to position [74, 0]
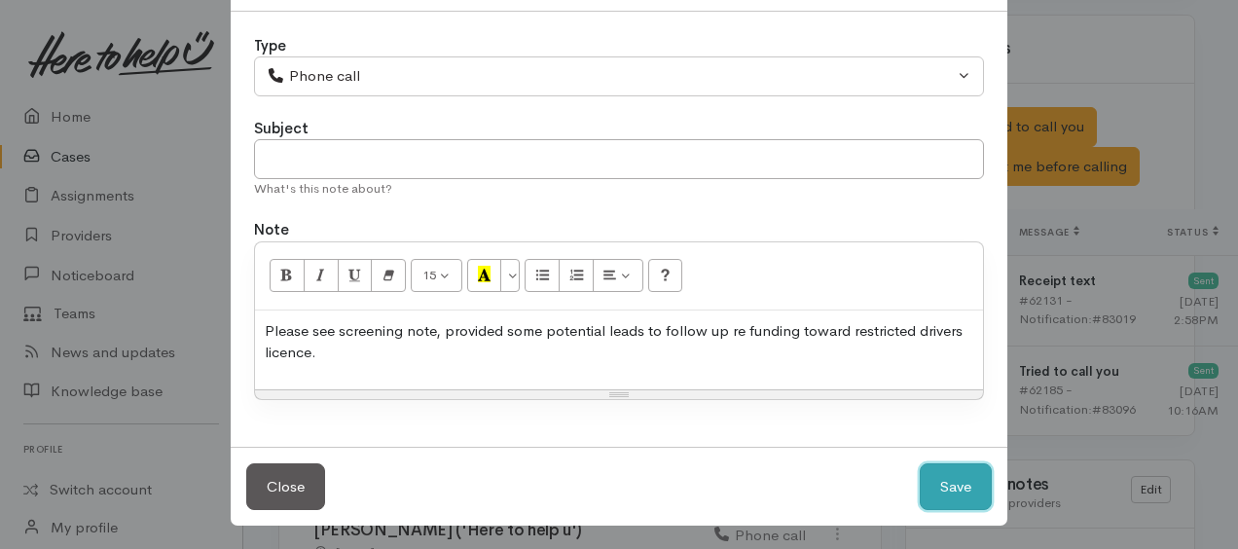
click at [932, 482] on button "Save" at bounding box center [956, 487] width 72 height 48
select select "1"
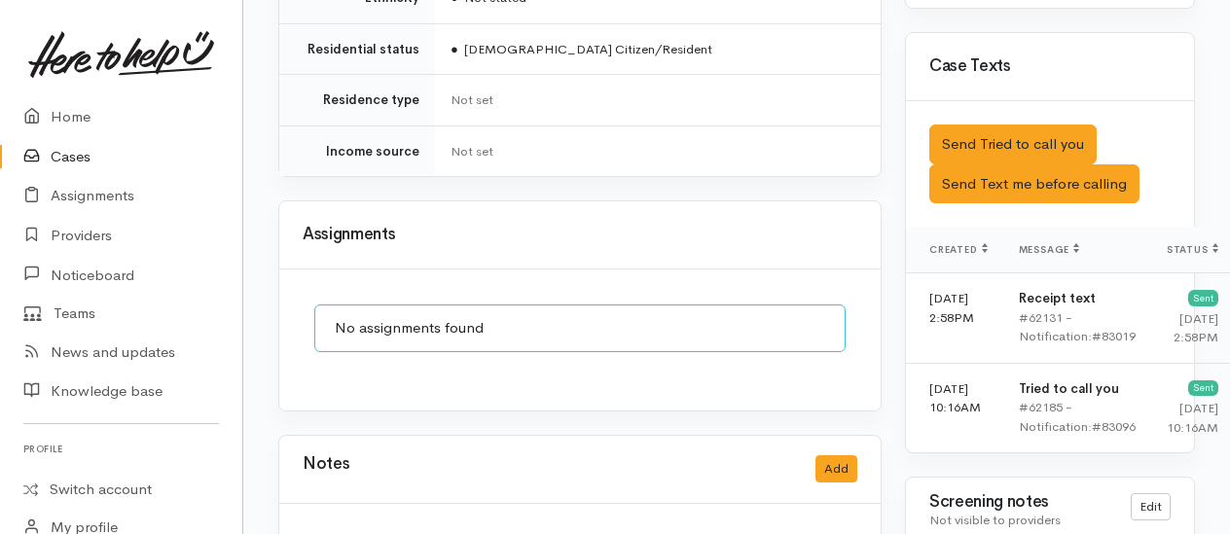
scroll to position [1654, 0]
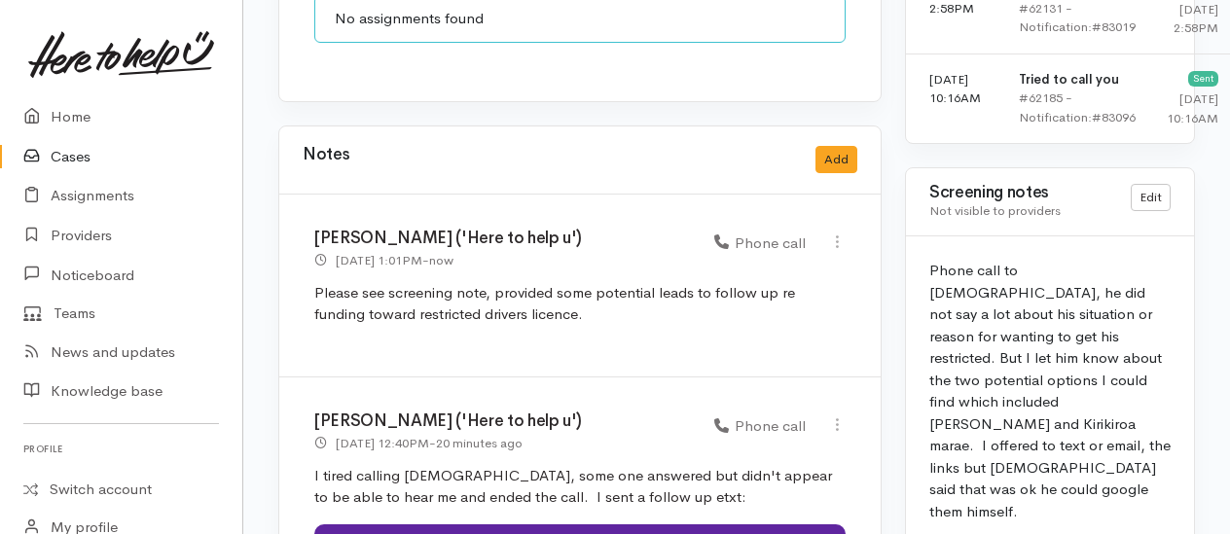
drag, startPoint x: 841, startPoint y: 189, endPoint x: 781, endPoint y: 197, distance: 60.8
click at [841, 234] on icon at bounding box center [837, 242] width 17 height 17
click at [731, 265] on link "Edit" at bounding box center [768, 280] width 154 height 30
select select "3"
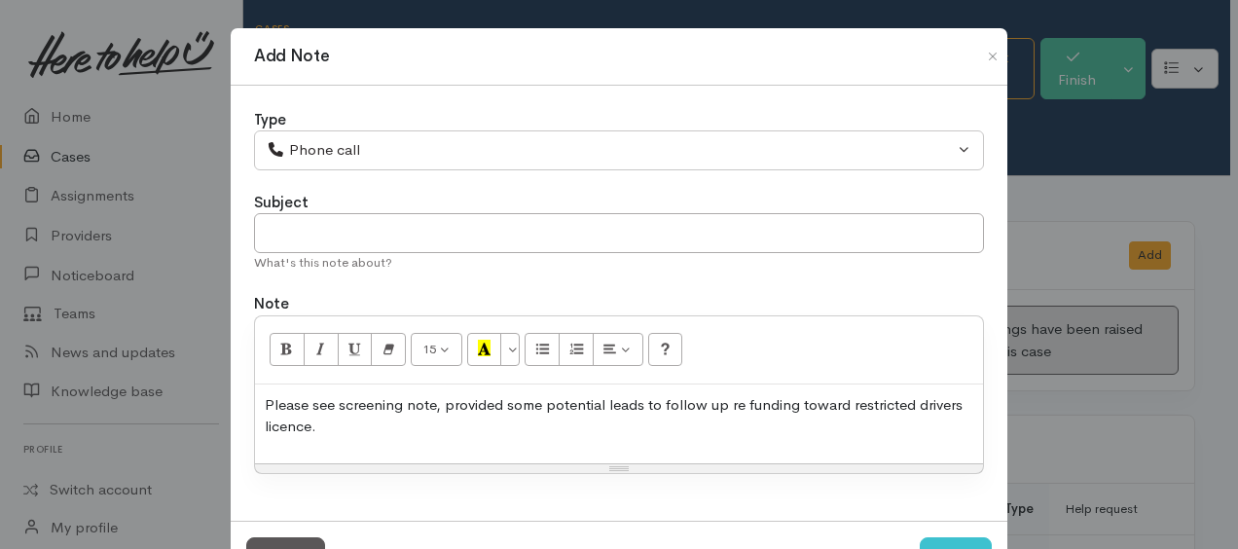
click at [444, 436] on div "Please see screening note, provided some potential leads to follow up re fundin…" at bounding box center [619, 423] width 728 height 79
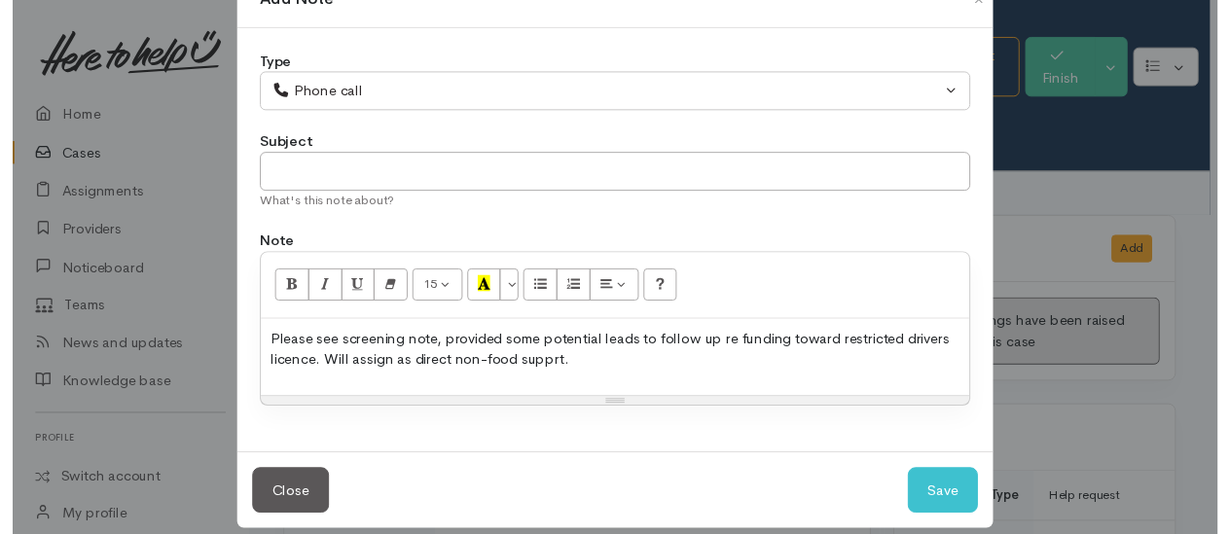
scroll to position [74, 0]
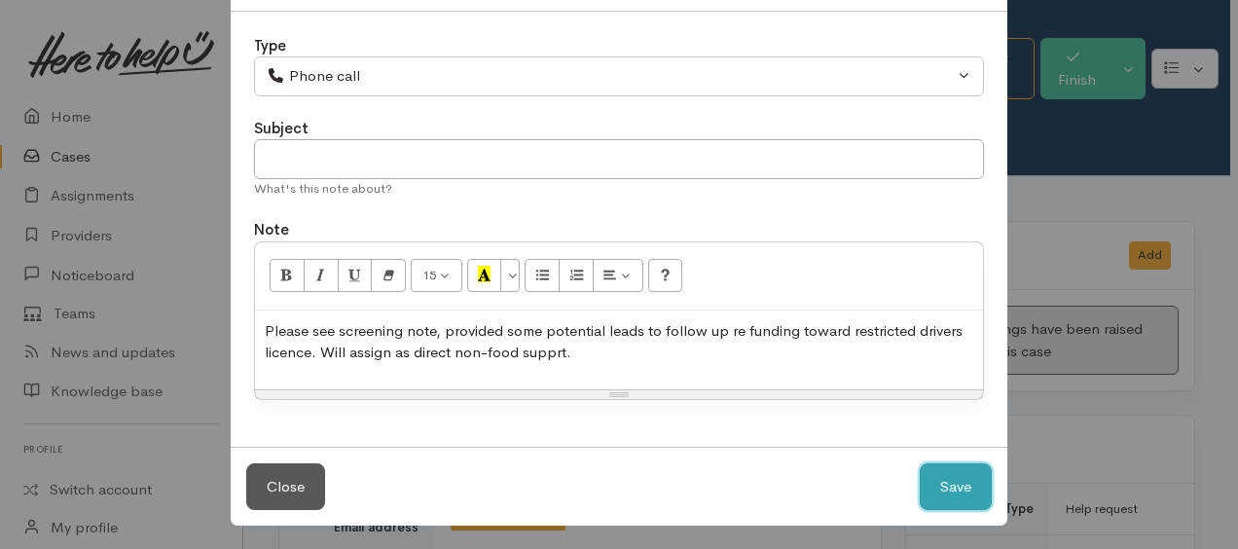
click at [952, 490] on button "Save" at bounding box center [956, 487] width 72 height 48
select select "1"
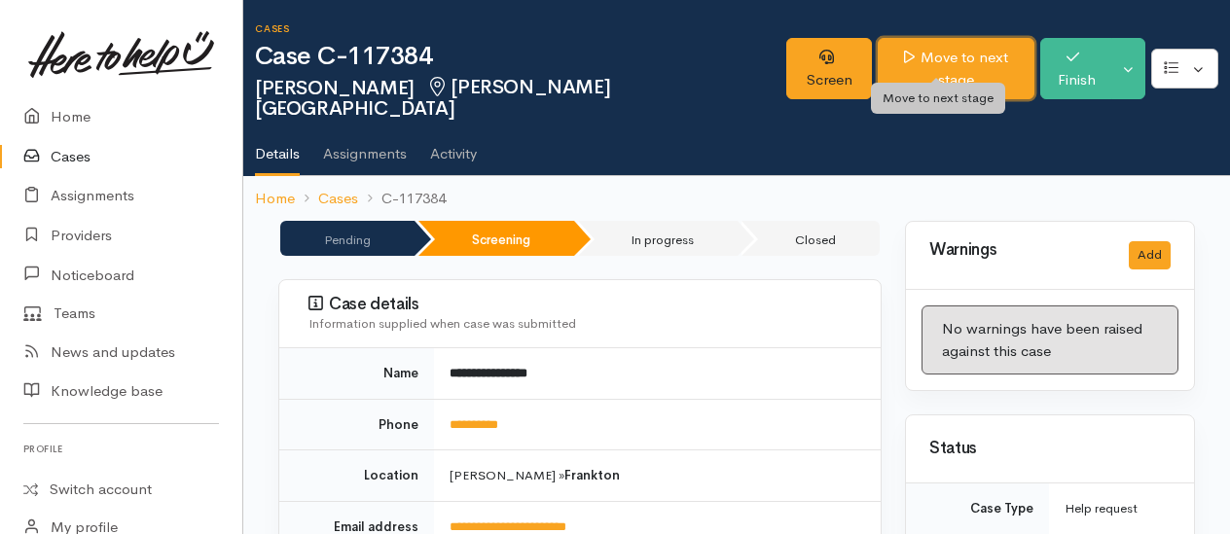
click at [918, 46] on link "Move to next stage" at bounding box center [956, 68] width 157 height 61
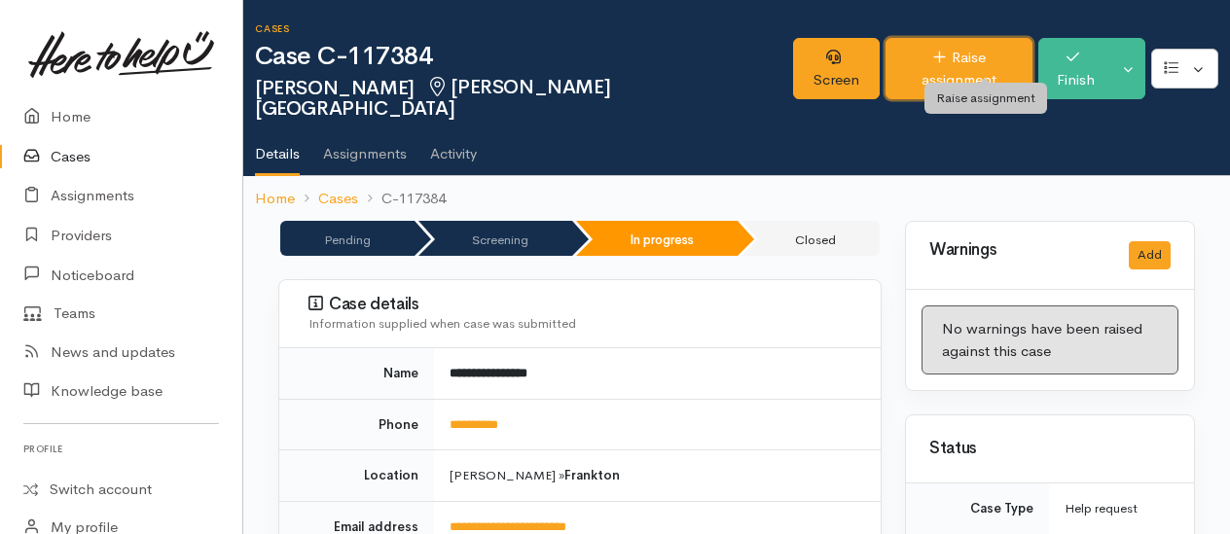
click at [943, 58] on link "Raise assignment" at bounding box center [959, 68] width 147 height 61
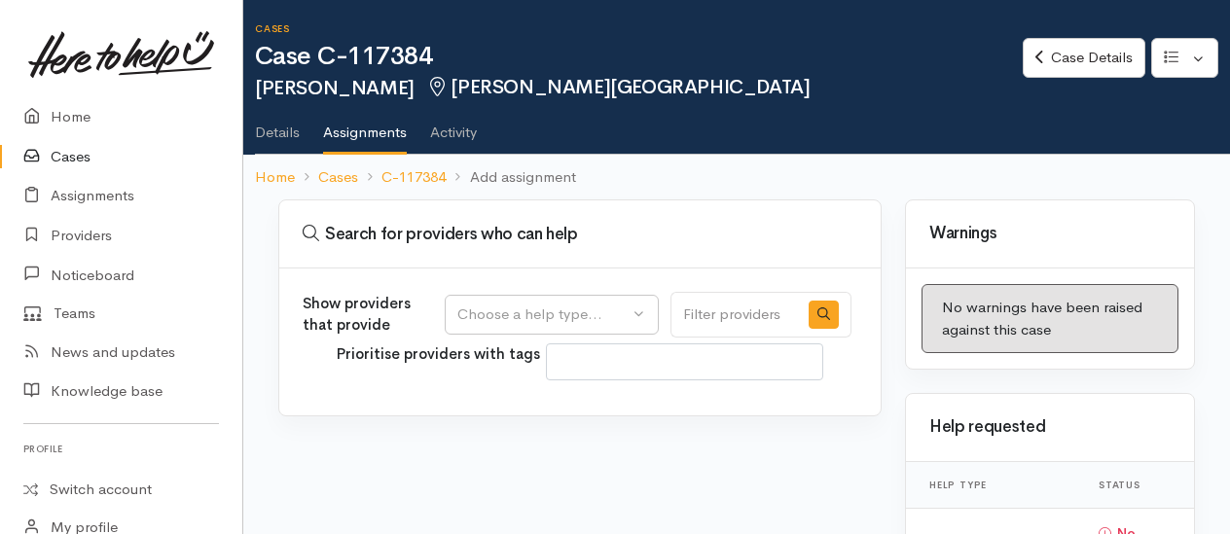
select select
drag, startPoint x: 580, startPoint y: 302, endPoint x: 551, endPoint y: 348, distance: 55.1
click at [578, 304] on div "Choose a help type..." at bounding box center [542, 315] width 171 height 22
drag, startPoint x: 514, startPoint y: 406, endPoint x: 480, endPoint y: 392, distance: 36.7
click at [513, 405] on span "General support" at bounding box center [523, 407] width 109 height 22
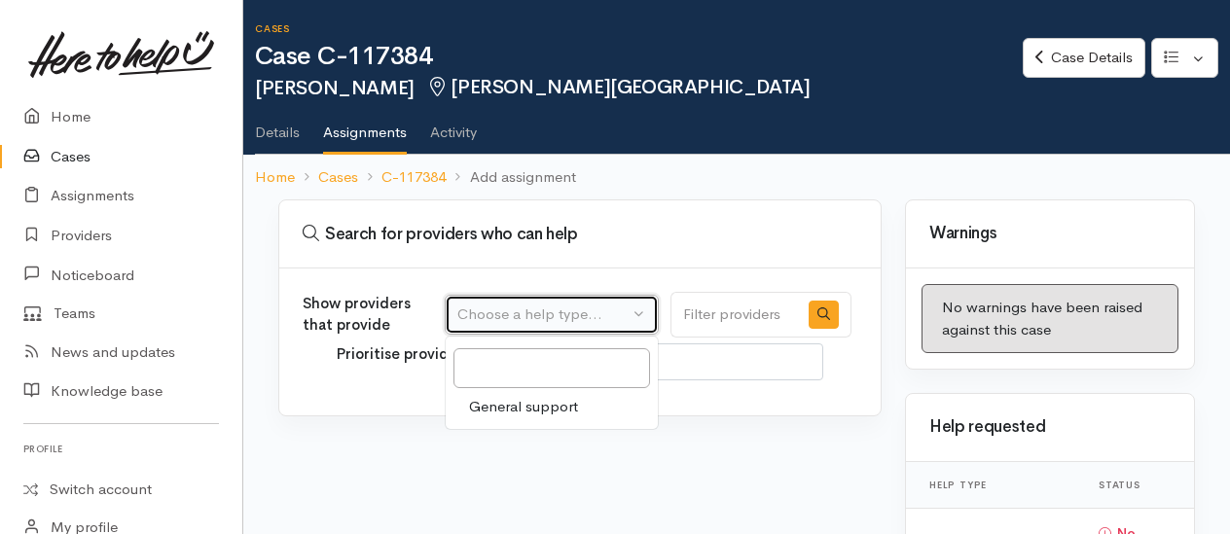
select select "4"
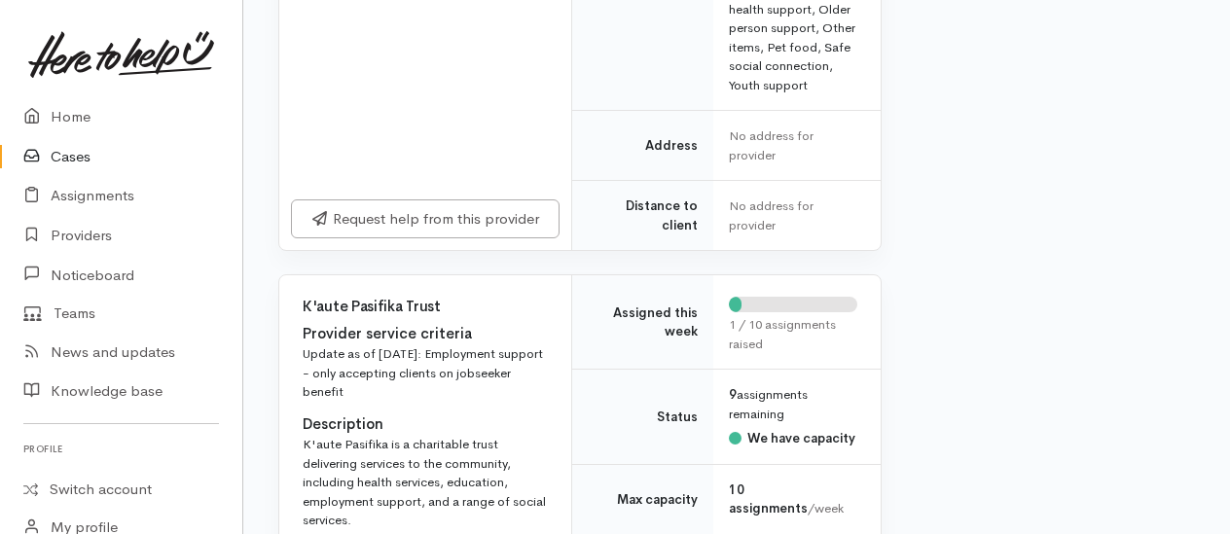
scroll to position [6520, 0]
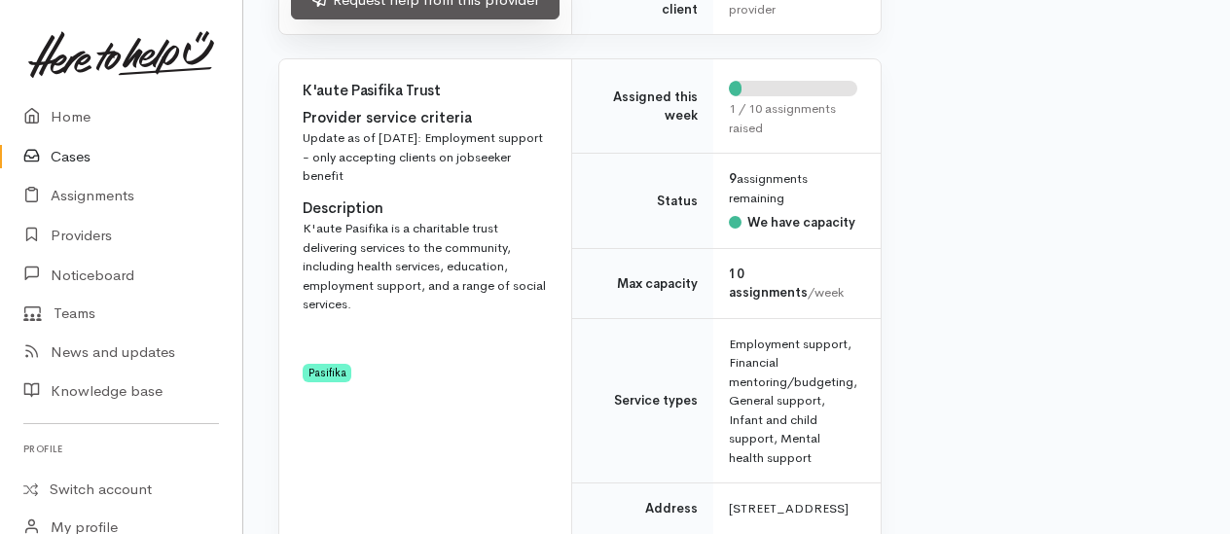
click at [419, 20] on link "Request help from this provider" at bounding box center [425, 1] width 269 height 40
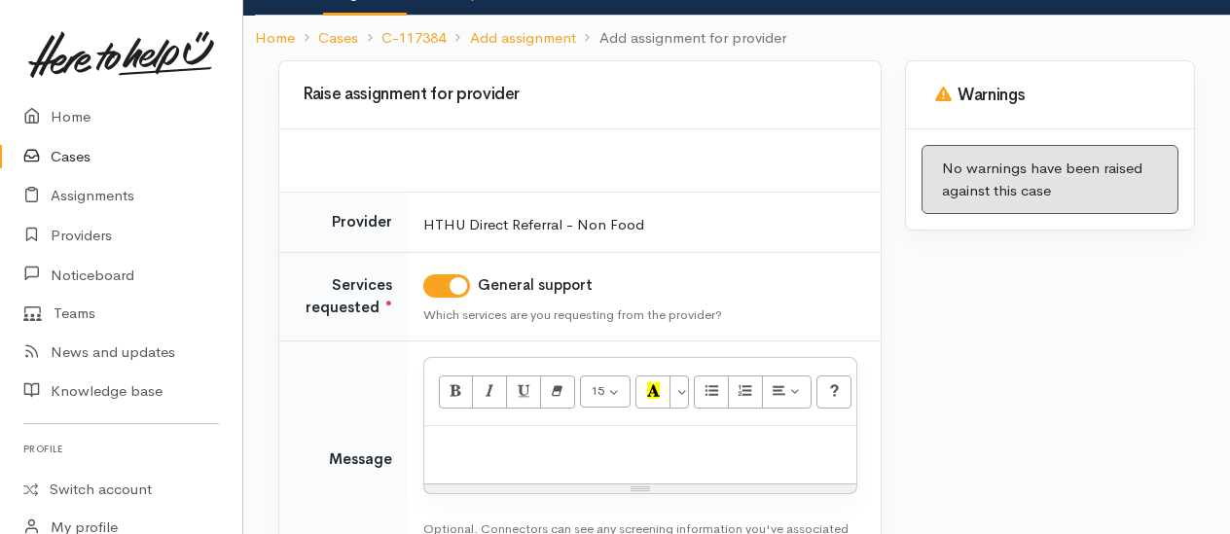
scroll to position [280, 0]
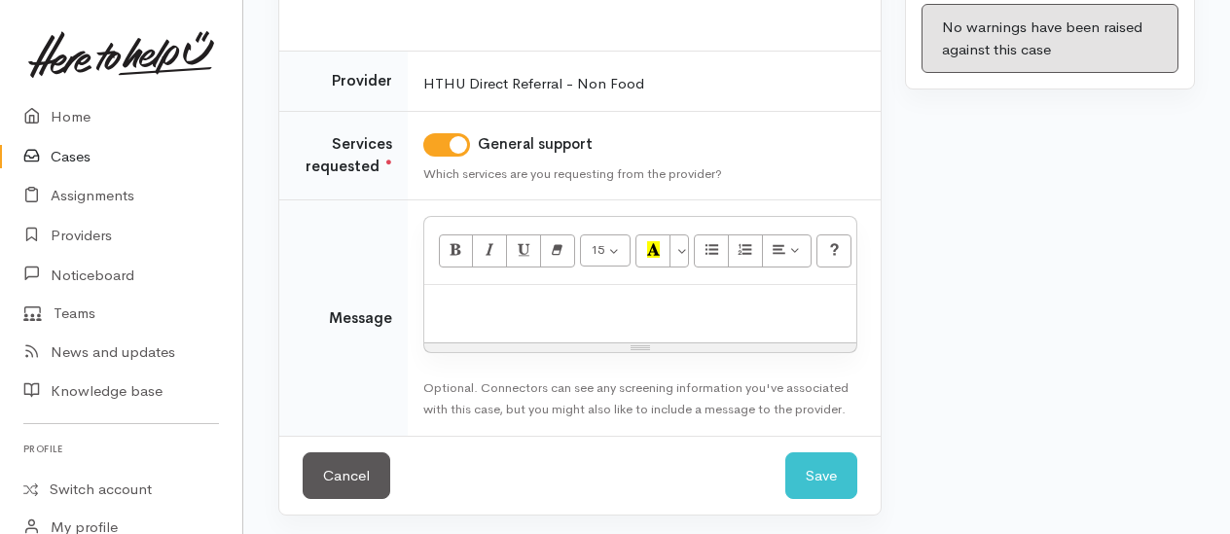
click at [510, 313] on p at bounding box center [640, 306] width 413 height 22
click at [609, 303] on p "info provided re potential options" at bounding box center [640, 306] width 413 height 22
click at [753, 308] on p "info provided re potential funding options" at bounding box center [640, 306] width 413 height 22
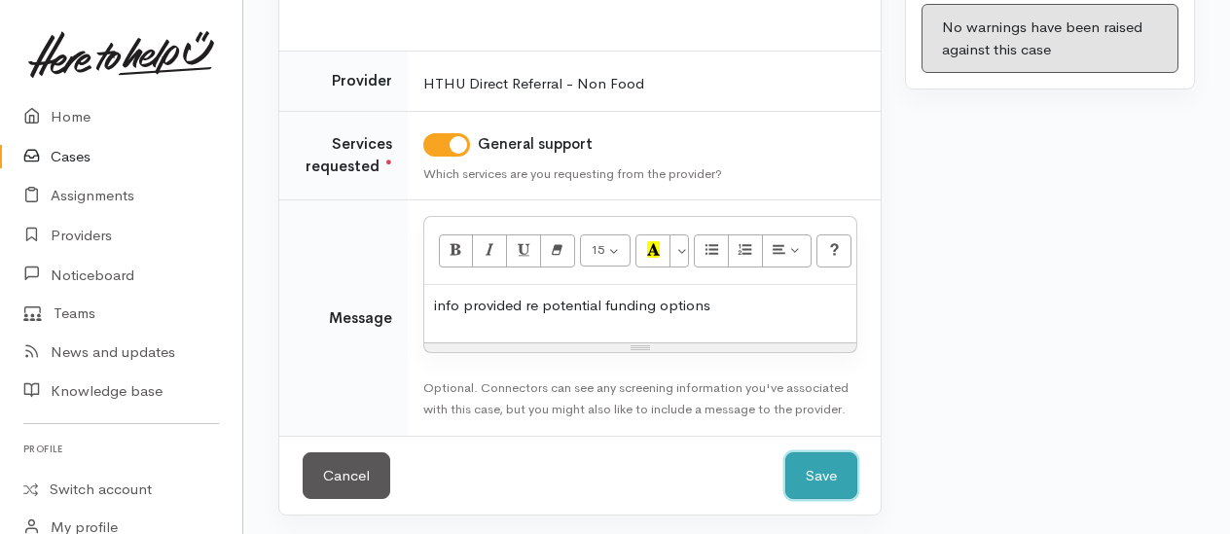
click at [825, 467] on button "Save" at bounding box center [821, 477] width 72 height 48
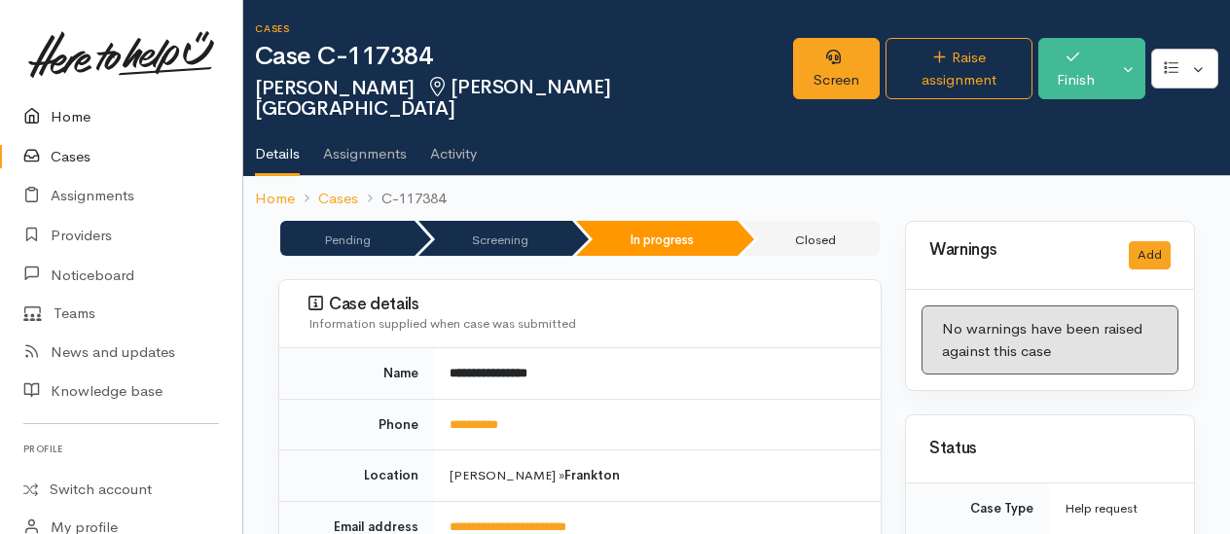
drag, startPoint x: 79, startPoint y: 118, endPoint x: 54, endPoint y: 123, distance: 24.8
click at [79, 118] on link "Home" at bounding box center [121, 117] width 242 height 40
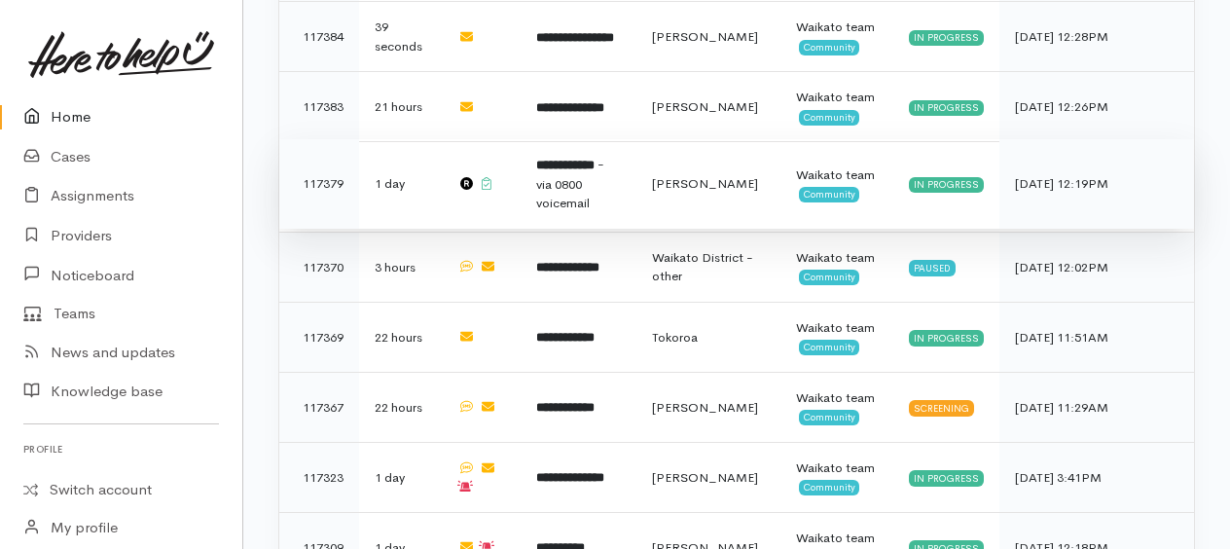
scroll to position [1163, 0]
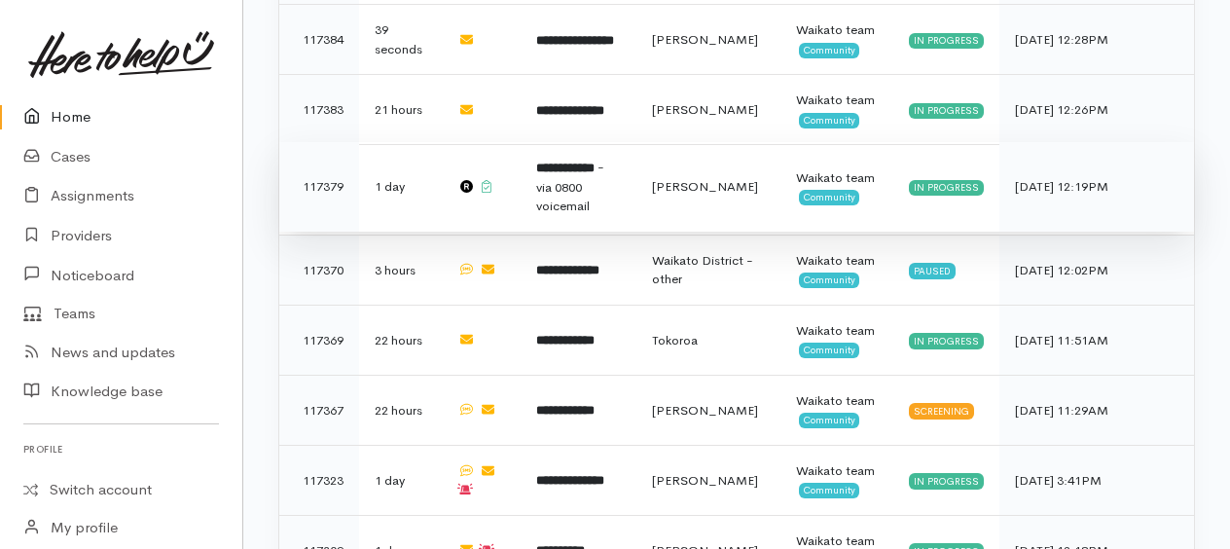
click at [564, 159] on span "- via 0800 voicemail" at bounding box center [570, 186] width 68 height 55
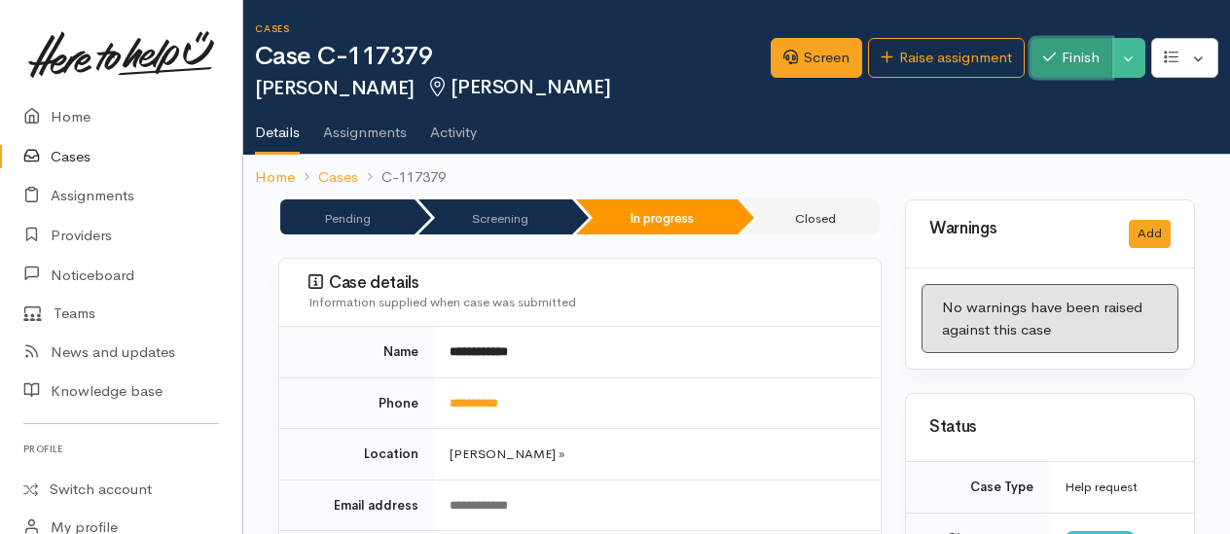
click at [1106, 66] on button "Finish" at bounding box center [1072, 58] width 82 height 40
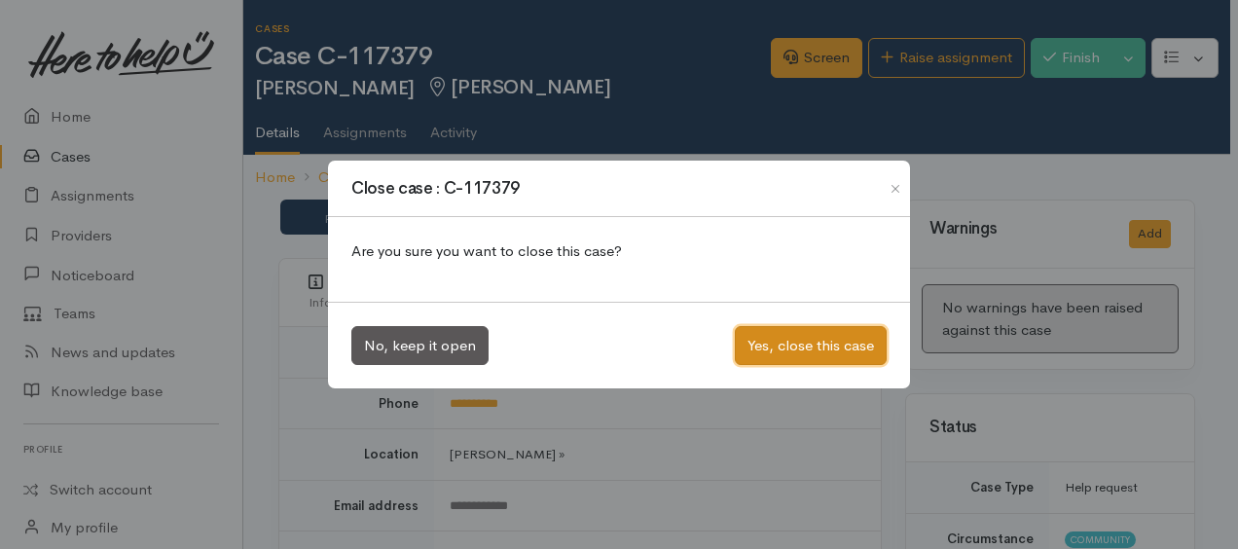
click at [803, 342] on button "Yes, close this case" at bounding box center [811, 346] width 152 height 40
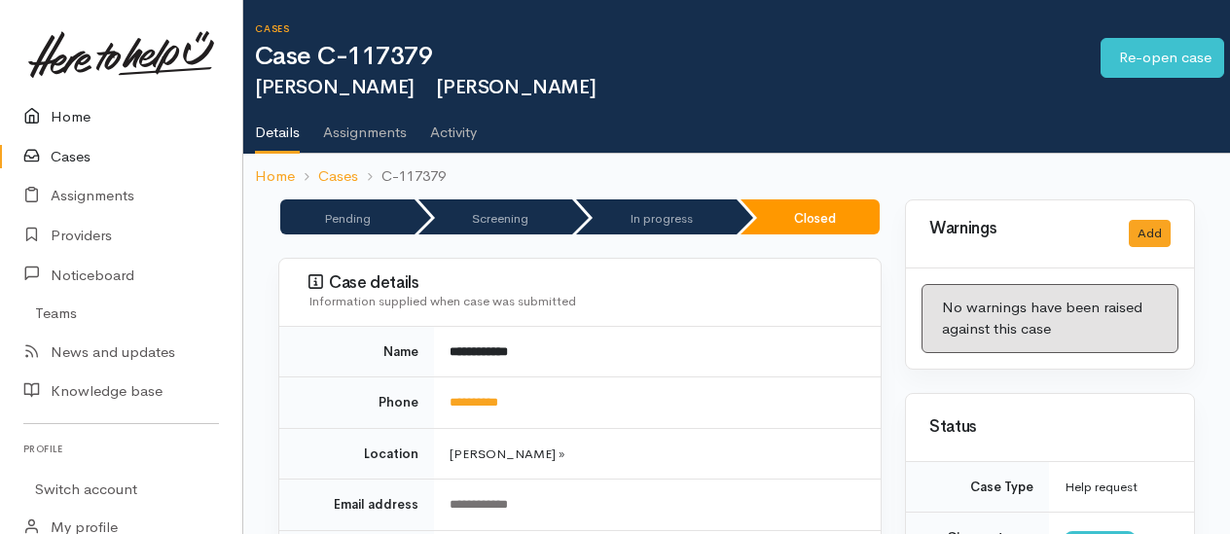
drag, startPoint x: 0, startPoint y: 0, endPoint x: 72, endPoint y: 110, distance: 131.5
click at [72, 110] on link "Home" at bounding box center [121, 117] width 242 height 40
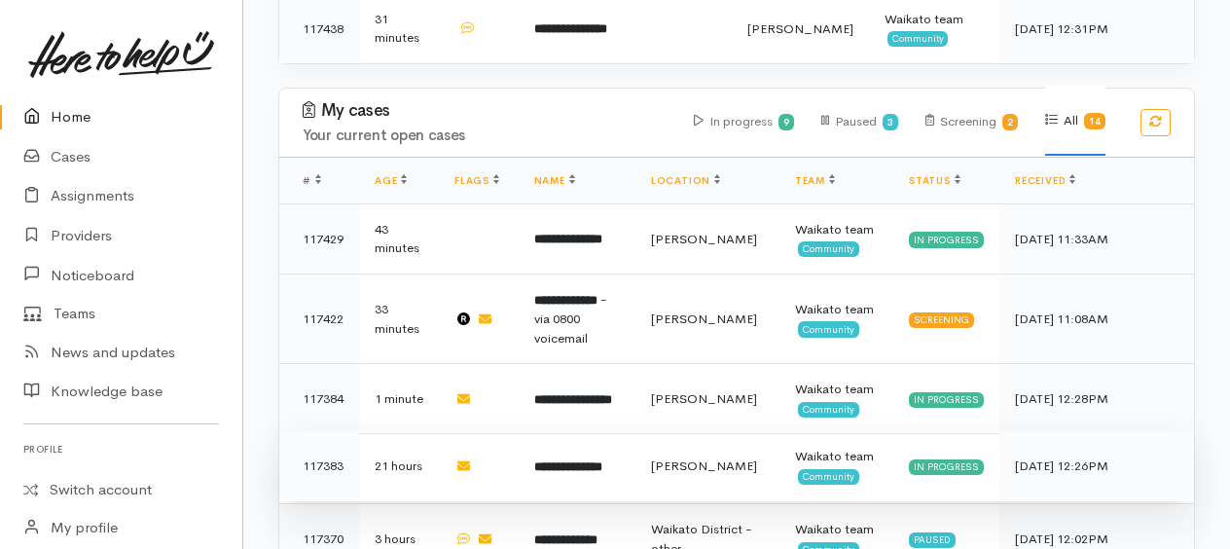
scroll to position [802, 0]
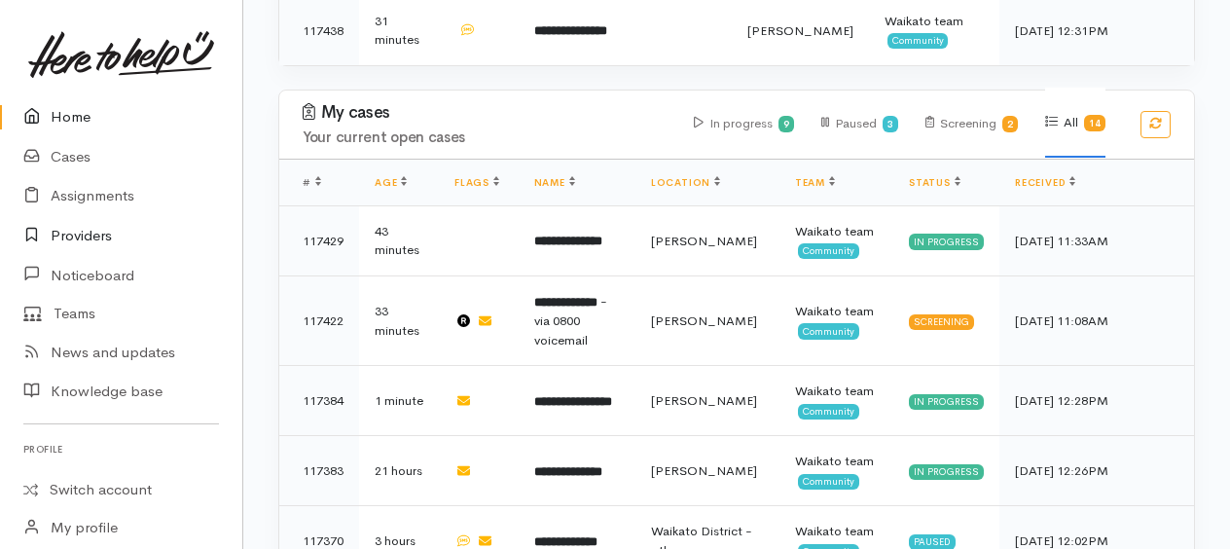
click at [76, 242] on link "Providers" at bounding box center [121, 236] width 242 height 40
click at [76, 235] on link "Providers" at bounding box center [121, 236] width 242 height 40
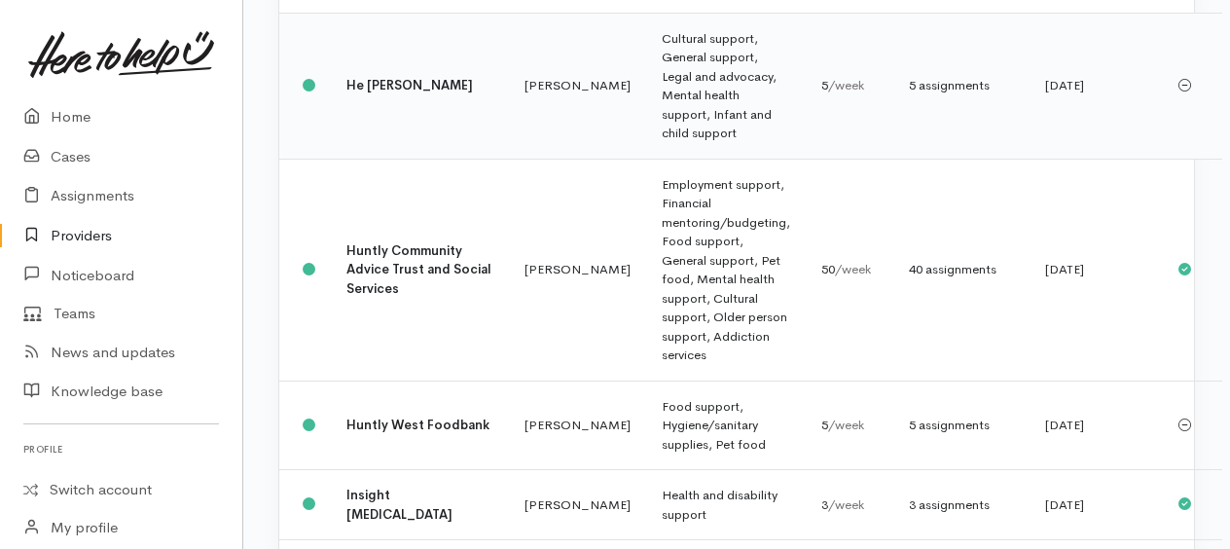
scroll to position [973, 0]
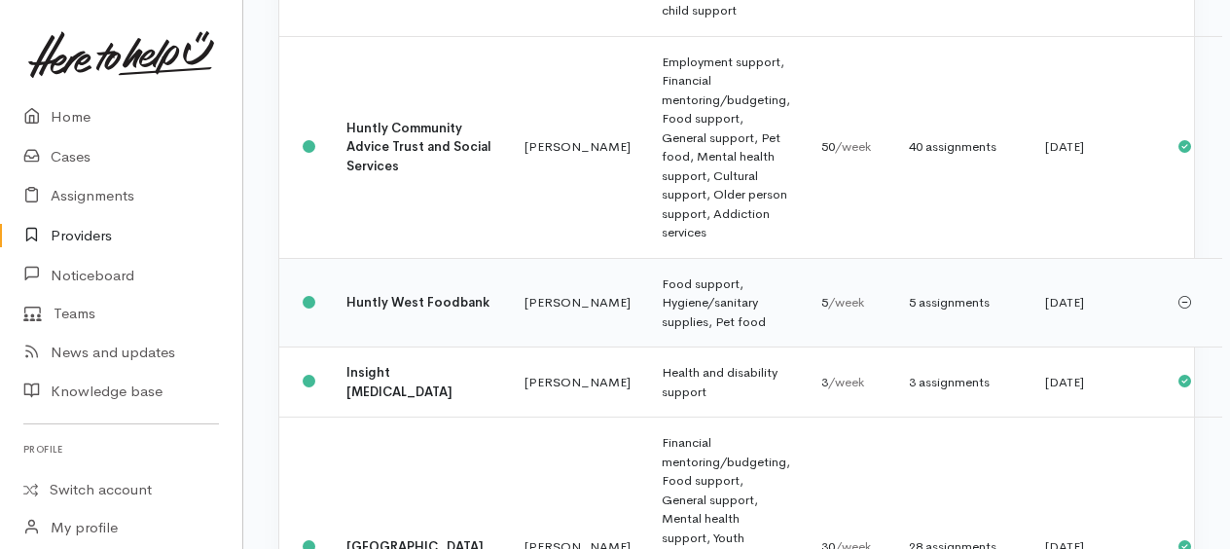
click at [399, 310] on b "Huntly West Foodbank" at bounding box center [417, 302] width 143 height 17
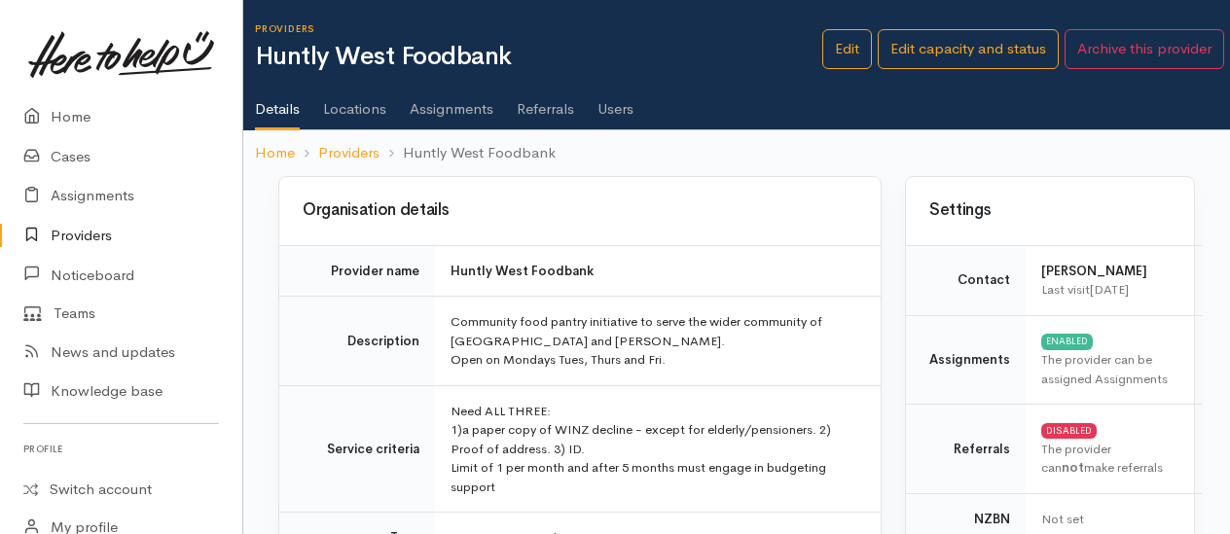
click at [440, 110] on link "Assignments" at bounding box center [452, 102] width 84 height 54
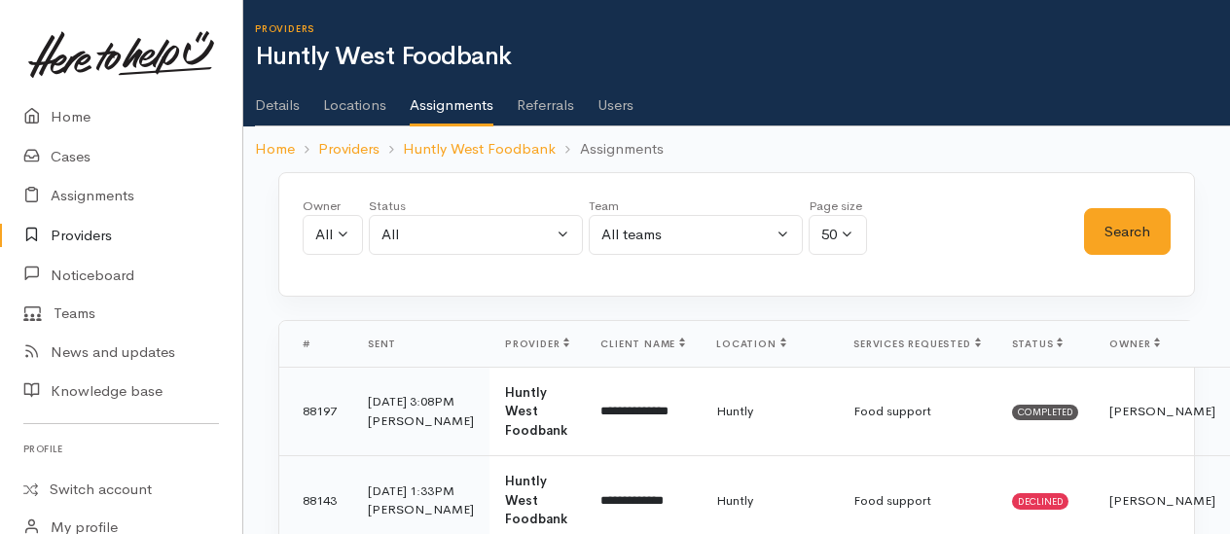
click at [296, 97] on link "Details" at bounding box center [277, 98] width 45 height 54
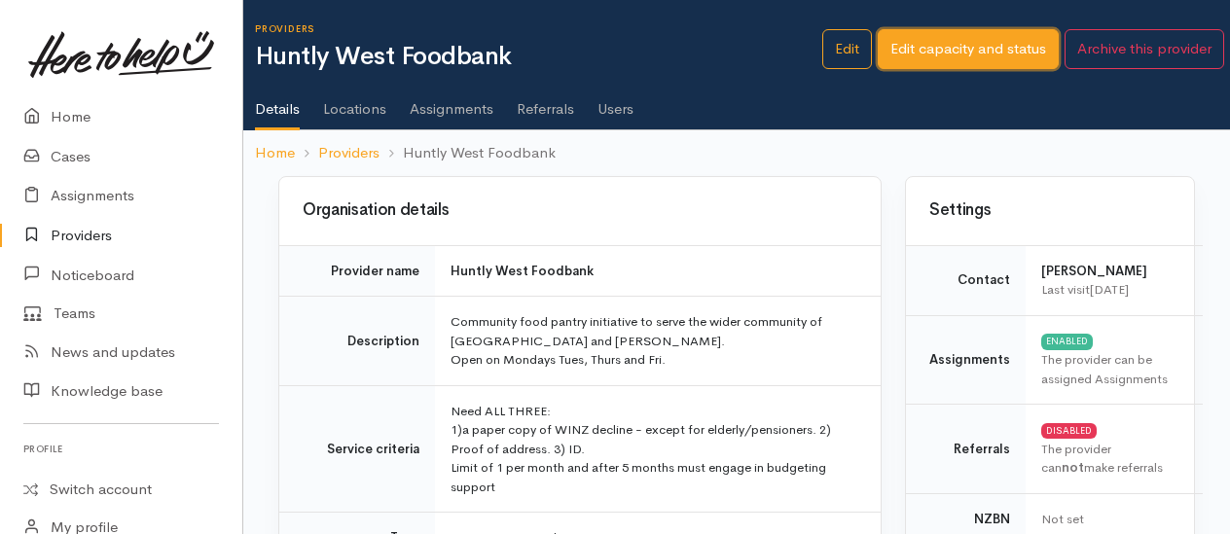
click at [955, 40] on link "Edit capacity and status" at bounding box center [968, 49] width 181 height 40
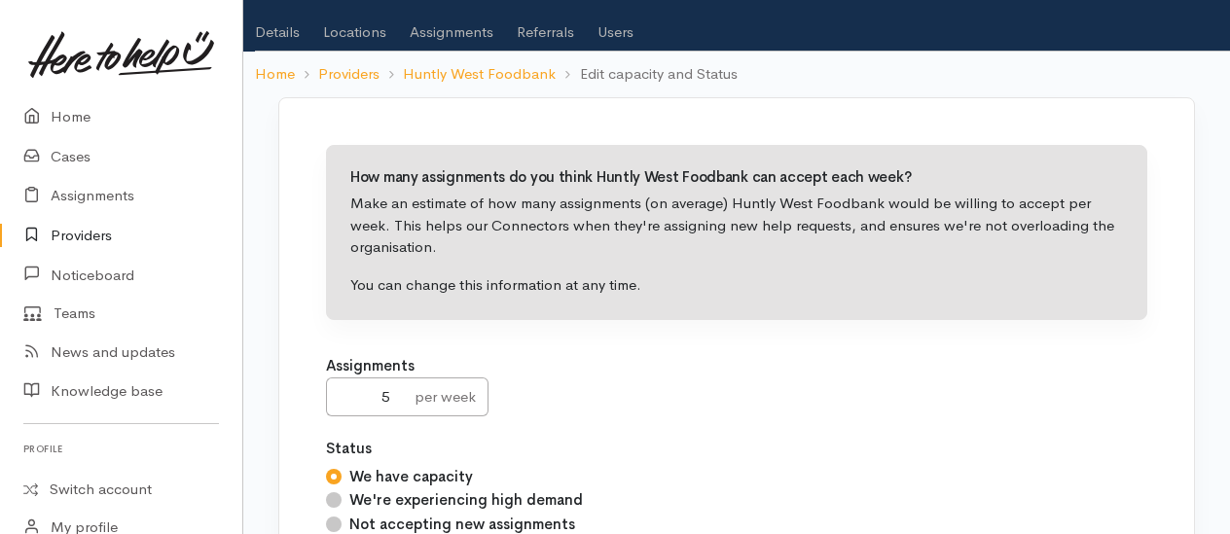
scroll to position [292, 0]
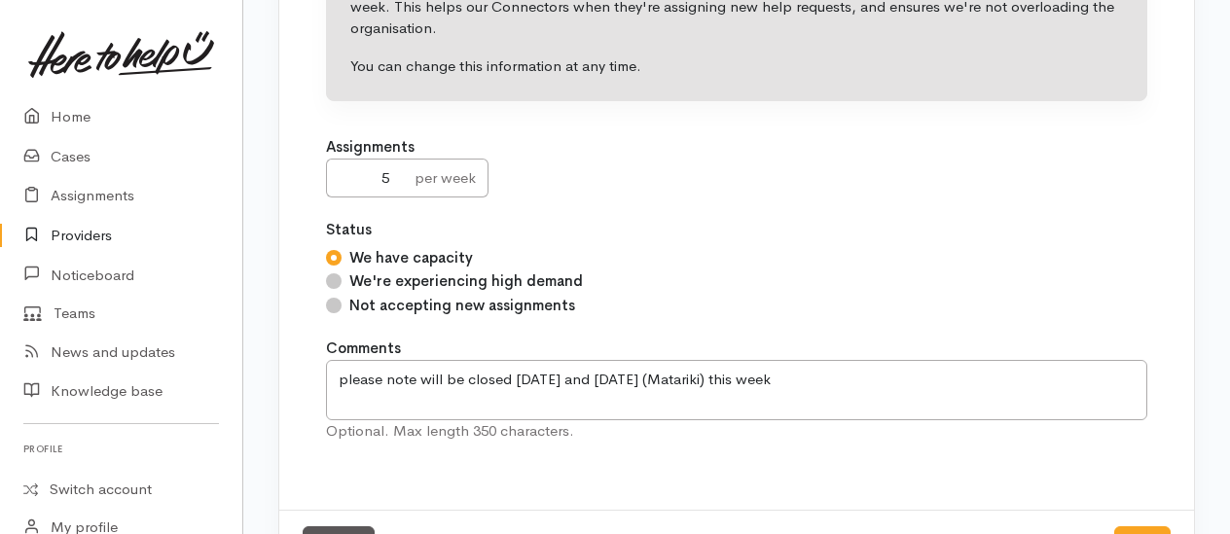
drag, startPoint x: 335, startPoint y: 302, endPoint x: 343, endPoint y: 313, distance: 14.0
click at [334, 303] on input "Not accepting new assignments" at bounding box center [334, 306] width 16 height 16
radio input "true"
drag, startPoint x: 808, startPoint y: 381, endPoint x: 313, endPoint y: 378, distance: 494.4
click at [313, 378] on div "How many assignments do you think Huntly West Foodbank can accept each week? Ma…" at bounding box center [737, 195] width 868 height 585
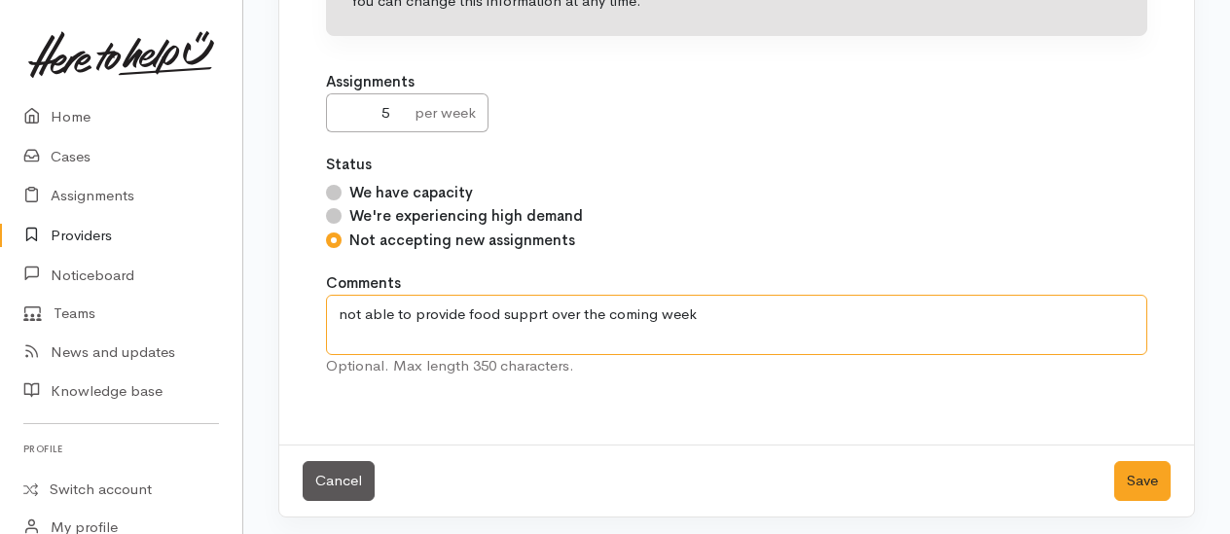
scroll to position [360, 0]
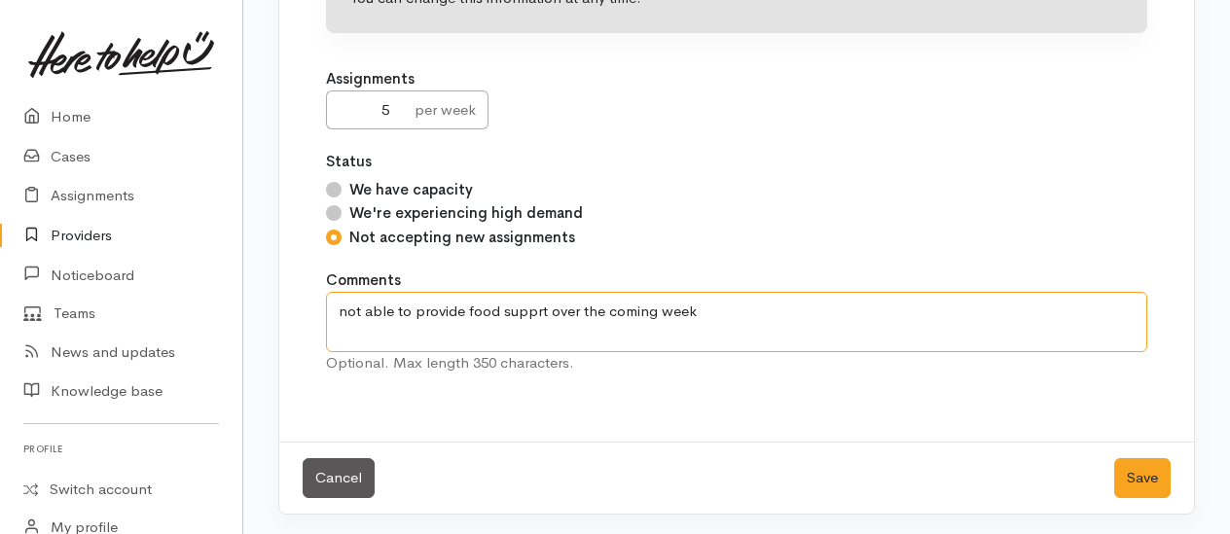
click at [530, 306] on textarea "please note will be closed Wednesday and Friday (Matariki) this week" at bounding box center [736, 322] width 821 height 60
type textarea "not able to provide food support over the coming week"
click at [1134, 461] on button "Save" at bounding box center [1142, 478] width 56 height 40
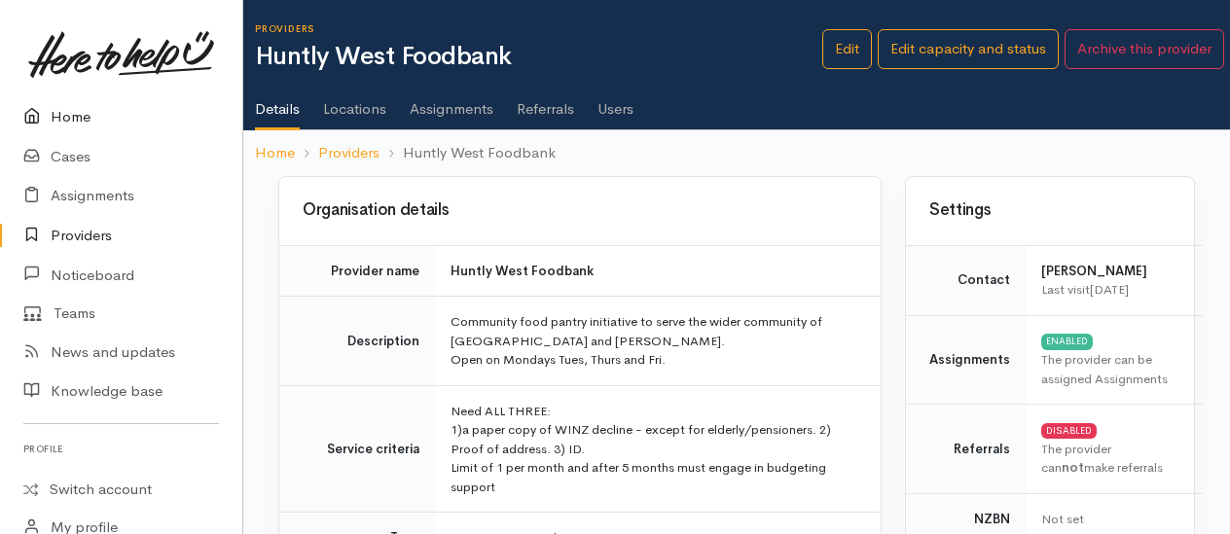
click at [70, 108] on link "Home" at bounding box center [121, 117] width 242 height 40
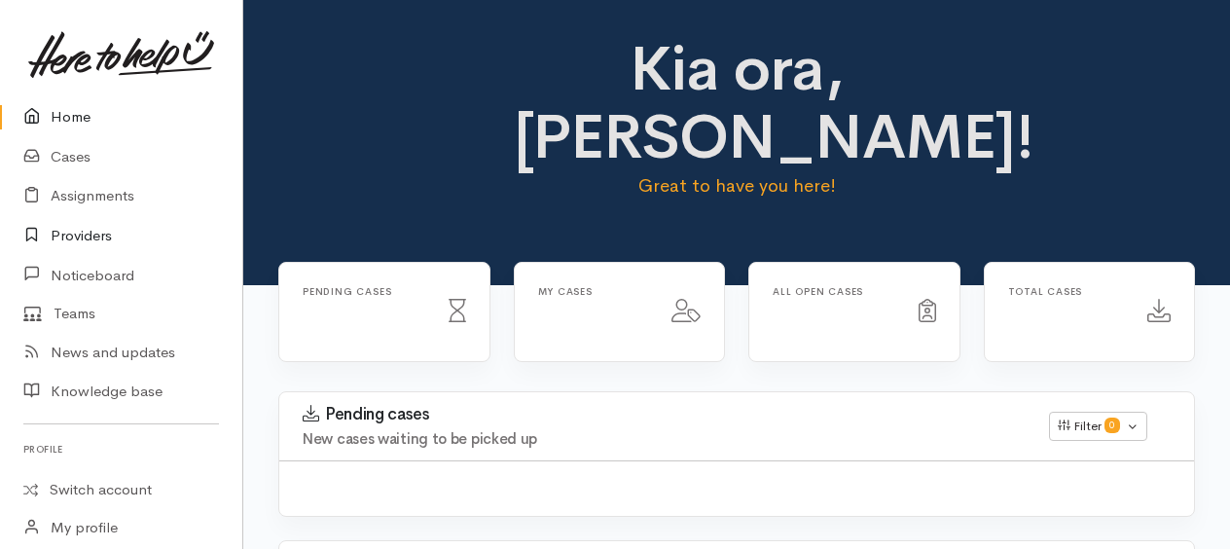
click at [72, 229] on link "Providers" at bounding box center [121, 236] width 242 height 40
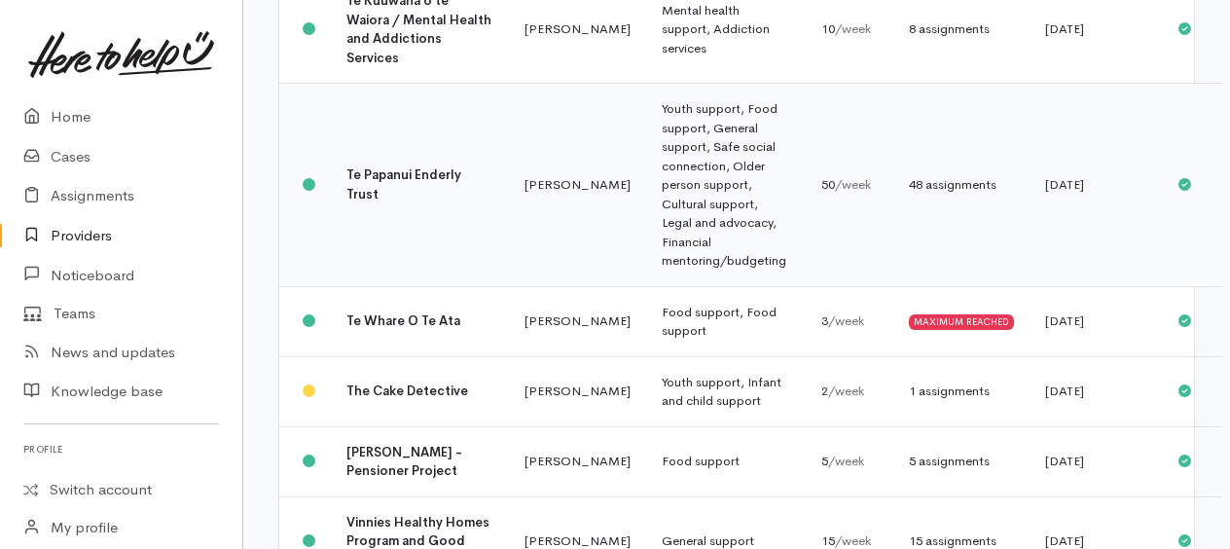
scroll to position [3052, 0]
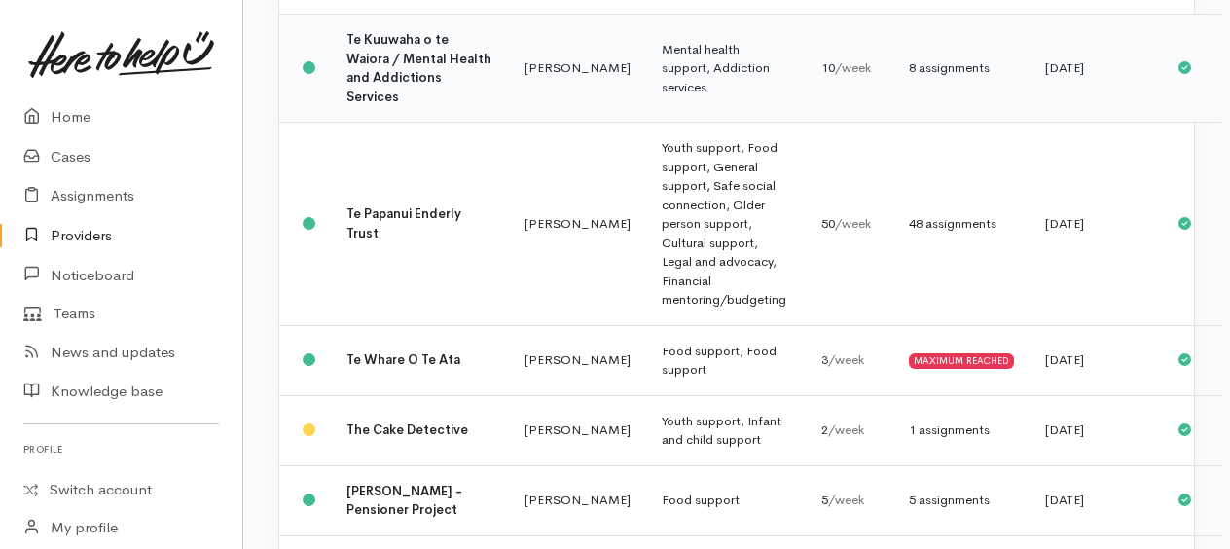
click at [383, 105] on b "Te Kuuwaha o te Waiora / Mental Health and Addictions Services" at bounding box center [418, 68] width 145 height 74
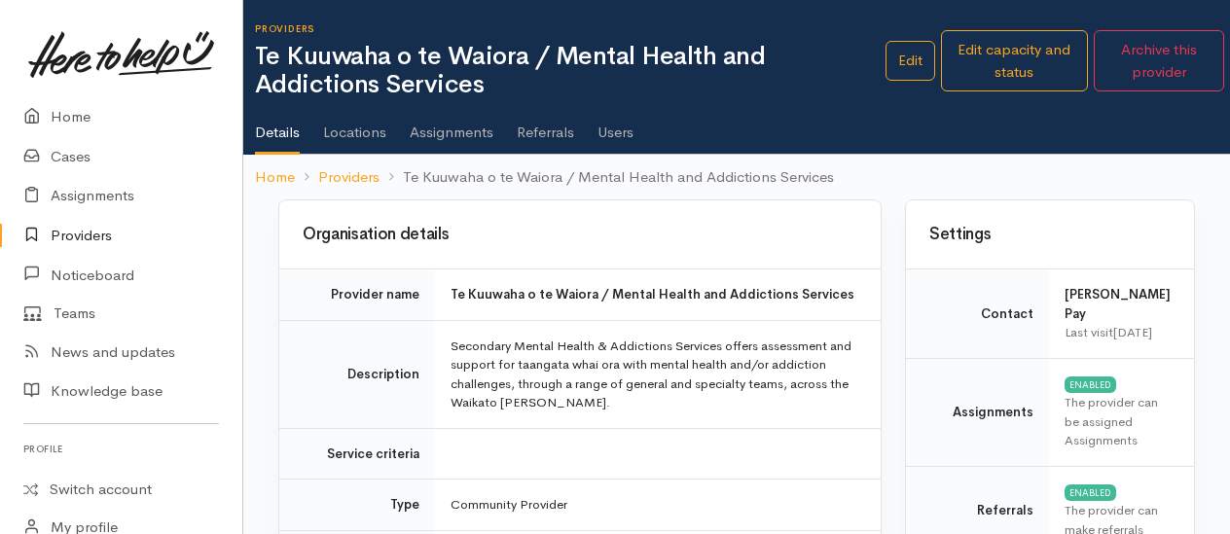
click at [463, 133] on link "Assignments" at bounding box center [452, 125] width 84 height 54
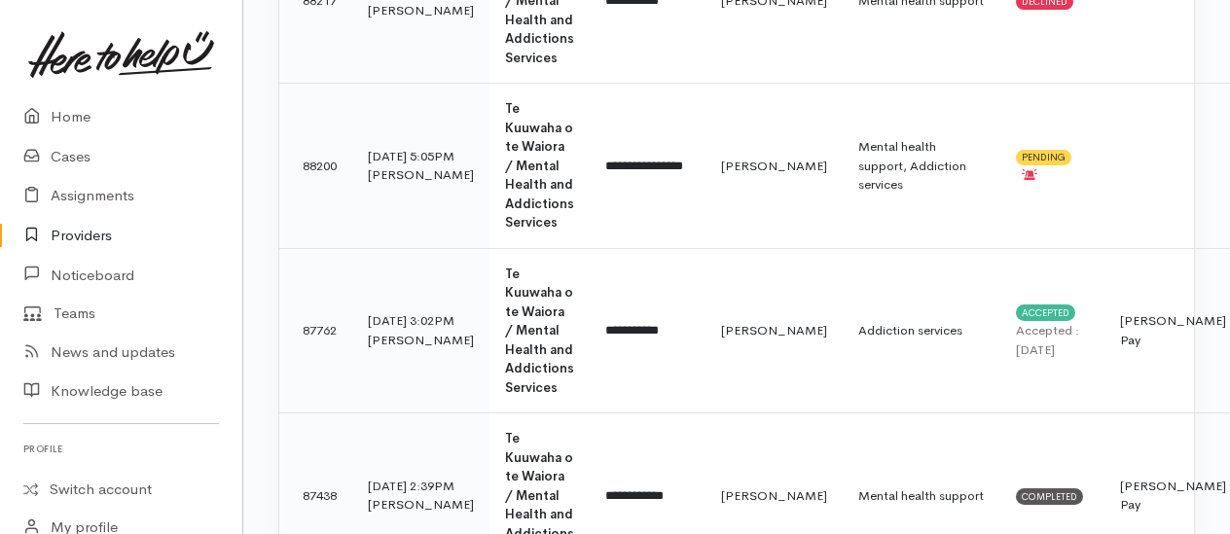
scroll to position [1071, 0]
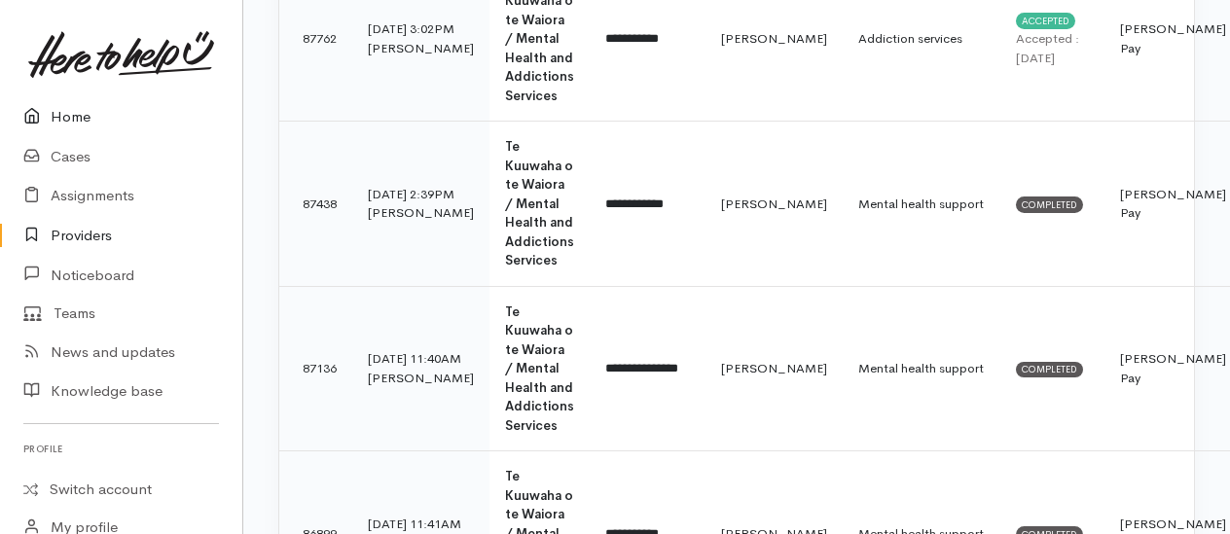
click at [84, 123] on link "Home" at bounding box center [121, 117] width 242 height 40
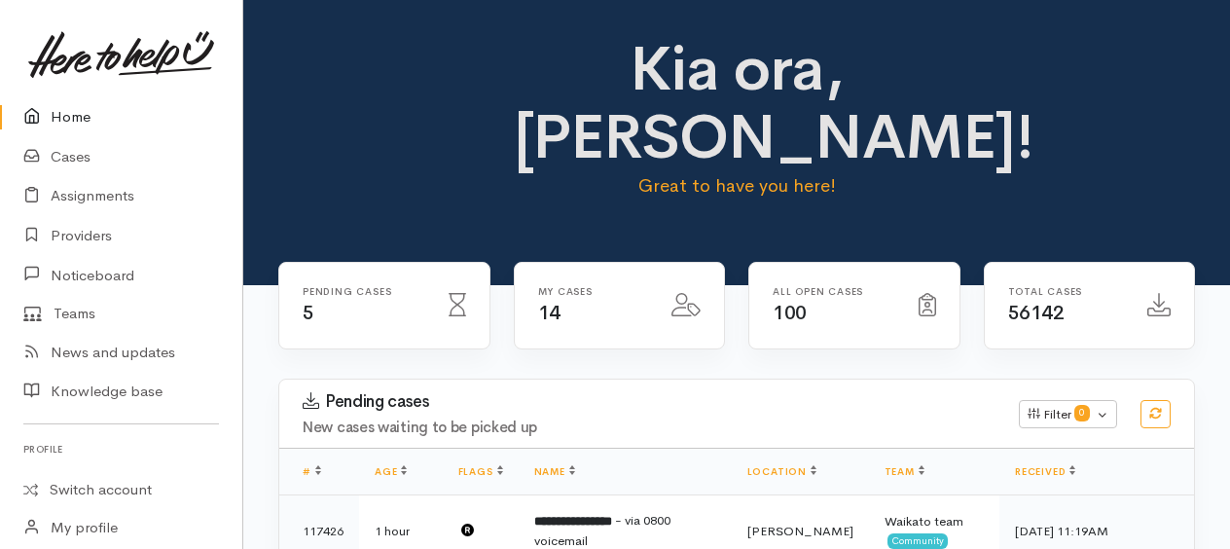
click at [69, 121] on link "Home" at bounding box center [121, 117] width 242 height 40
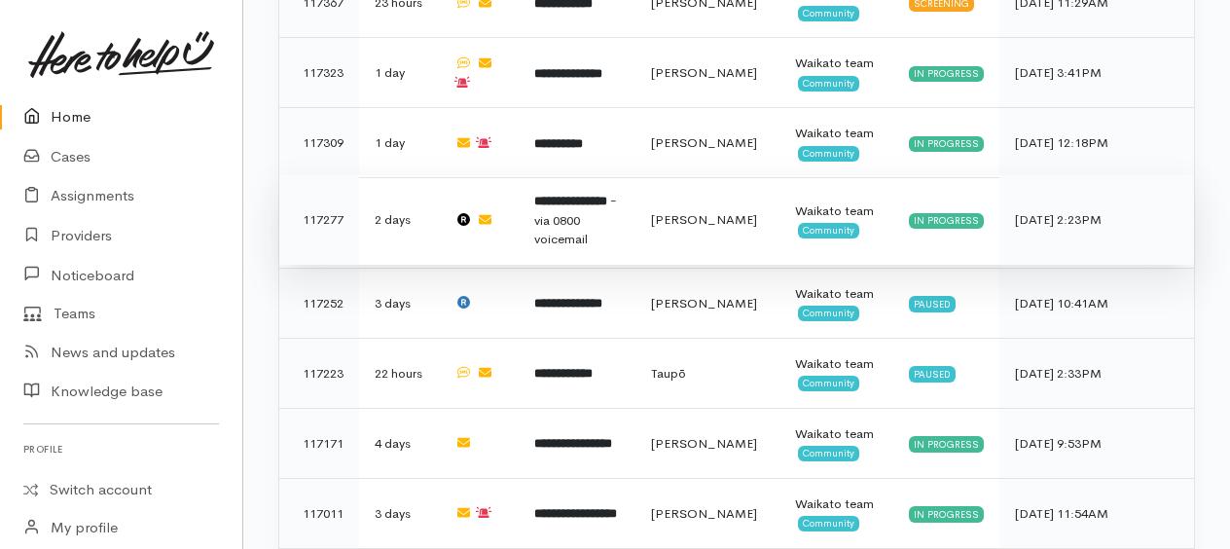
scroll to position [1483, 0]
